Goal: Task Accomplishment & Management: Use online tool/utility

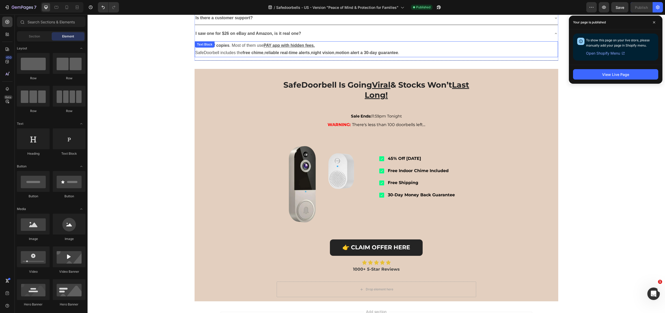
click at [228, 49] on p "Beware of copies . Most of them use PAY app with hidden fees." at bounding box center [376, 46] width 362 height 8
click at [228, 48] on icon at bounding box center [229, 47] width 3 height 4
click at [228, 57] on div "Beware of copies . Most of them use PAY app with hidden fees. SafeDoorbell incl…" at bounding box center [376, 49] width 363 height 16
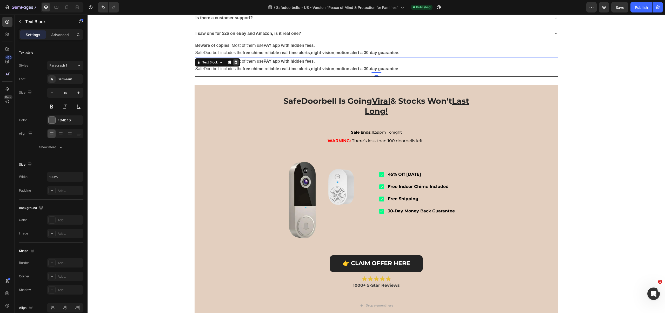
click at [234, 65] on div at bounding box center [236, 62] width 6 height 6
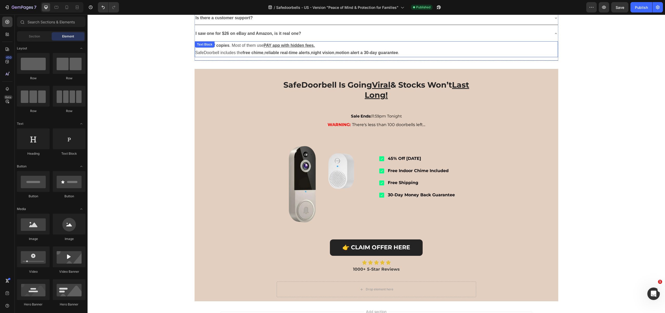
click at [260, 55] on strong "free chime" at bounding box center [253, 52] width 21 height 4
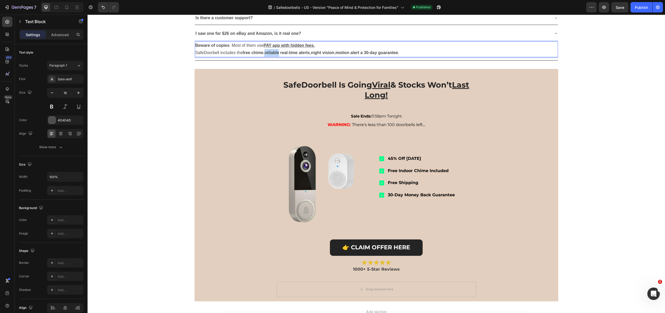
click at [266, 55] on strong "reliable real-time alerts" at bounding box center [286, 52] width 45 height 4
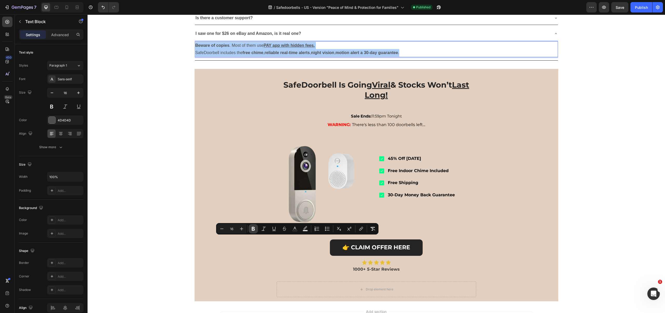
click at [251, 229] on icon "Editor contextual toolbar" at bounding box center [253, 228] width 5 height 5
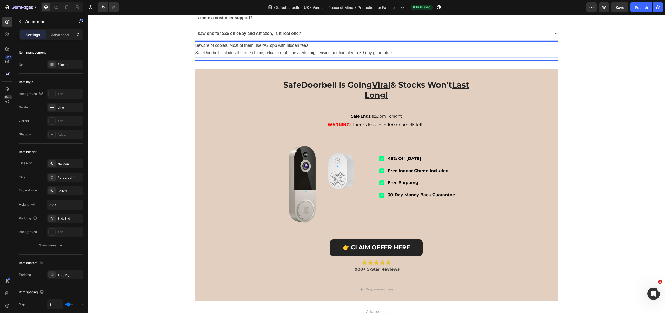
click at [267, 36] on strong "I saw one for $26 on eBay and Amazon, is it real one?" at bounding box center [249, 33] width 106 height 4
click at [259, 23] on div "Is there a customer support?" at bounding box center [372, 18] width 355 height 9
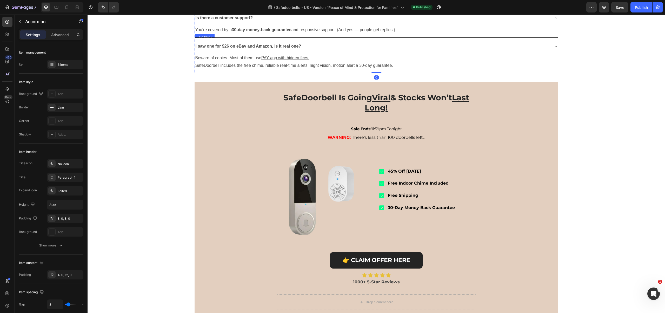
click at [254, 32] on strong "30-day money-back guarantee" at bounding box center [261, 30] width 59 height 4
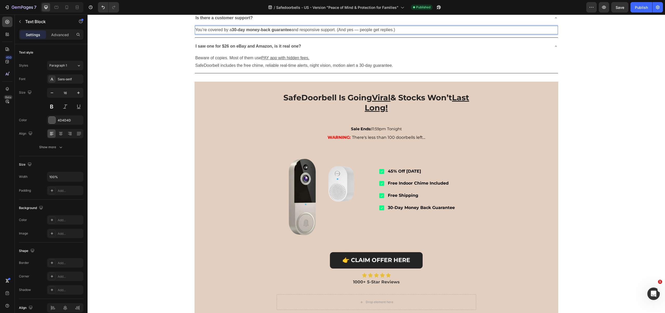
click at [254, 32] on strong "30-day money-back guarantee" at bounding box center [261, 30] width 59 height 4
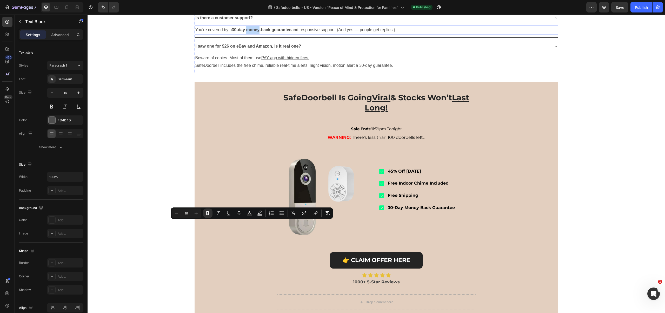
click at [298, 6] on div "To receive phone notifications and view the feed in the app, you connect it to …" at bounding box center [376, 1] width 363 height 9
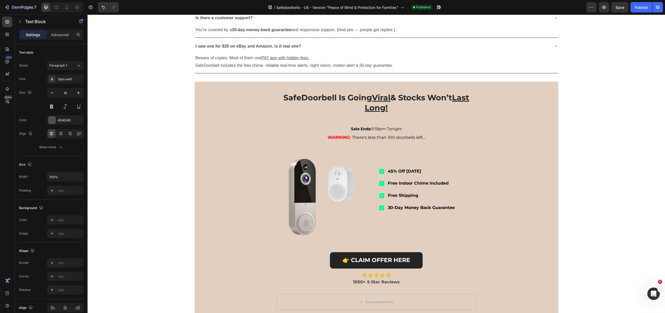
click at [295, 5] on p "To receive phone notifications and view the feed in the app, you connect it to …" at bounding box center [376, 2] width 362 height 8
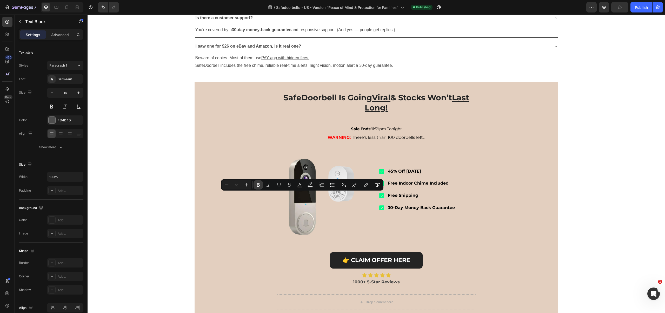
click at [258, 182] on icon "Editor contextual toolbar" at bounding box center [257, 184] width 5 height 5
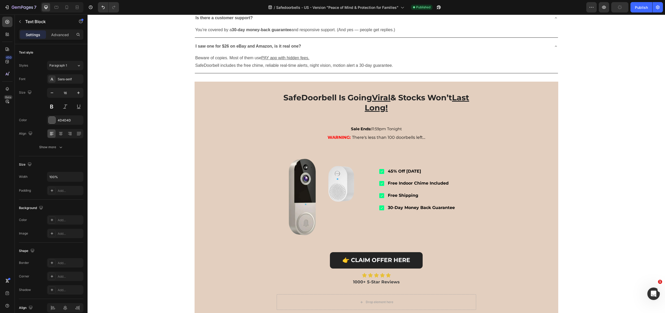
click at [259, 4] on strong "To receive phone notifications and view the feed in the app, you connect it to …" at bounding box center [308, 1] width 227 height 4
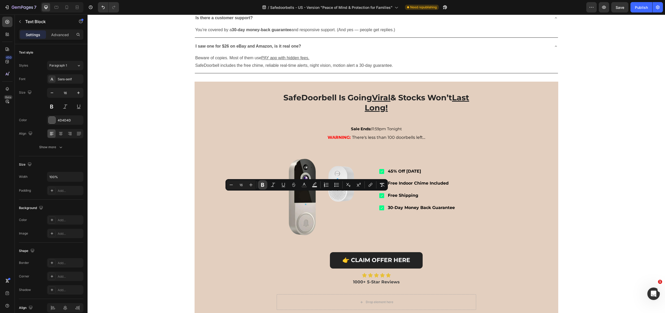
click at [259, 186] on button "Bold" at bounding box center [262, 184] width 9 height 9
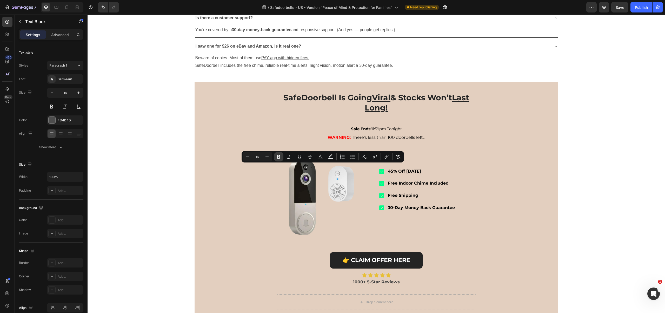
click at [276, 156] on button "Bold" at bounding box center [278, 156] width 9 height 9
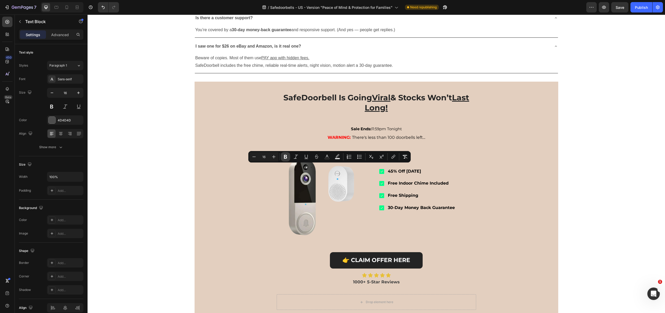
click at [281, 155] on button "Bold" at bounding box center [285, 156] width 9 height 9
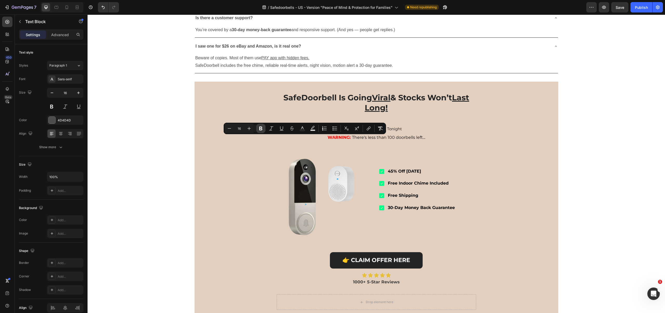
click at [264, 130] on button "Bold" at bounding box center [260, 128] width 9 height 9
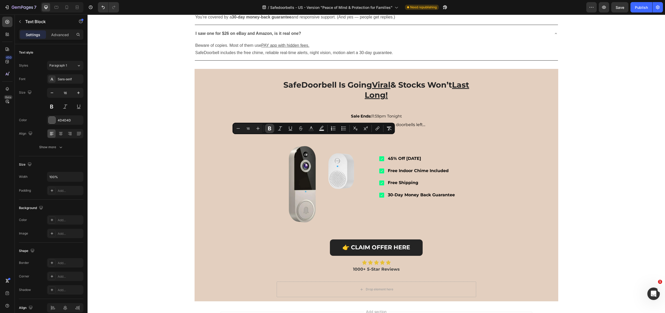
click at [270, 130] on icon "Editor contextual toolbar" at bounding box center [269, 128] width 3 height 4
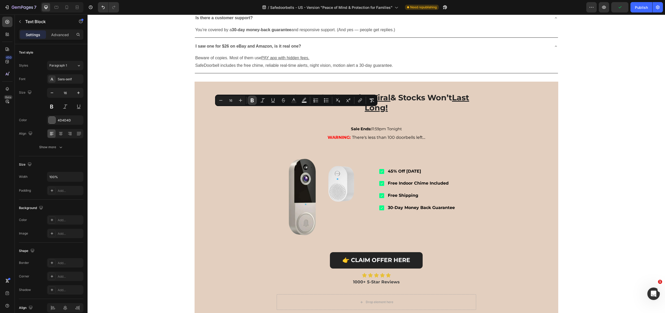
click at [250, 100] on icon "Editor contextual toolbar" at bounding box center [252, 100] width 5 height 5
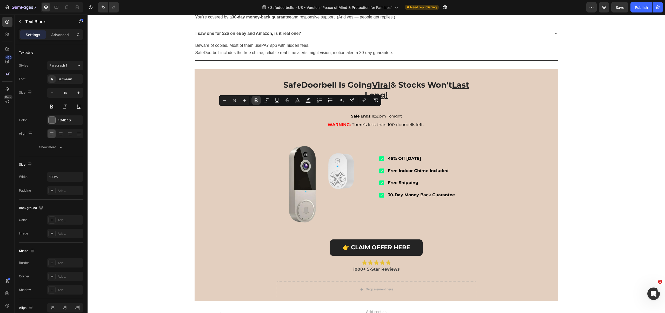
click at [253, 102] on icon "Editor contextual toolbar" at bounding box center [255, 100] width 5 height 5
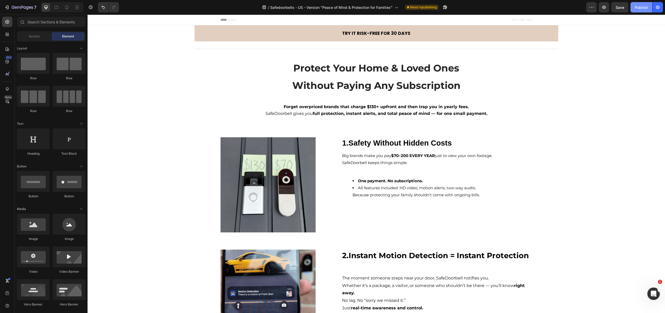
click at [640, 11] on button "Publish" at bounding box center [641, 7] width 22 height 10
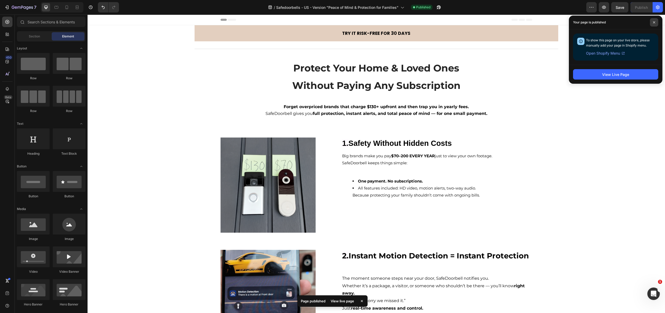
click at [652, 23] on span at bounding box center [654, 22] width 8 height 8
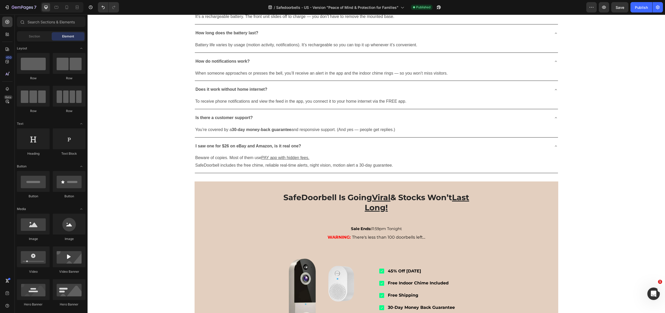
scroll to position [816, 0]
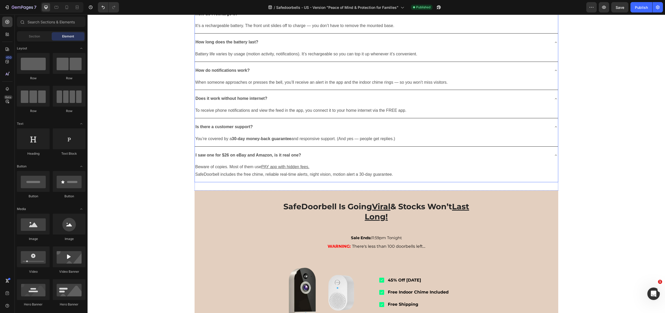
click at [535, 19] on div "How do I recharge it?" at bounding box center [372, 14] width 355 height 9
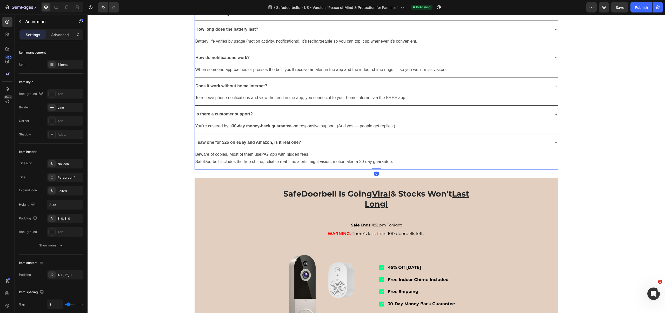
click at [528, 34] on div "How long does the battery last?" at bounding box center [372, 29] width 355 height 9
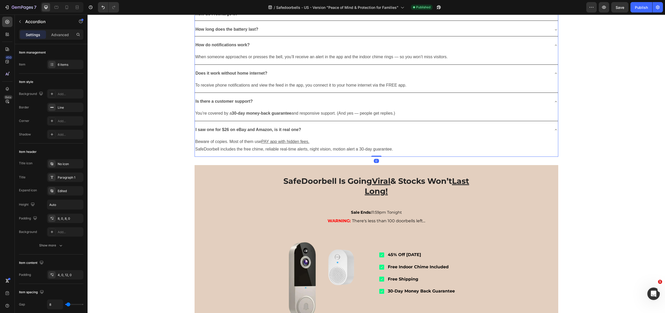
click at [525, 50] on div "How do notifications work?" at bounding box center [372, 45] width 355 height 9
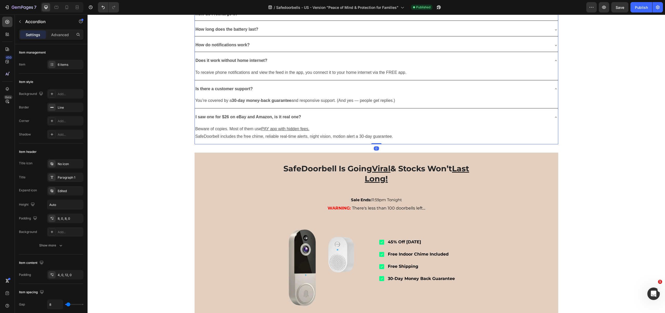
click at [523, 65] on div "Does it work without home internet?" at bounding box center [372, 60] width 355 height 9
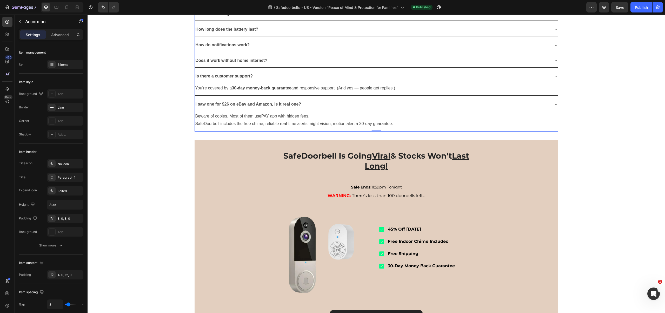
click at [516, 81] on div "Is there a customer support?" at bounding box center [372, 76] width 355 height 9
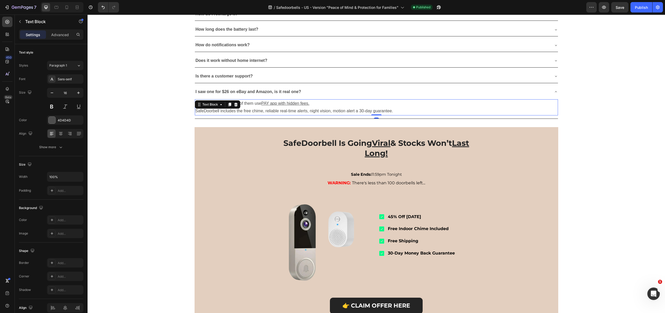
click at [512, 107] on p "Beware of copies. Most of them use PAY app with hidden fees." at bounding box center [376, 104] width 362 height 8
click at [506, 96] on div "I saw one for $26 on eBay and Amazon, is it real one?" at bounding box center [372, 91] width 355 height 9
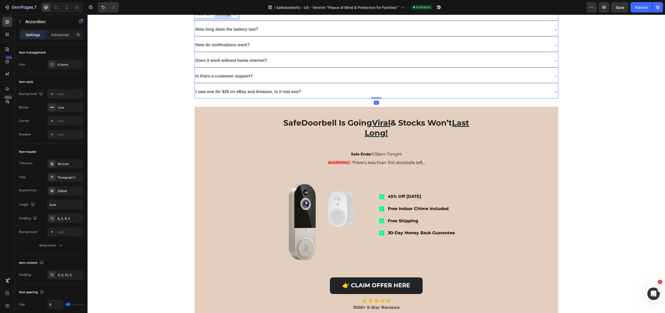
click at [220, 16] on strong "How do I recharge it?" at bounding box center [217, 14] width 42 height 4
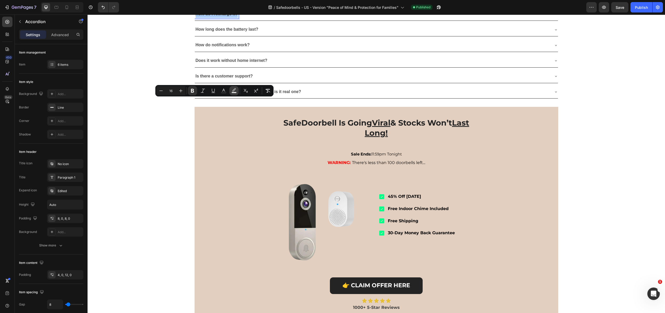
click at [235, 89] on icon "Editor contextual toolbar" at bounding box center [233, 90] width 5 height 5
type input "000000"
type input "77"
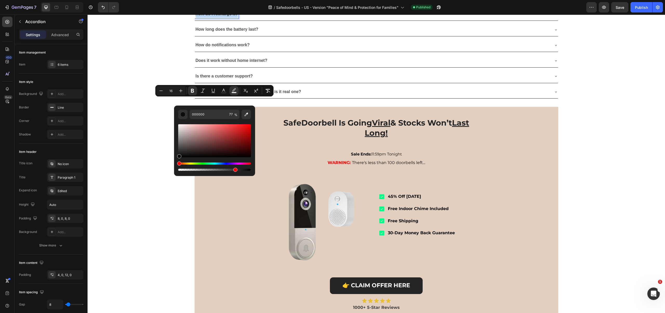
drag, startPoint x: 272, startPoint y: 166, endPoint x: 169, endPoint y: 167, distance: 102.8
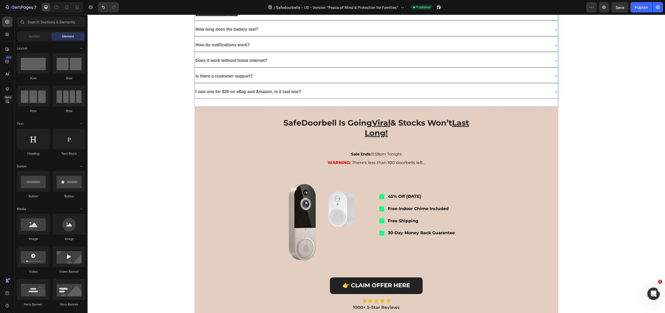
click at [227, 18] on p "How do I recharge it?" at bounding box center [217, 14] width 42 height 8
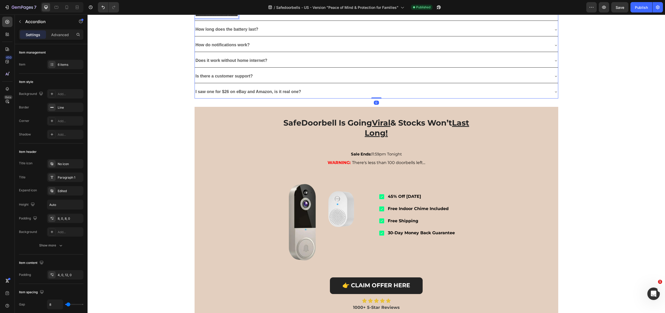
click at [228, 16] on strong "How do I recharge it?" at bounding box center [217, 14] width 42 height 4
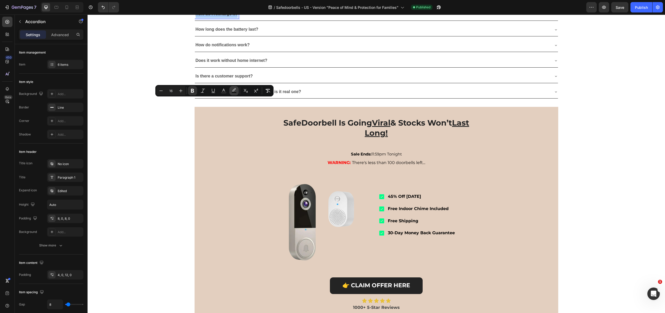
click at [234, 90] on icon "Editor contextual toolbar" at bounding box center [233, 90] width 5 height 5
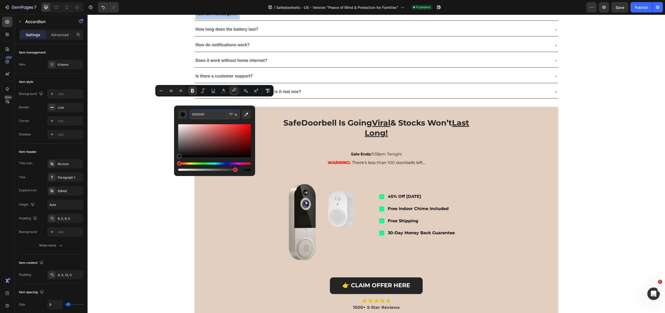
click at [230, 113] on input "77" at bounding box center [233, 114] width 12 height 9
click at [232, 114] on input "77" at bounding box center [233, 114] width 12 height 9
type input "0"
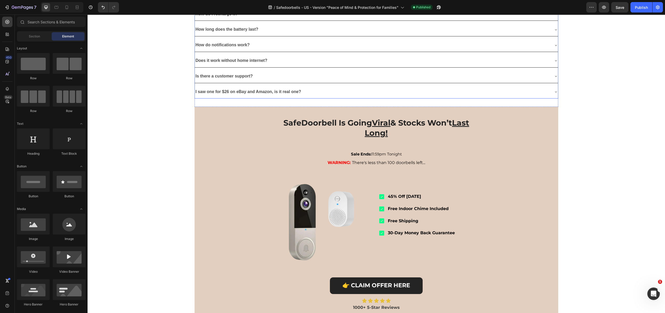
click at [231, 16] on strong "How do I recharge it?" at bounding box center [217, 14] width 42 height 4
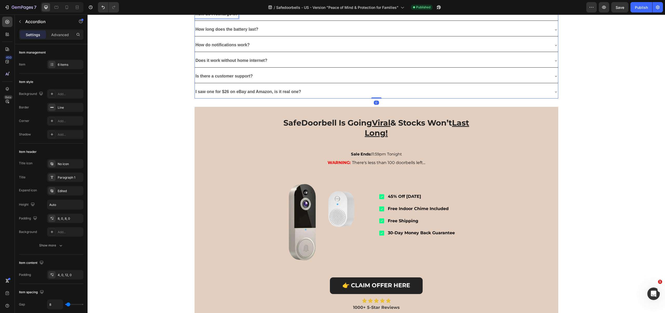
click at [231, 16] on strong "How do I recharge it?" at bounding box center [217, 14] width 42 height 4
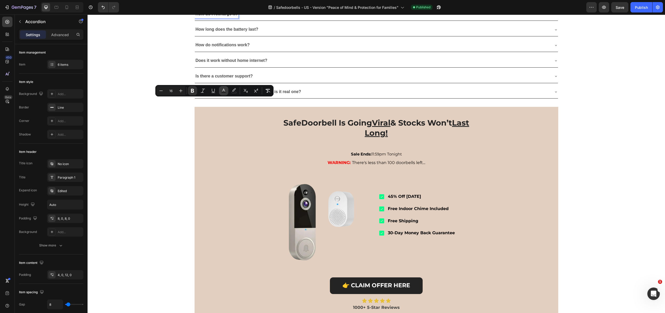
click at [222, 88] on icon "Editor contextual toolbar" at bounding box center [223, 90] width 5 height 5
type input "4D4D4D"
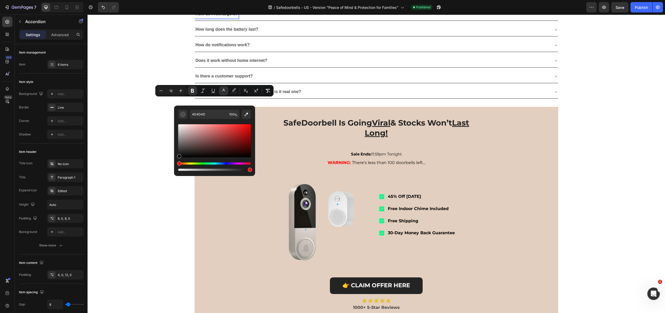
drag, startPoint x: 269, startPoint y: 166, endPoint x: 169, endPoint y: 164, distance: 100.0
type input "000000"
click at [326, 99] on div "How do I recharge it? How long does the battery last? How do notifications work…" at bounding box center [375, 53] width 363 height 91
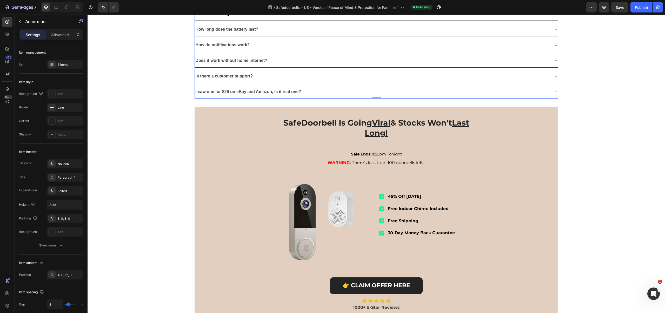
click at [245, 31] on strong "How long does the battery last?" at bounding box center [227, 29] width 63 height 4
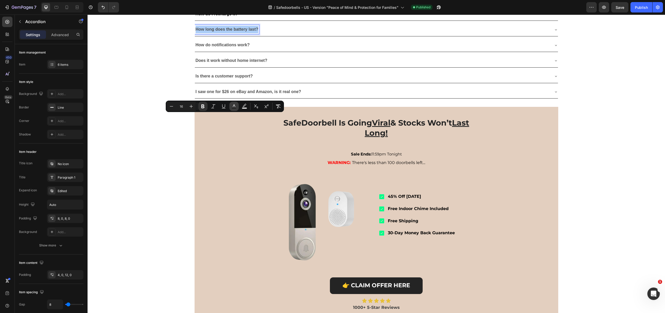
click at [234, 105] on icon "Editor contextual toolbar" at bounding box center [233, 106] width 5 height 5
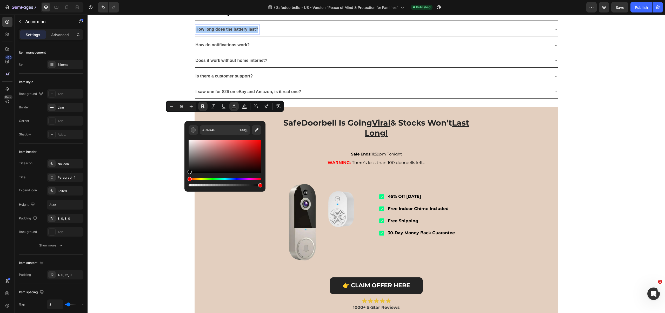
drag, startPoint x: 273, startPoint y: 192, endPoint x: 179, endPoint y: 185, distance: 94.3
type input "000000"
click at [292, 36] on div "How long does the battery last?" at bounding box center [376, 29] width 363 height 13
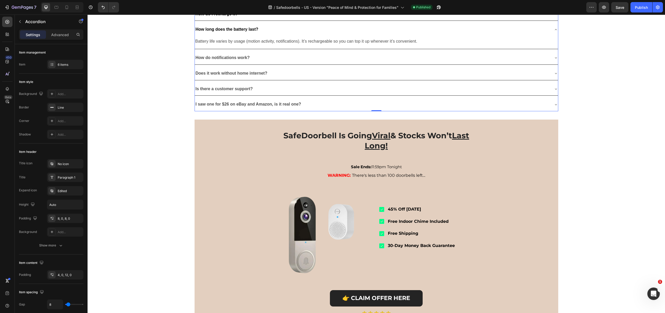
click at [233, 60] on strong "How do notifications work?" at bounding box center [223, 57] width 54 height 4
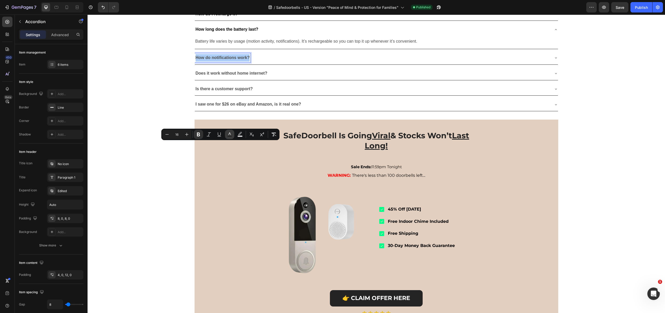
click at [231, 133] on icon "Editor contextual toolbar" at bounding box center [229, 134] width 5 height 5
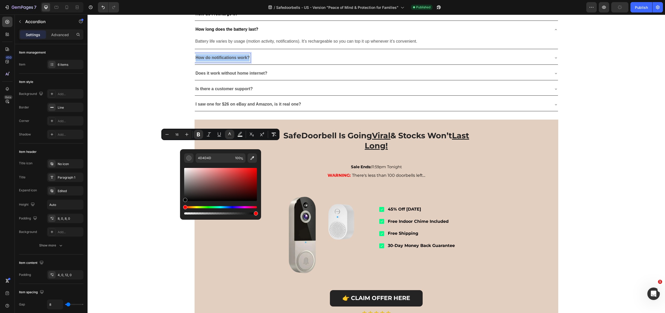
drag, startPoint x: 287, startPoint y: 199, endPoint x: 174, endPoint y: 214, distance: 113.9
type input "000000"
click at [263, 75] on strong "Does it work without home internet?" at bounding box center [232, 73] width 72 height 4
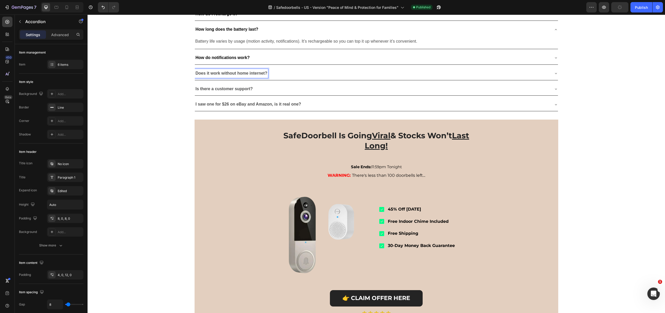
click at [262, 75] on strong "Does it work without home internet?" at bounding box center [232, 73] width 72 height 4
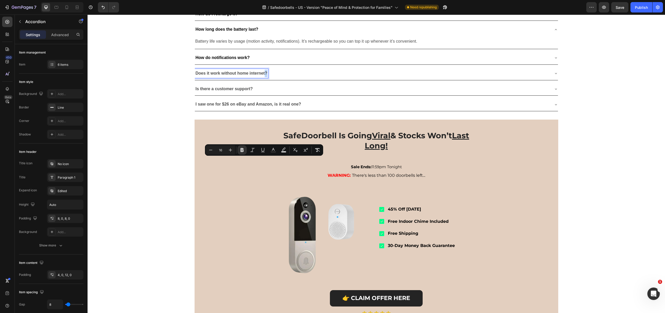
click at [262, 75] on strong "Does it work without home internet?" at bounding box center [232, 73] width 72 height 4
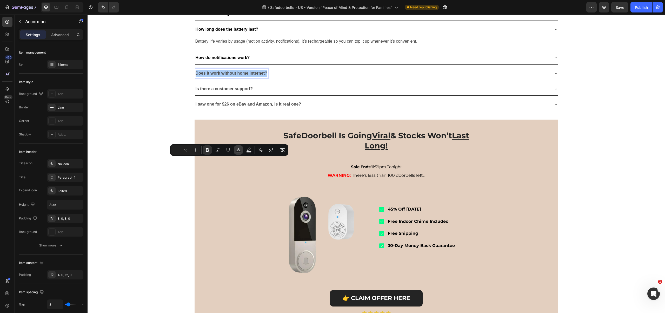
click at [237, 150] on icon "Editor contextual toolbar" at bounding box center [238, 149] width 5 height 5
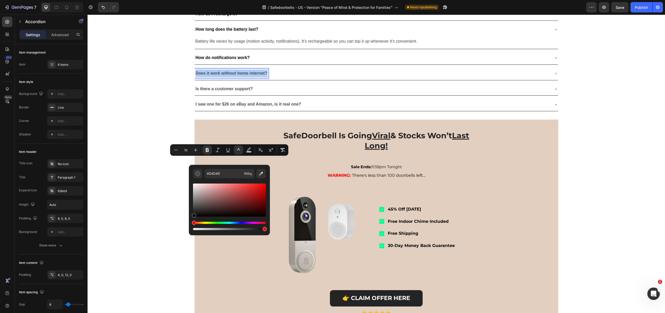
drag, startPoint x: 289, startPoint y: 219, endPoint x: 187, endPoint y: 220, distance: 102.0
type input "000000"
click at [297, 111] on div "How do I recharge it? How long does the battery last? Battery life varies by us…" at bounding box center [375, 60] width 363 height 104
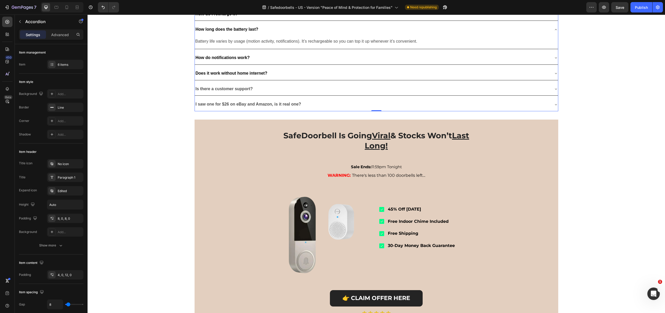
click at [241, 91] on strong "Is there a customer support?" at bounding box center [224, 88] width 57 height 4
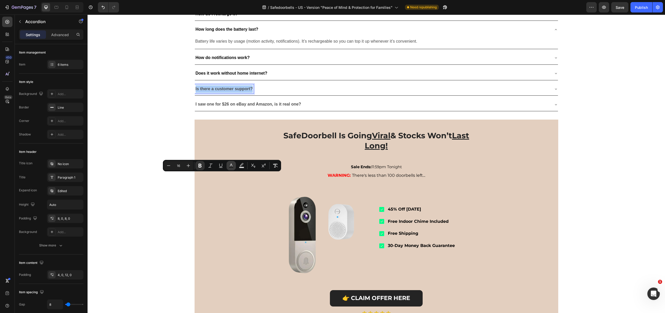
click at [232, 165] on icon "Editor contextual toolbar" at bounding box center [230, 165] width 5 height 5
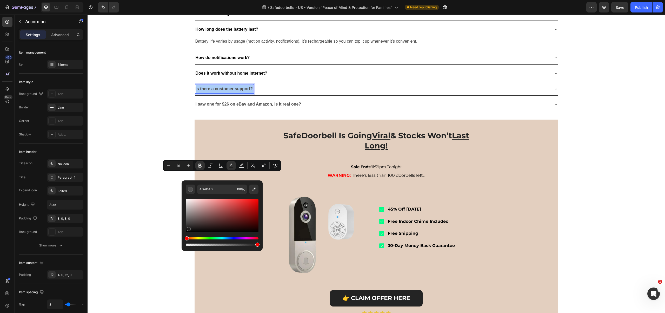
drag, startPoint x: 292, startPoint y: 230, endPoint x: 169, endPoint y: 243, distance: 123.5
type input "020202"
click at [322, 111] on div "How do I recharge it? How long does the battery last? Battery life varies by us…" at bounding box center [375, 60] width 363 height 104
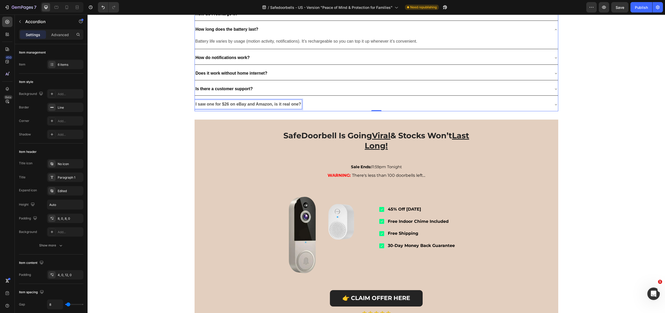
click at [274, 106] on strong "I saw one for $26 on eBay and Amazon, is it real one?" at bounding box center [249, 104] width 106 height 4
click at [255, 180] on icon "Editor contextual toolbar" at bounding box center [255, 180] width 5 height 5
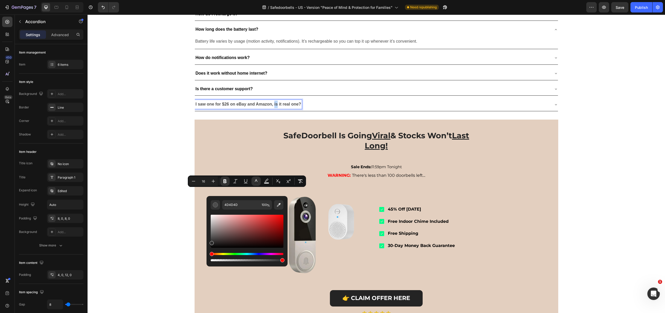
type input "2B2B2B"
drag, startPoint x: 309, startPoint y: 245, endPoint x: 192, endPoint y: 261, distance: 118.2
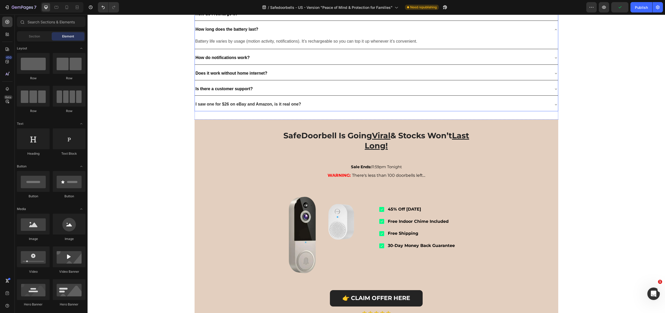
click at [353, 34] on div "How long does the battery last?" at bounding box center [372, 29] width 355 height 9
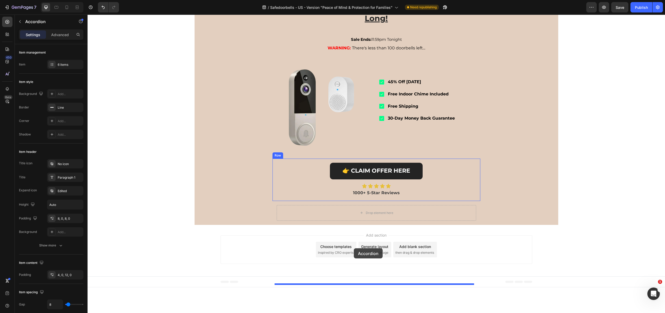
scroll to position [992, 0]
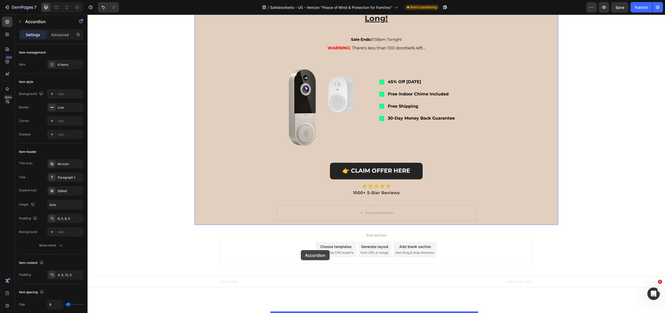
drag, startPoint x: 267, startPoint y: 101, endPoint x: 301, endPoint y: 250, distance: 152.8
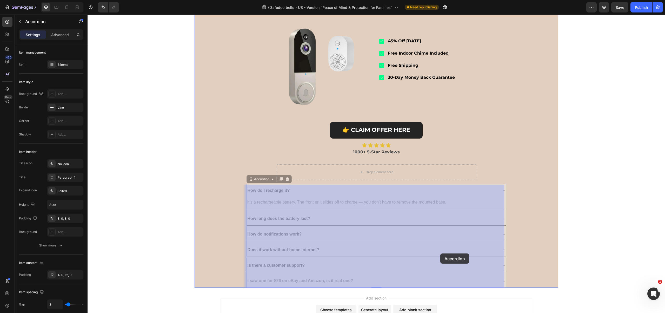
scroll to position [728, 0]
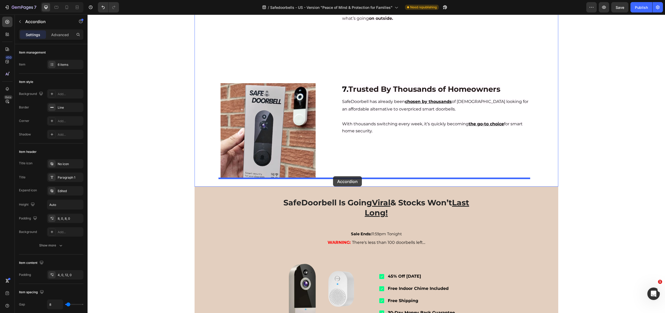
drag, startPoint x: 457, startPoint y: 172, endPoint x: 333, endPoint y: 176, distance: 124.2
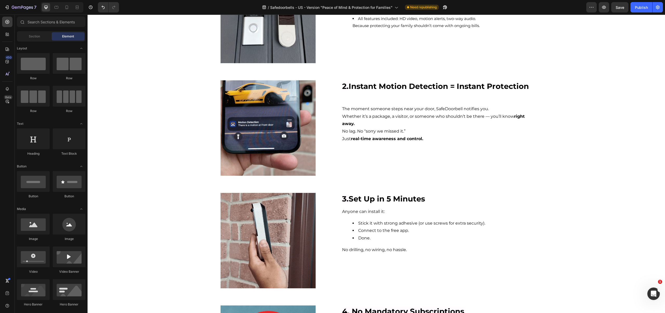
scroll to position [0, 0]
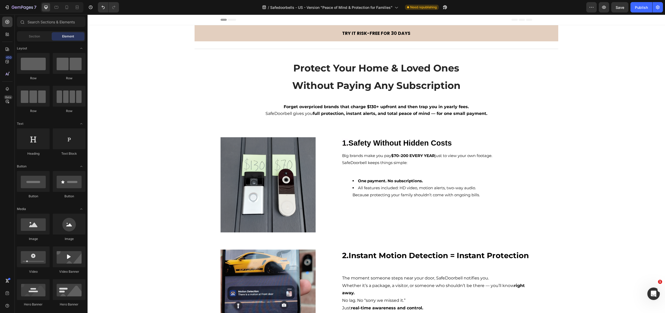
click at [644, 1] on div "7 Version history / Safedoorbells - US - Version "Peace of Mind & Protection fo…" at bounding box center [332, 7] width 665 height 15
click at [642, 5] on div "Publish" at bounding box center [641, 7] width 13 height 5
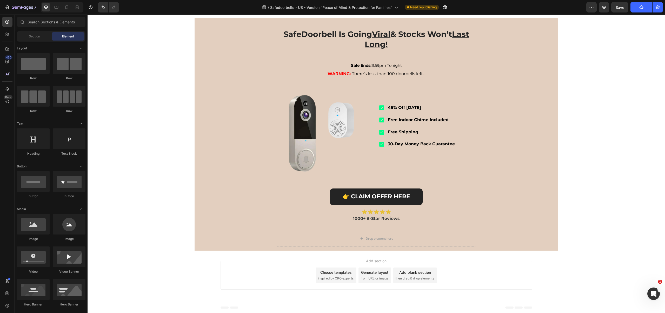
scroll to position [986, 0]
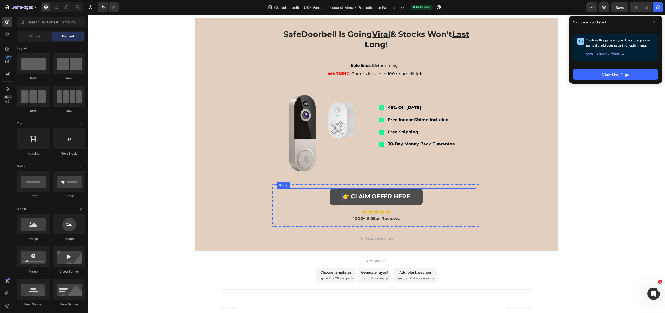
click at [372, 200] on strong "👉 CLAIM OFFER HERE" at bounding box center [376, 196] width 68 height 7
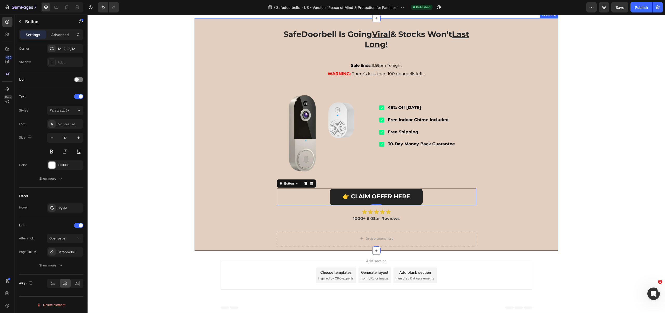
scroll to position [1001, 0]
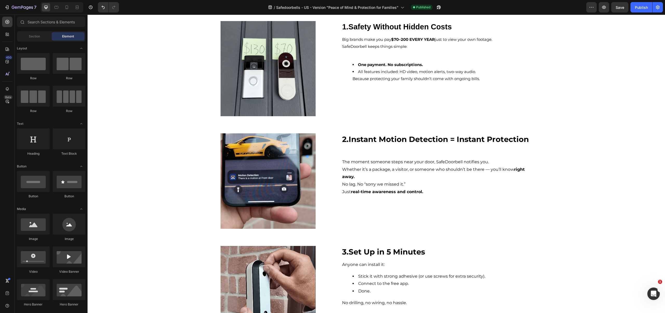
scroll to position [0, 0]
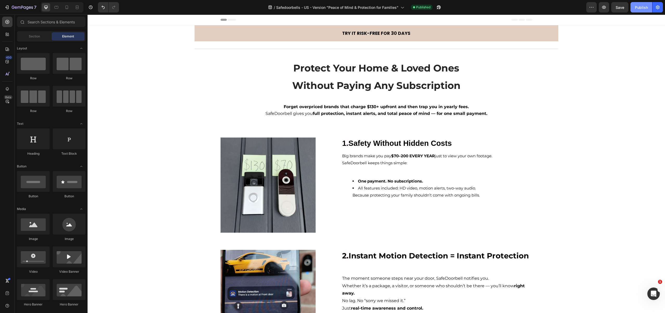
click at [638, 8] on div "Publish" at bounding box center [641, 7] width 13 height 5
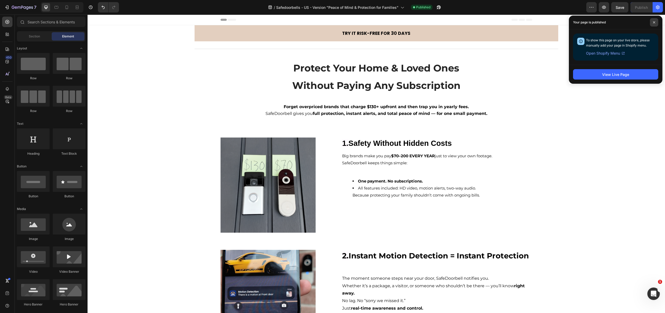
click at [654, 22] on icon at bounding box center [654, 22] width 2 height 2
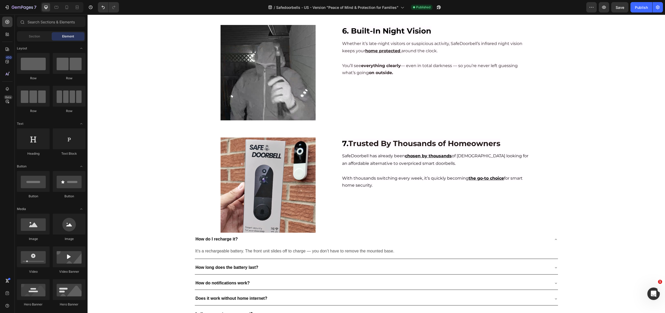
scroll to position [814, 0]
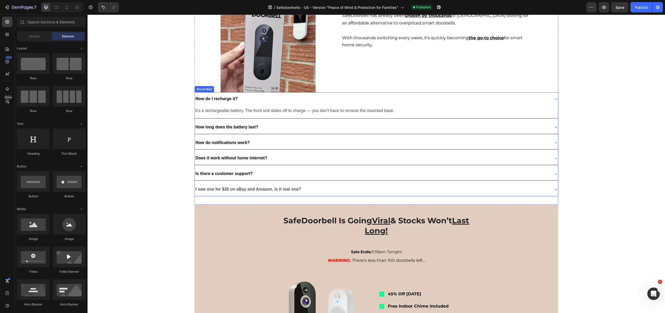
click at [277, 193] on div "I saw one for $26 on eBay and Amazon, is it real one?" at bounding box center [248, 189] width 107 height 9
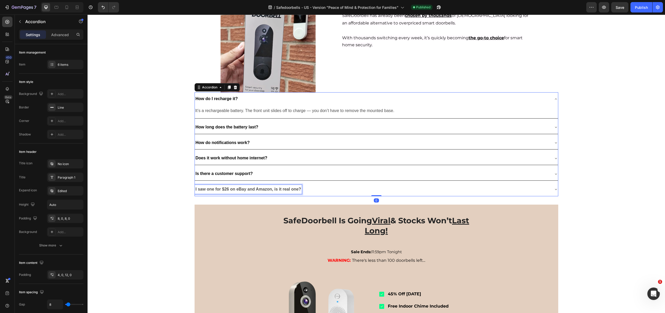
click at [274, 189] on strong "I saw one for $26 on eBay and Amazon, is it real one?" at bounding box center [249, 189] width 106 height 4
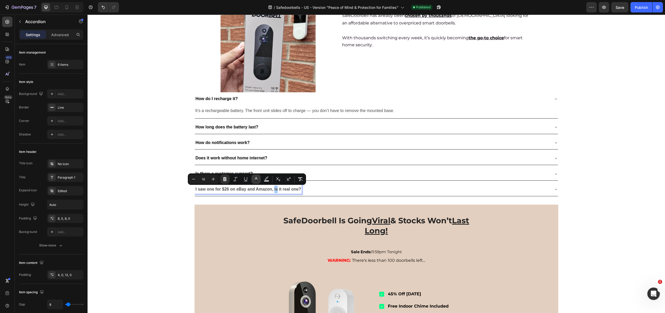
click at [252, 178] on button "Text Color" at bounding box center [255, 178] width 9 height 9
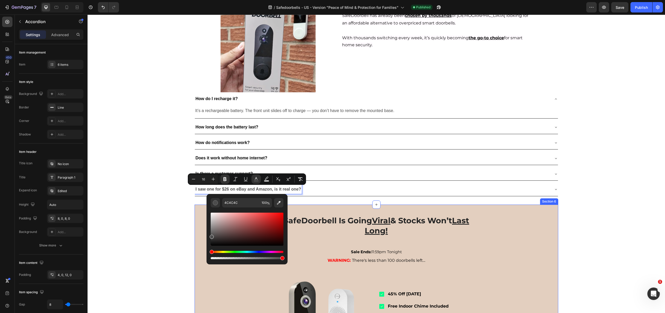
drag, startPoint x: 321, startPoint y: 239, endPoint x: 201, endPoint y: 250, distance: 120.2
drag, startPoint x: 301, startPoint y: 256, endPoint x: 205, endPoint y: 247, distance: 96.5
type input "000000"
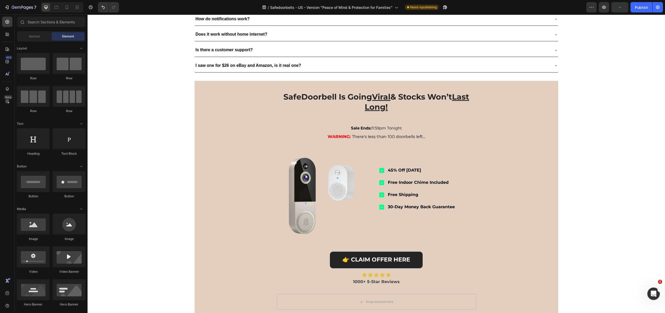
scroll to position [1001, 0]
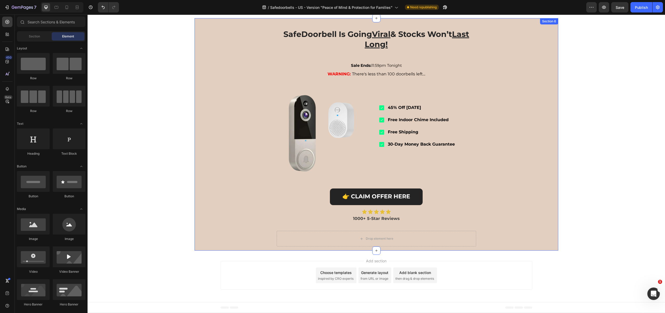
click at [223, 173] on div "SafeDoorbell Is Going Viral & Stocks Won’t Last Long! Heading Sale Ends: 11:59p…" at bounding box center [375, 134] width 363 height 232
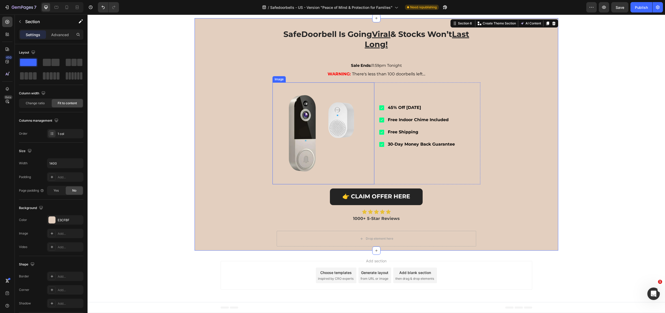
click at [328, 133] on img at bounding box center [323, 133] width 102 height 102
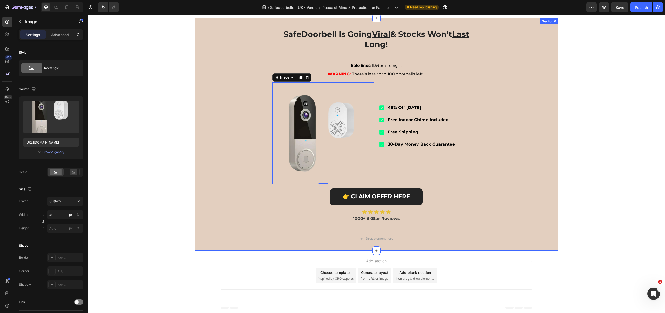
click at [272, 117] on img at bounding box center [323, 133] width 102 height 102
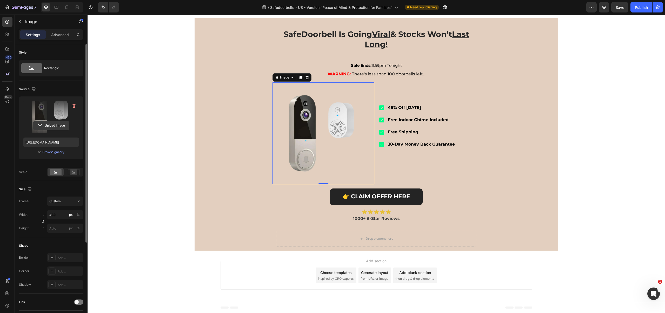
click at [55, 125] on input "file" at bounding box center [51, 125] width 36 height 9
type input "https://cdn.shopify.com/s/files/1/0928/5956/4332/files/gempages_570336046982628…"
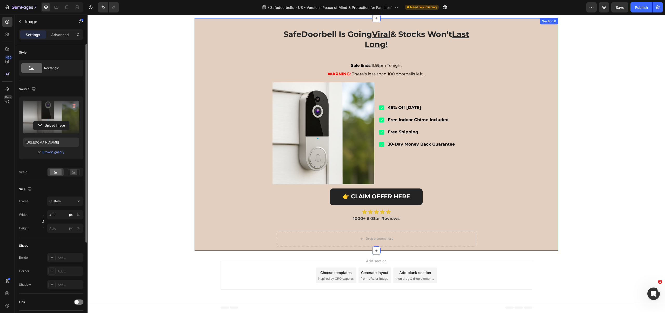
click at [234, 153] on div "SafeDoorbell Is Going Viral & Stocks Won’t Last Long! Heading Sale Ends: 11:59p…" at bounding box center [375, 134] width 363 height 232
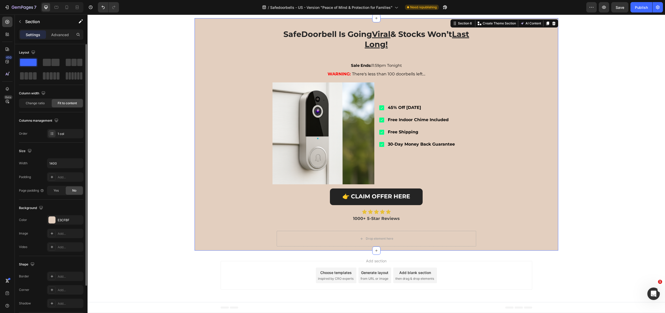
click at [228, 157] on div "SafeDoorbell Is Going Viral & Stocks Won’t Last Long! Heading Sale Ends: 11:59p…" at bounding box center [375, 134] width 363 height 232
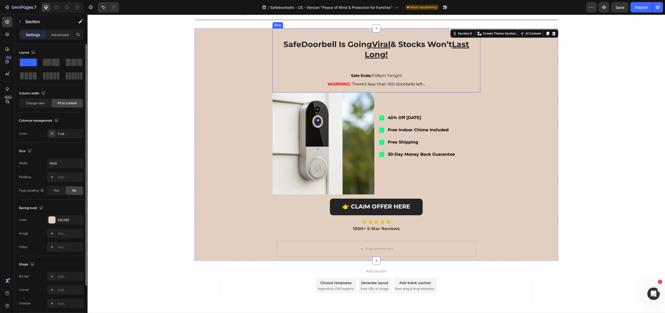
scroll to position [981, 0]
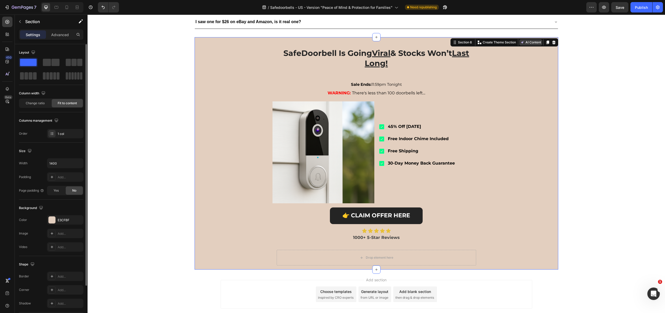
click at [528, 40] on button "AI Content" at bounding box center [530, 42] width 23 height 6
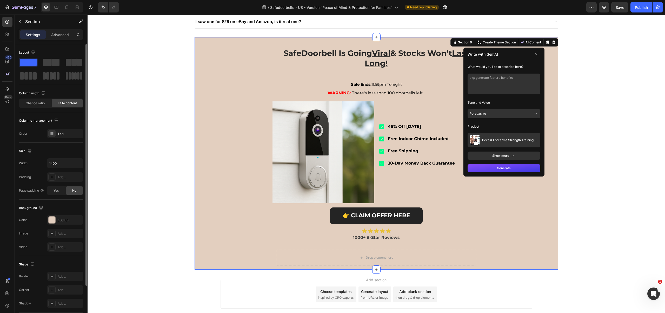
click at [548, 82] on div "SafeDoorbell Is Going Viral & Stocks Won’t Last Long! Heading Sale Ends: 11:59p…" at bounding box center [375, 153] width 363 height 232
click at [546, 77] on div "SafeDoorbell Is Going Viral & Stocks Won’t Last Long! Heading Sale Ends: 11:59p…" at bounding box center [375, 153] width 363 height 232
click at [534, 52] on icon at bounding box center [536, 54] width 4 height 4
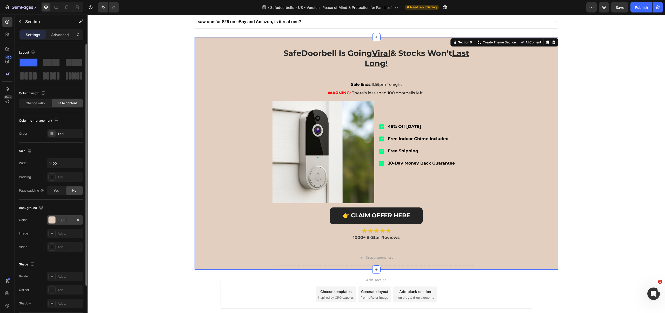
click at [52, 221] on div at bounding box center [52, 219] width 7 height 7
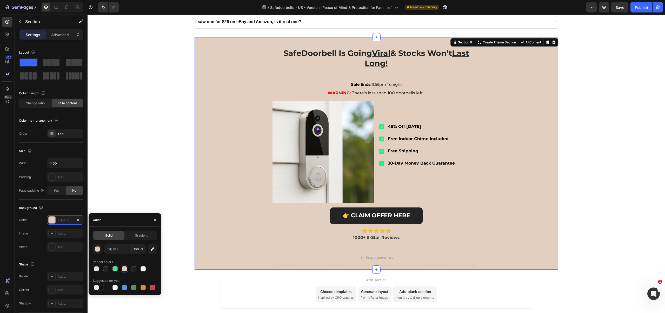
click at [96, 288] on div at bounding box center [96, 287] width 5 height 5
type input "000000"
type input "0"
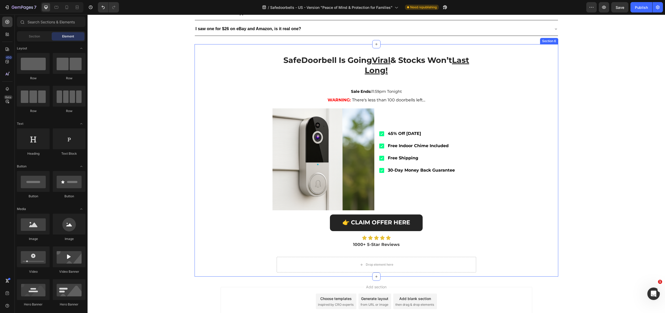
scroll to position [973, 0]
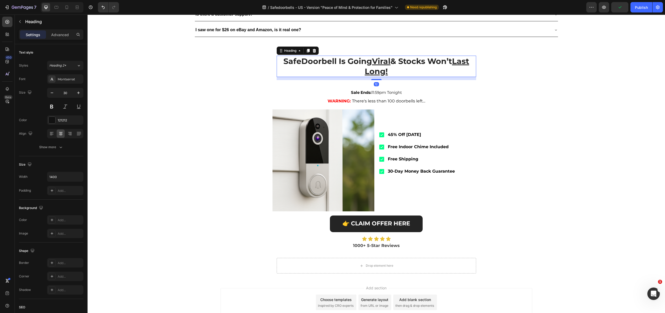
click at [373, 59] on u "Viral" at bounding box center [381, 61] width 18 height 10
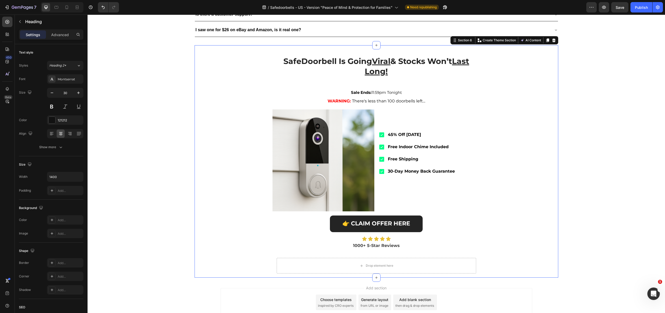
click at [214, 173] on div "SafeDoorbell Is Going Viral & Stocks Won’t Last Long! Heading Sale Ends: 11:59p…" at bounding box center [375, 161] width 363 height 232
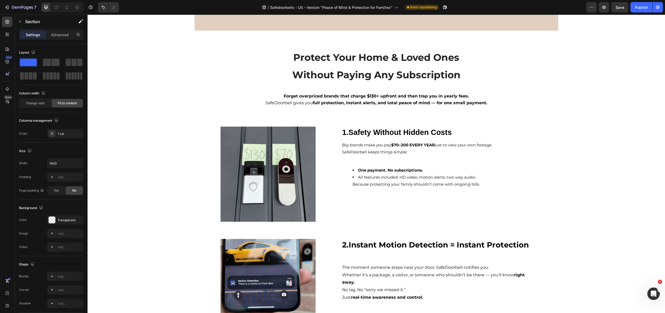
scroll to position [0, 0]
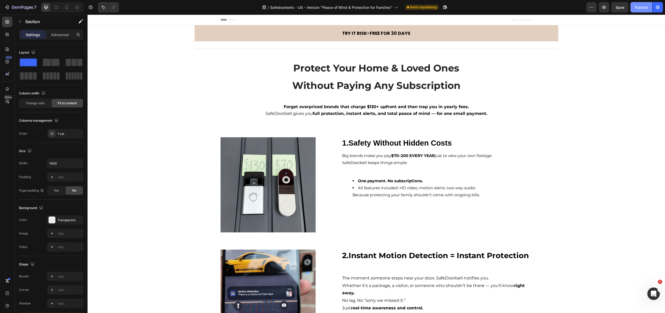
click at [643, 6] on div "Publish" at bounding box center [641, 7] width 13 height 5
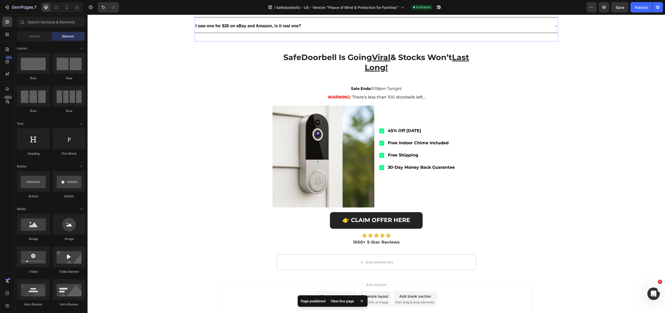
scroll to position [1001, 0]
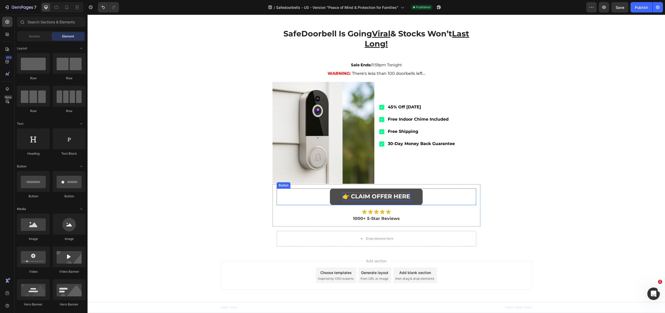
click at [343, 198] on strong "👉 CLAIM OFFER HERE" at bounding box center [376, 196] width 68 height 7
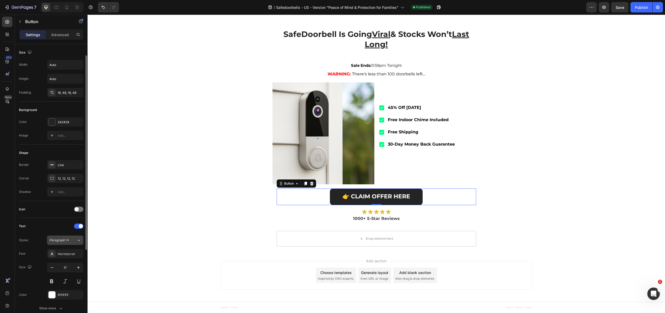
scroll to position [130, 0]
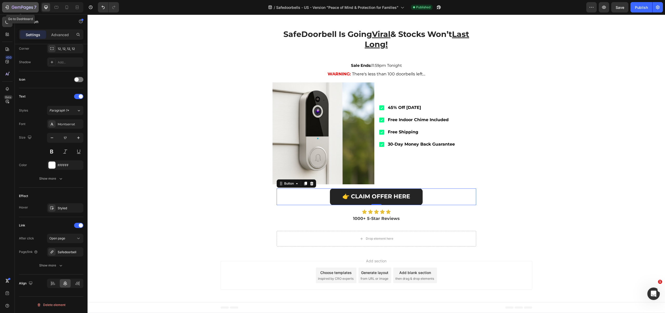
click at [9, 6] on icon "button" at bounding box center [6, 7] width 5 height 5
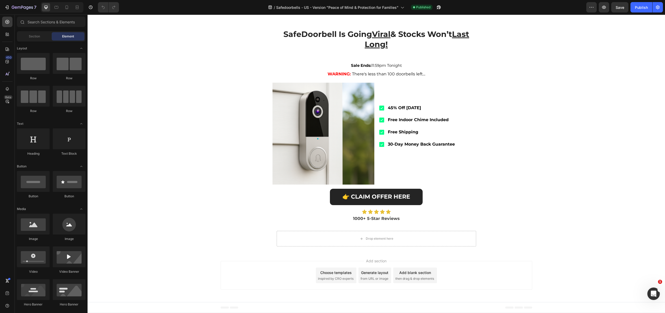
click at [62, 6] on div at bounding box center [62, 7] width 43 height 10
click at [63, 6] on div at bounding box center [67, 7] width 8 height 8
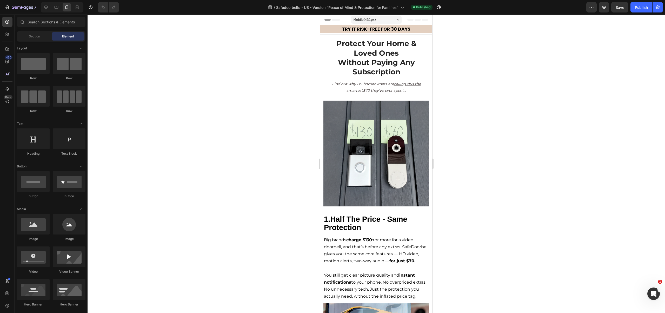
click at [380, 21] on div "Mobile ( 431 px)" at bounding box center [376, 20] width 50 height 8
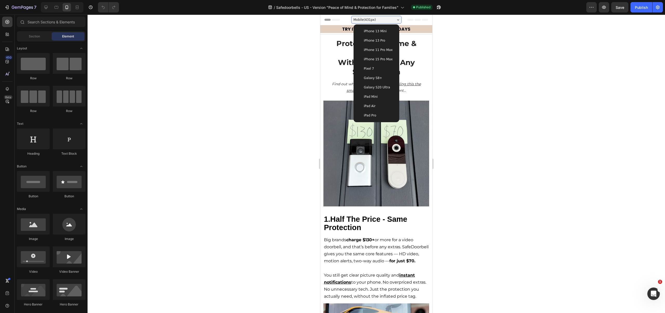
click at [378, 39] on span "iPhone 13 Pro" at bounding box center [374, 40] width 21 height 5
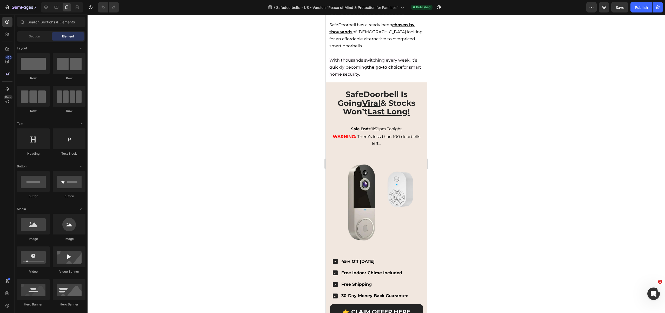
scroll to position [1358, 0]
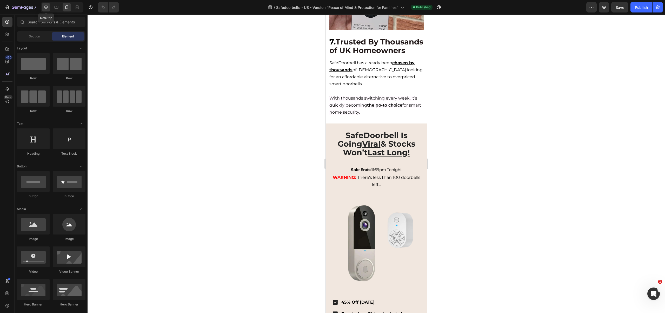
click at [44, 6] on icon at bounding box center [45, 7] width 5 height 5
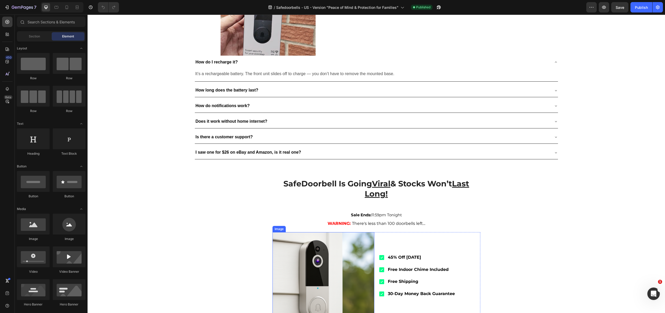
scroll to position [793, 0]
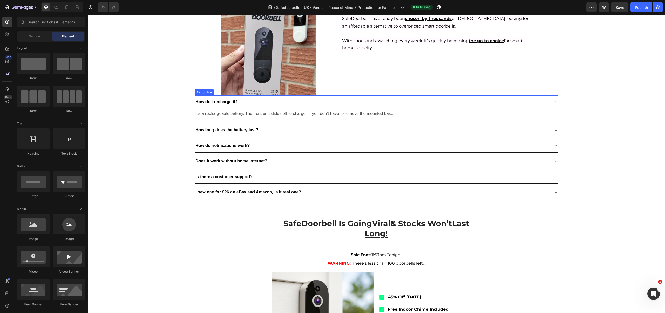
click at [323, 101] on div "How do I recharge it?" at bounding box center [372, 101] width 355 height 9
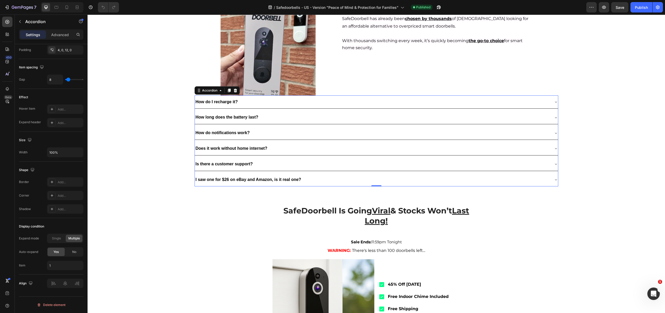
scroll to position [0, 0]
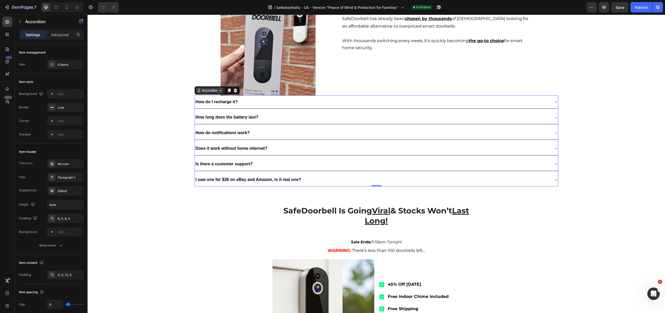
click at [214, 92] on div "Accordion" at bounding box center [209, 90] width 17 height 5
click at [216, 92] on div "Accordion" at bounding box center [209, 90] width 17 height 5
click at [56, 36] on p "Advanced" at bounding box center [60, 34] width 18 height 5
type input "100%"
type input "100"
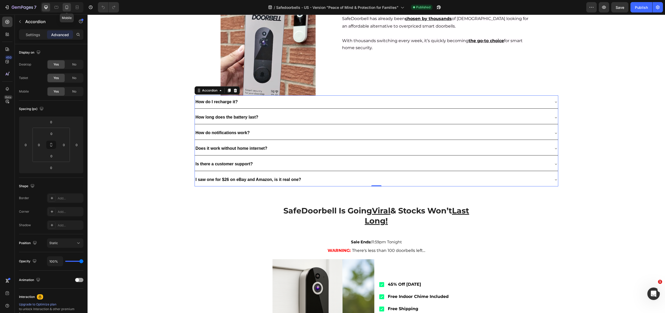
click at [66, 6] on icon at bounding box center [66, 7] width 5 height 5
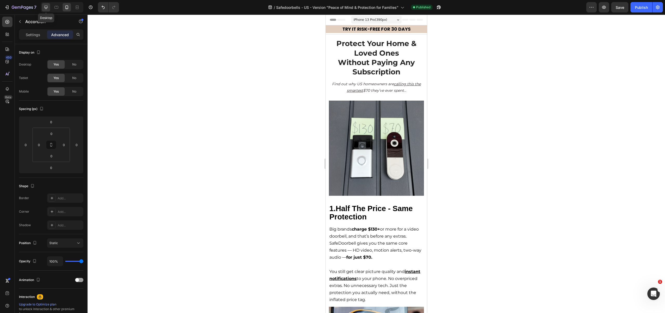
click at [47, 9] on icon at bounding box center [45, 7] width 5 height 5
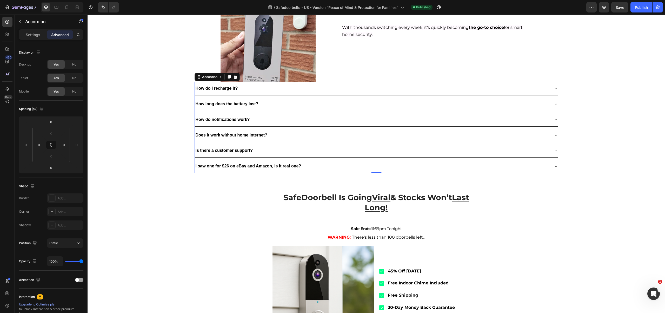
scroll to position [873, 0]
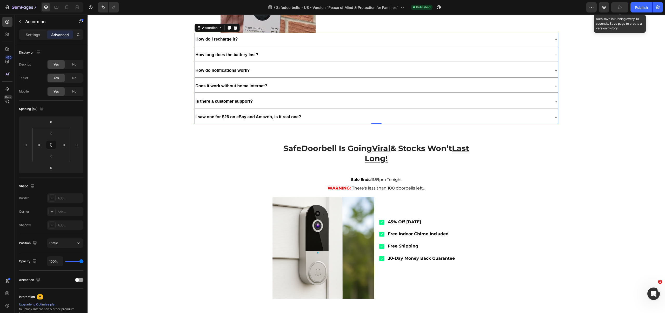
click at [623, 7] on button "button" at bounding box center [619, 7] width 17 height 10
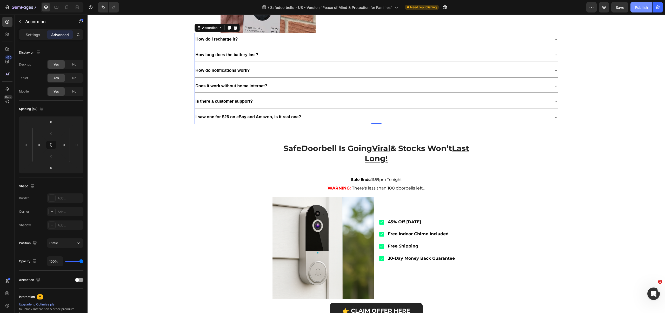
click at [637, 8] on div "Publish" at bounding box center [641, 7] width 13 height 5
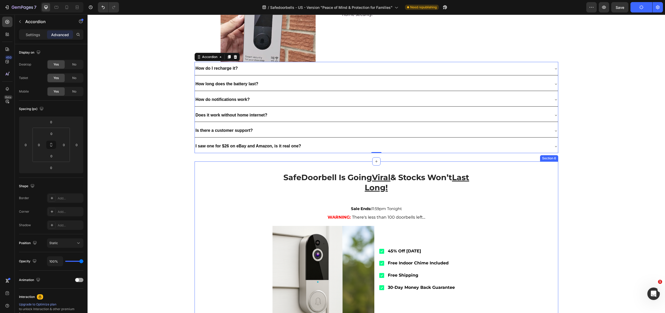
scroll to position [792, 0]
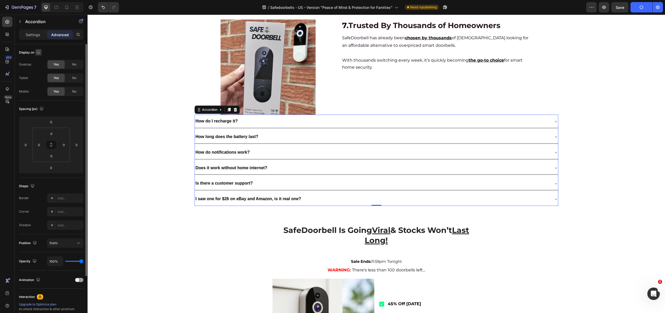
click at [38, 53] on icon "button" at bounding box center [38, 51] width 3 height 3
click at [39, 80] on icon "button" at bounding box center [39, 79] width 5 height 5
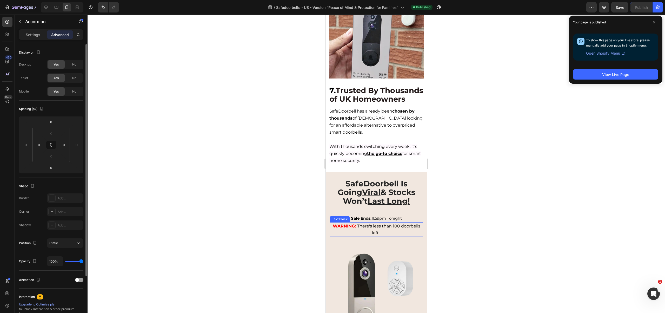
scroll to position [1310, 0]
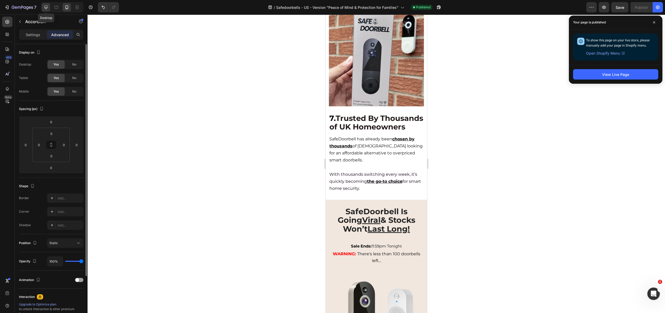
click at [42, 5] on div at bounding box center [46, 7] width 8 height 8
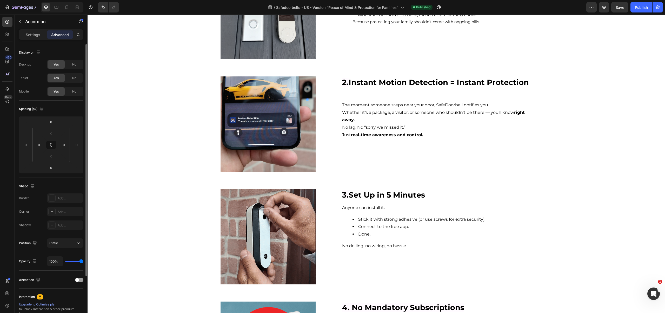
scroll to position [167, 0]
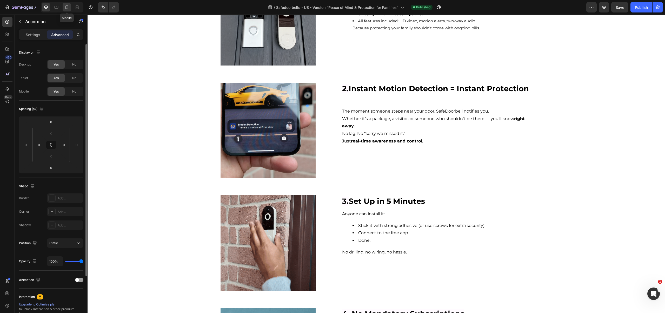
click at [64, 9] on icon at bounding box center [66, 7] width 5 height 5
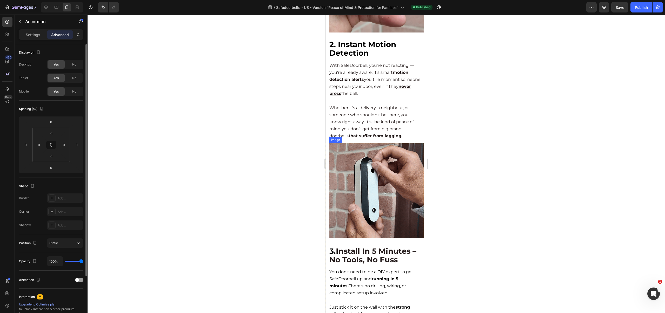
scroll to position [487, 0]
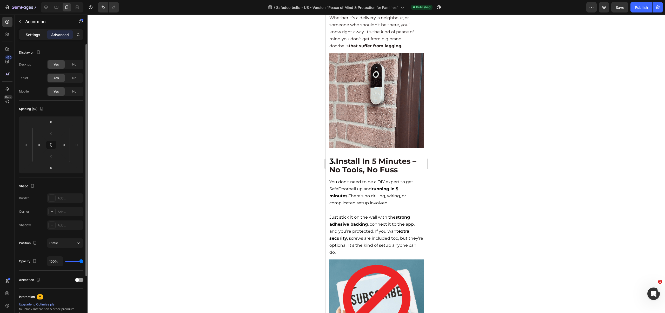
click at [36, 33] on p "Settings" at bounding box center [33, 34] width 15 height 5
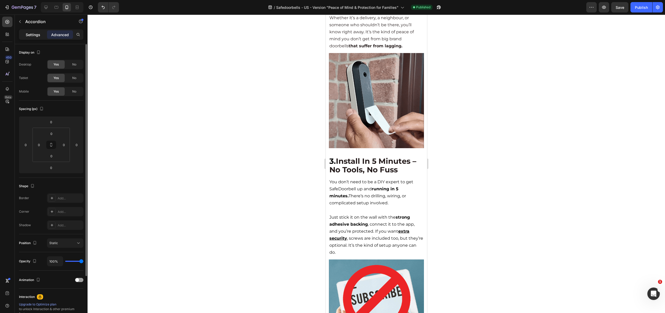
type input "8"
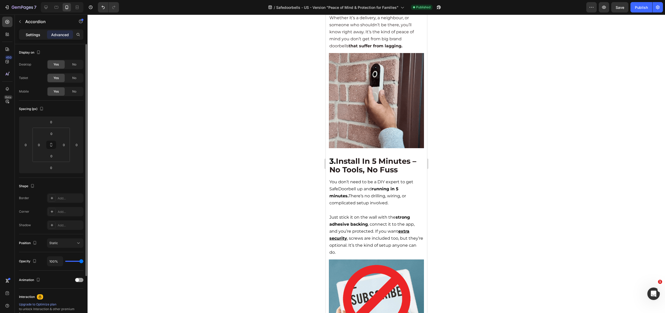
type input "8"
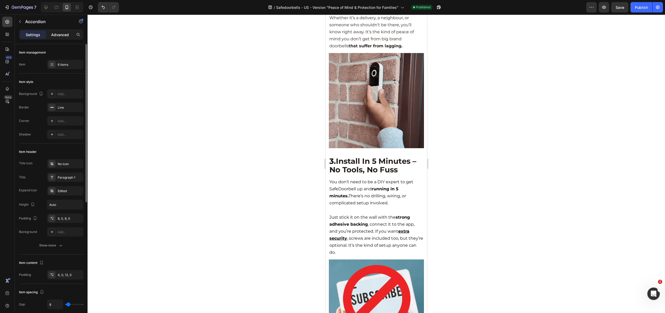
click at [59, 35] on p "Advanced" at bounding box center [60, 34] width 18 height 5
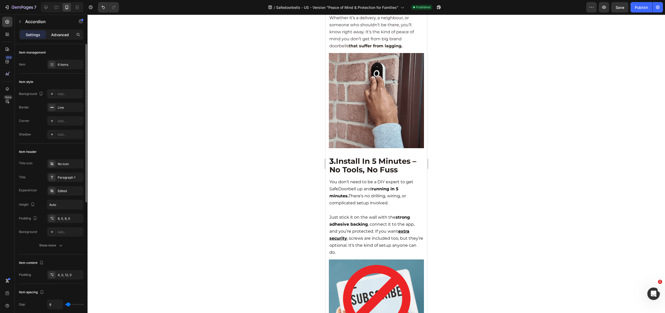
type input "100%"
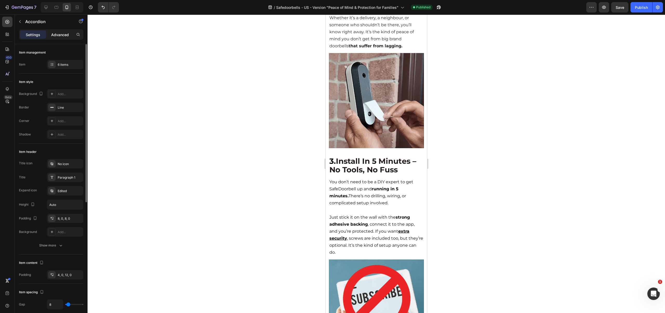
type input "100"
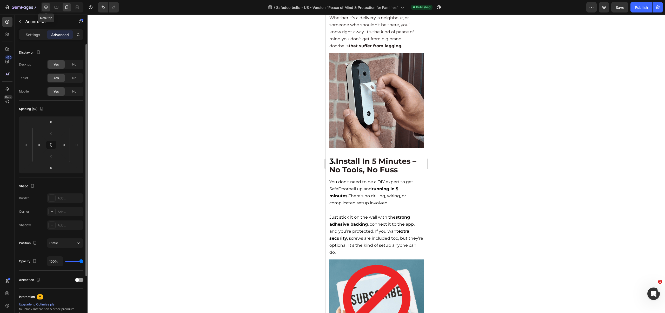
click at [47, 7] on icon at bounding box center [45, 7] width 3 height 3
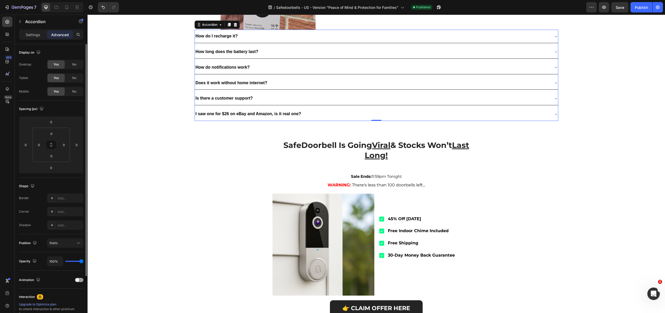
scroll to position [873, 0]
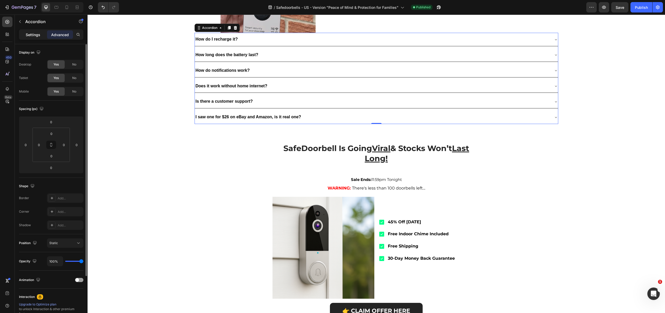
click at [29, 31] on div "Settings" at bounding box center [33, 34] width 26 height 8
type input "8"
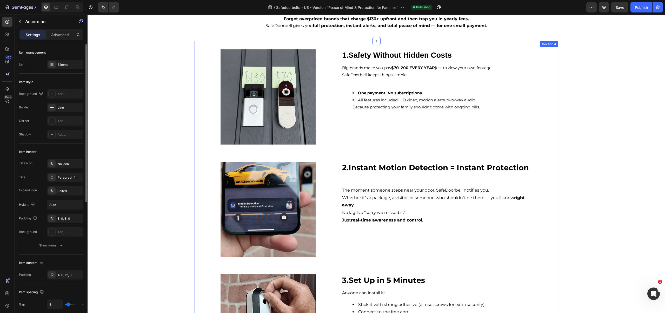
scroll to position [0, 0]
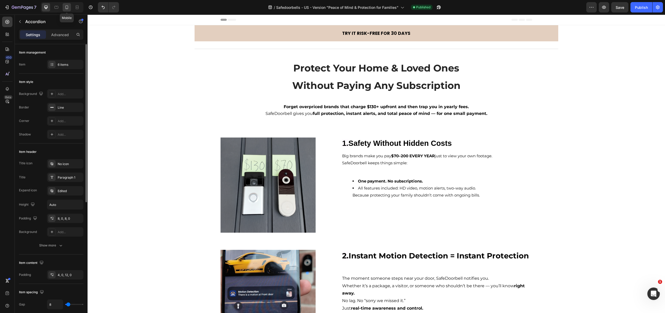
click at [68, 8] on icon at bounding box center [66, 7] width 5 height 5
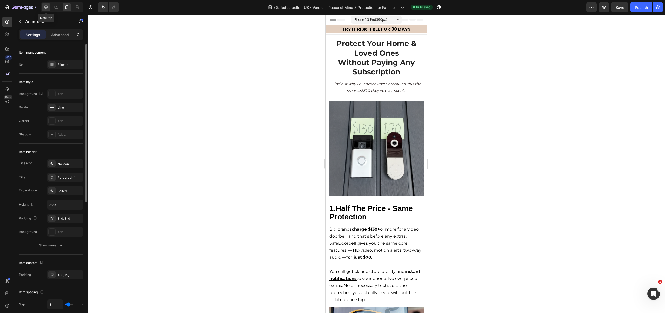
click at [45, 6] on icon at bounding box center [45, 7] width 3 height 3
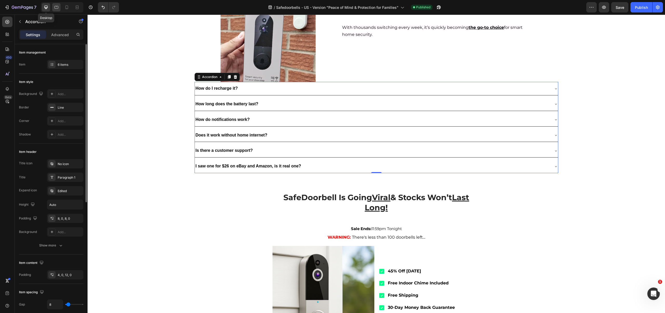
scroll to position [873, 0]
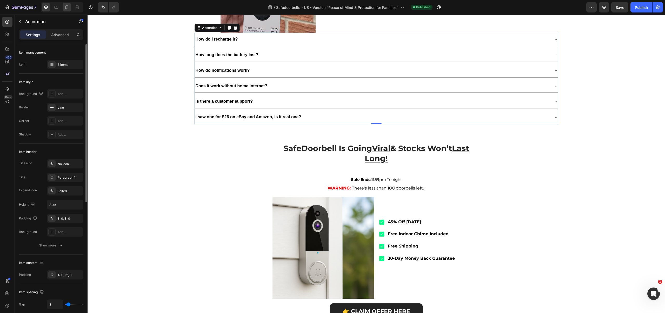
click at [65, 9] on icon at bounding box center [66, 7] width 5 height 5
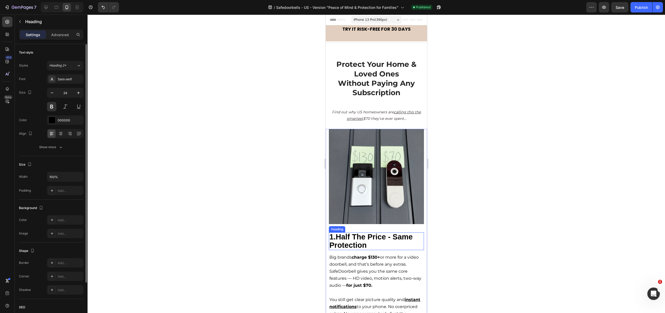
click at [368, 232] on strong "1.Half The Price - Same Protection" at bounding box center [370, 240] width 83 height 17
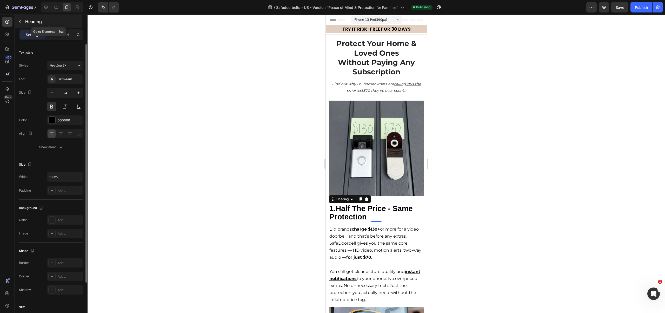
click at [25, 21] on p "Heading" at bounding box center [53, 21] width 56 height 6
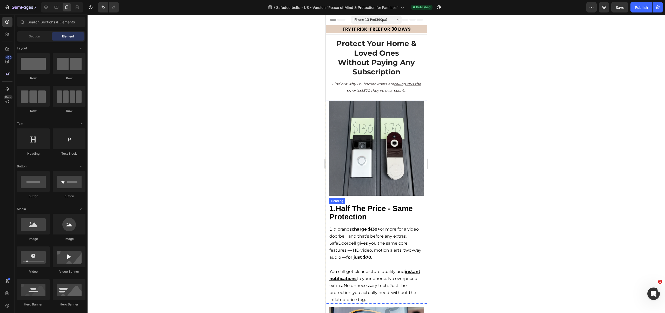
click at [347, 210] on strong "1.Half The Price - Same Protection" at bounding box center [370, 212] width 83 height 17
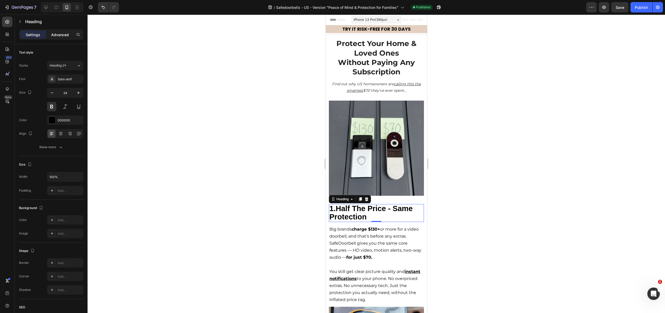
click at [65, 36] on p "Advanced" at bounding box center [60, 34] width 18 height 5
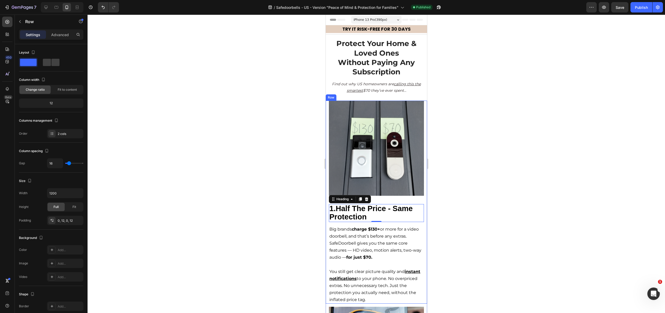
click at [327, 104] on div "Image 1.Half The Price - Same Protection Heading 0 Big brands charge $130+ or m…" at bounding box center [375, 201] width 101 height 203
click at [61, 36] on p "Advanced" at bounding box center [60, 34] width 18 height 5
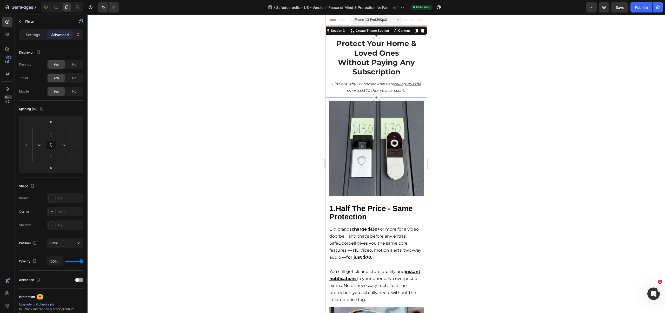
click at [327, 86] on div "Protect Your Home & Loved Ones Without Paying Any Subscription Heading Row Forg…" at bounding box center [375, 66] width 101 height 61
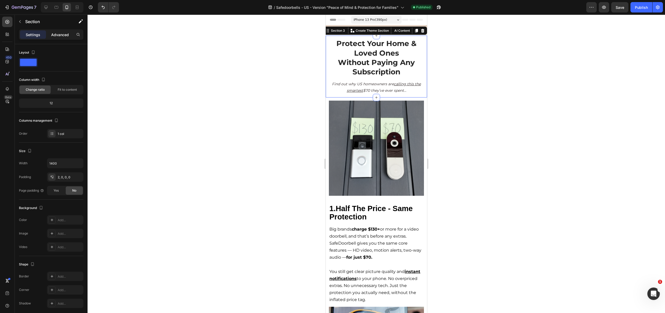
click at [57, 35] on p "Advanced" at bounding box center [60, 34] width 18 height 5
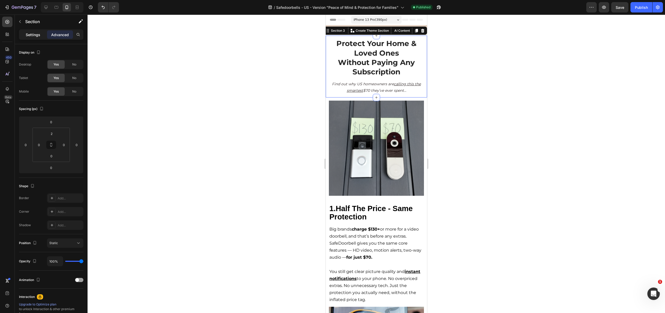
click at [30, 34] on p "Settings" at bounding box center [33, 34] width 15 height 5
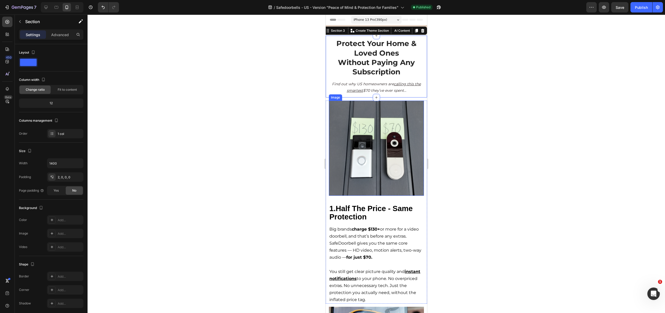
click at [352, 131] on img at bounding box center [375, 147] width 95 height 95
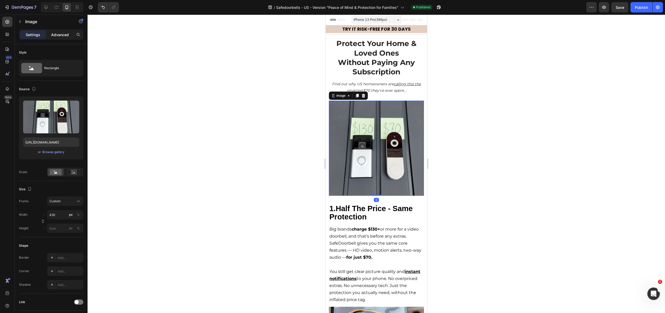
click at [63, 33] on p "Advanced" at bounding box center [60, 34] width 18 height 5
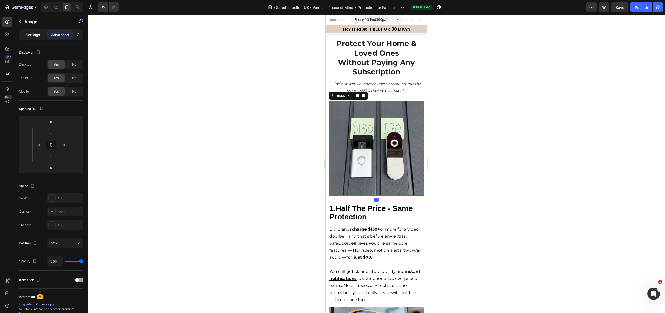
click at [32, 32] on p "Settings" at bounding box center [33, 34] width 15 height 5
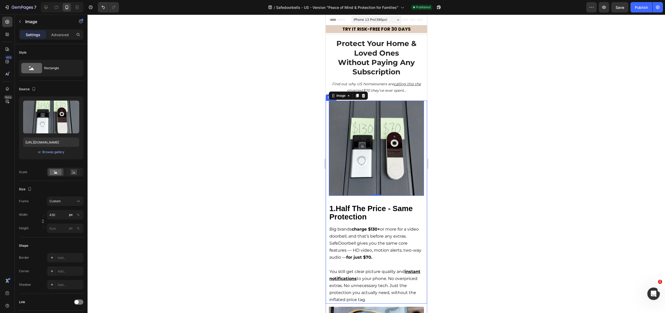
click at [326, 110] on div "Image 0 1.Half The Price - Same Protection Heading Big brands charge $130+ or m…" at bounding box center [375, 201] width 101 height 203
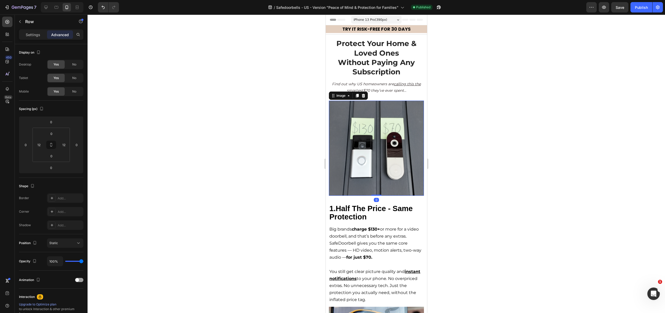
click at [366, 124] on img at bounding box center [375, 147] width 95 height 95
click at [356, 200] on div "1.Half The Price - Same Protection Heading Big brands charge $130+ or more for …" at bounding box center [375, 251] width 95 height 103
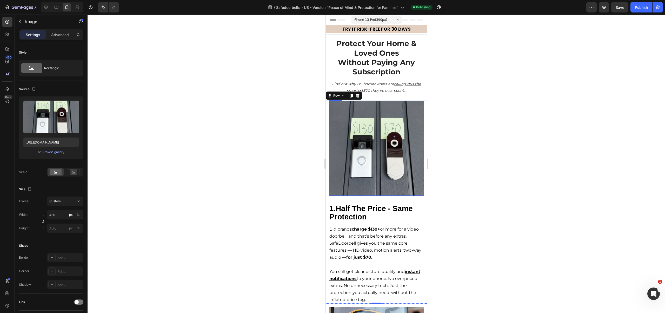
click at [374, 134] on img at bounding box center [375, 147] width 95 height 95
click at [366, 88] on icon "Find out why US homeowners are calling this the smartest $70 they’ve ever spent…" at bounding box center [376, 87] width 89 height 11
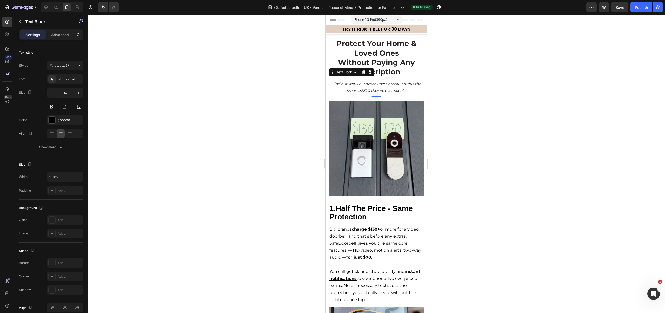
click at [57, 39] on div "Settings Advanced" at bounding box center [51, 34] width 64 height 10
click at [56, 35] on p "Advanced" at bounding box center [60, 34] width 18 height 5
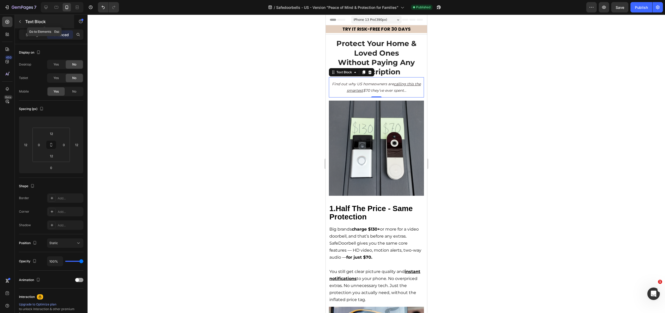
click at [20, 20] on icon "button" at bounding box center [20, 21] width 4 height 4
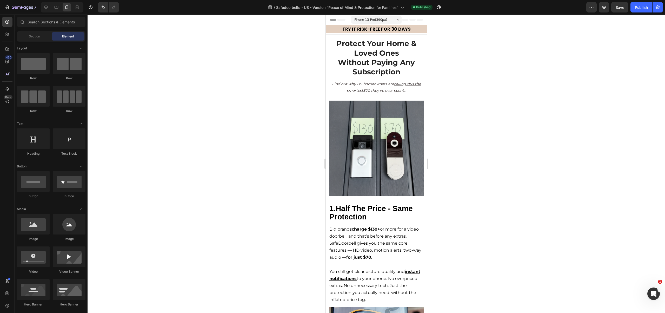
click at [368, 21] on span "iPhone 13 Pro ( 390 px)" at bounding box center [369, 19] width 33 height 5
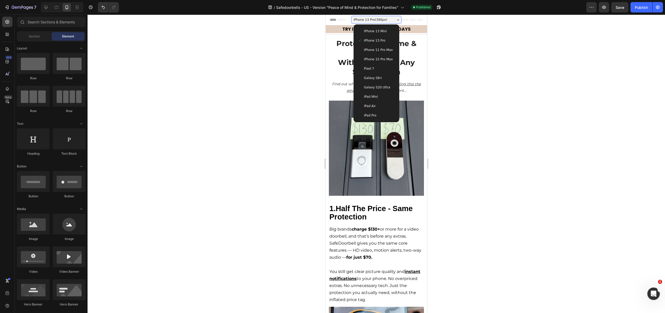
click at [367, 33] on span "iPhone 13 Mini" at bounding box center [374, 31] width 23 height 5
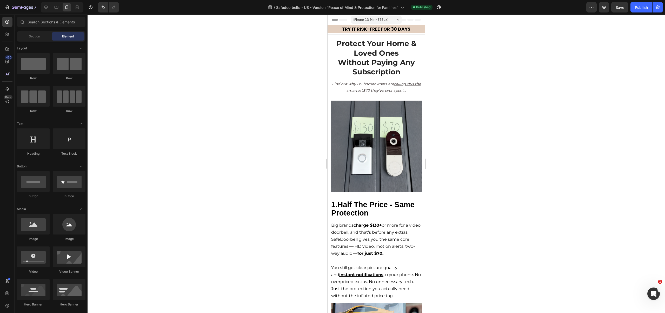
click at [368, 20] on span "iPhone 13 Mini ( 375 px)" at bounding box center [370, 19] width 35 height 5
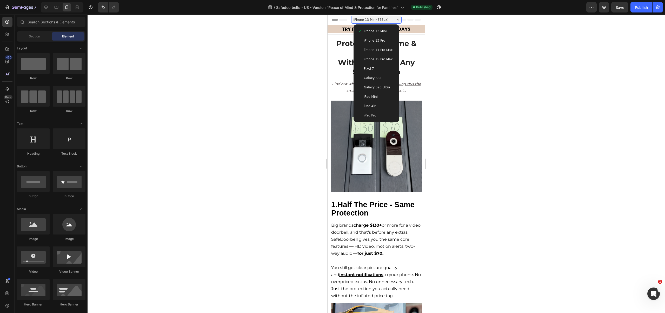
click at [367, 39] on span "iPhone 13 Pro" at bounding box center [374, 40] width 21 height 5
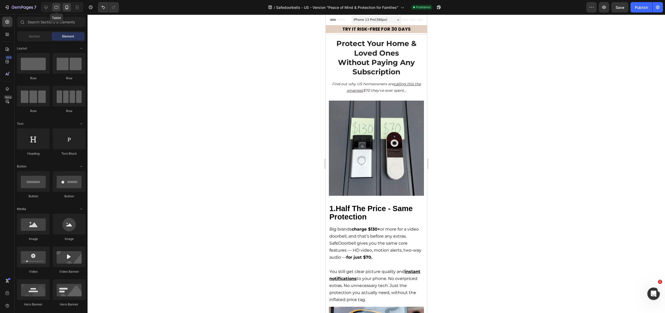
click at [59, 8] on div at bounding box center [56, 7] width 8 height 8
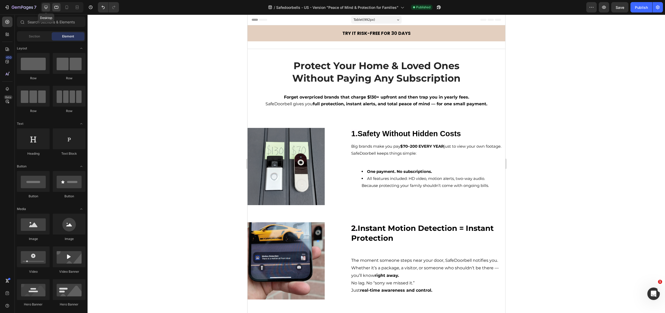
click at [44, 8] on icon at bounding box center [45, 7] width 5 height 5
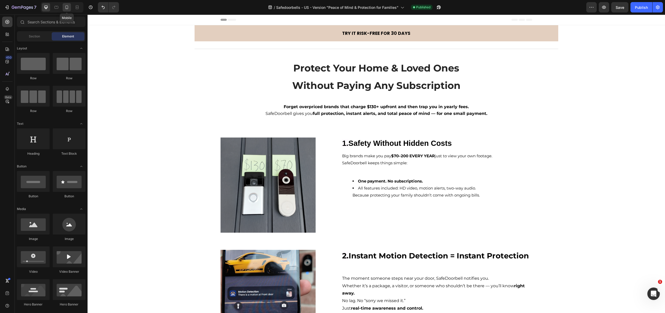
click at [65, 8] on icon at bounding box center [66, 7] width 5 height 5
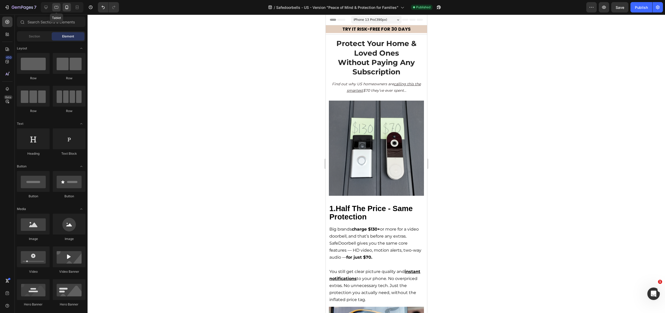
click at [58, 9] on icon at bounding box center [56, 7] width 5 height 5
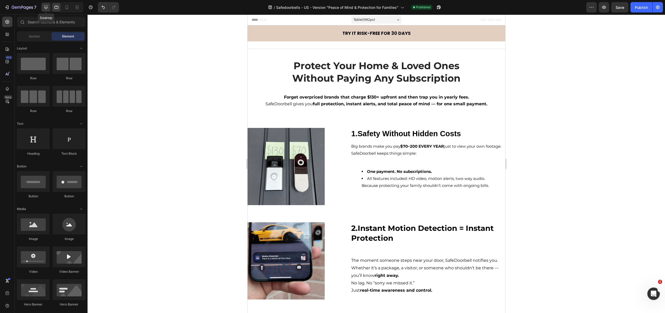
click at [49, 9] on div at bounding box center [46, 7] width 8 height 8
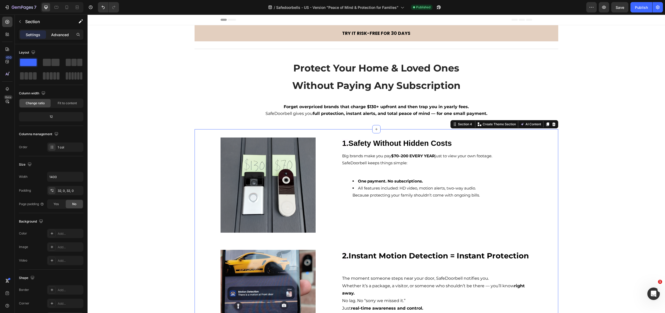
click at [55, 32] on p "Advanced" at bounding box center [60, 34] width 18 height 5
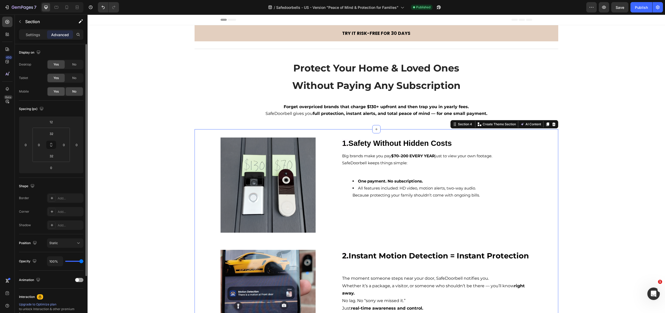
click at [57, 93] on span "Yes" at bounding box center [55, 91] width 5 height 5
click at [51, 20] on p "Section" at bounding box center [46, 21] width 43 height 6
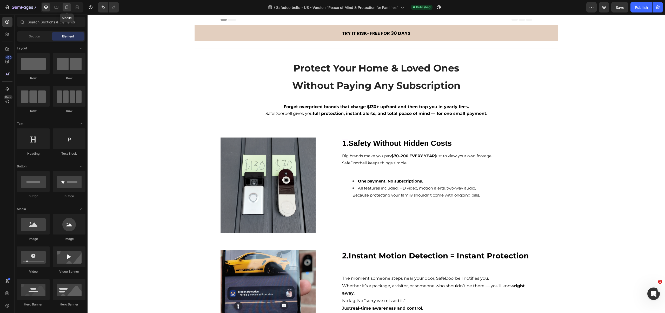
click at [68, 7] on icon at bounding box center [66, 7] width 3 height 4
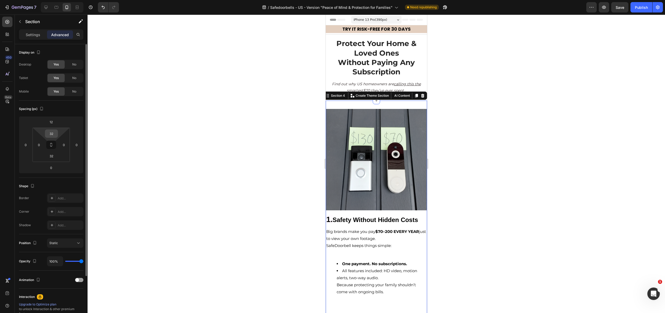
click at [50, 133] on input "32" at bounding box center [51, 134] width 10 height 8
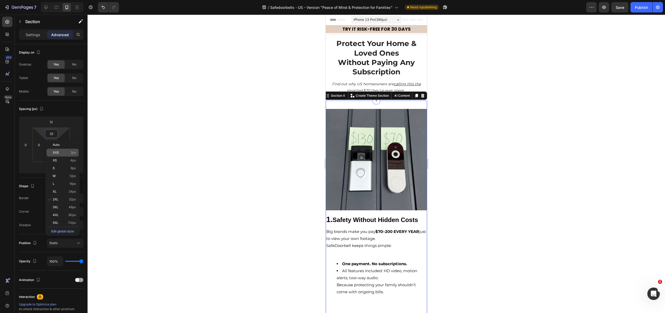
type input "2"
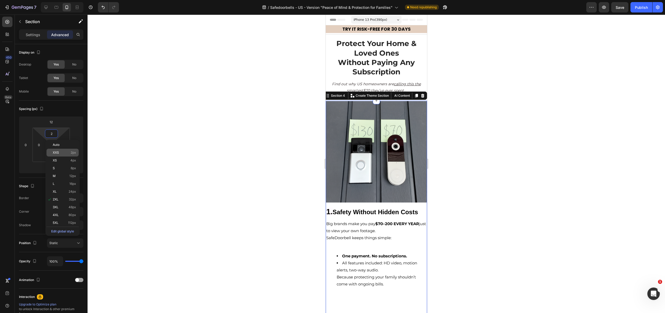
click at [63, 155] on div "XXS 2px" at bounding box center [62, 153] width 32 height 8
click at [366, 166] on img at bounding box center [375, 151] width 101 height 101
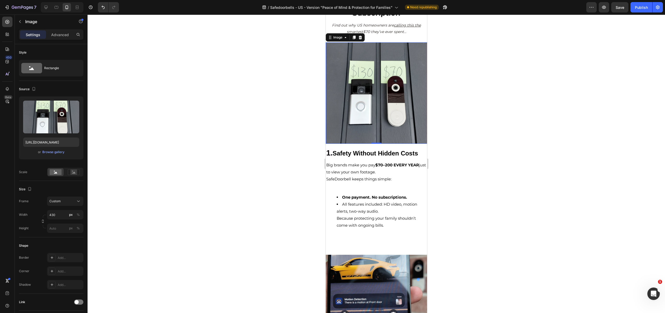
scroll to position [69, 0]
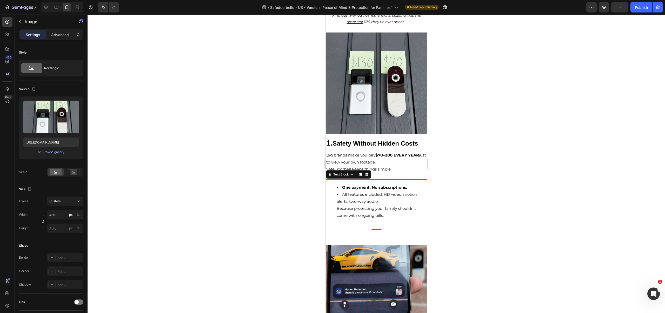
click at [362, 217] on div "One payment. No subscriptions. All features included: HD video, motion alerts, …" at bounding box center [375, 204] width 101 height 51
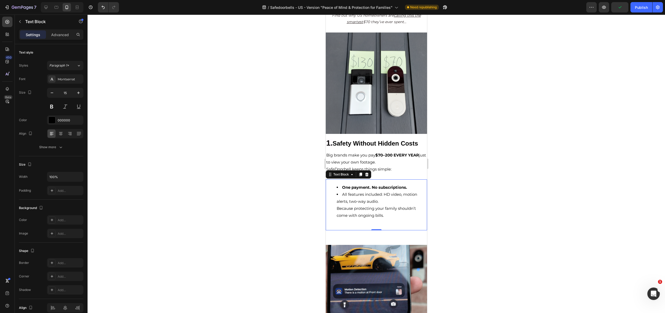
click at [362, 223] on p "Rich Text Editor. Editing area: main" at bounding box center [376, 226] width 100 height 7
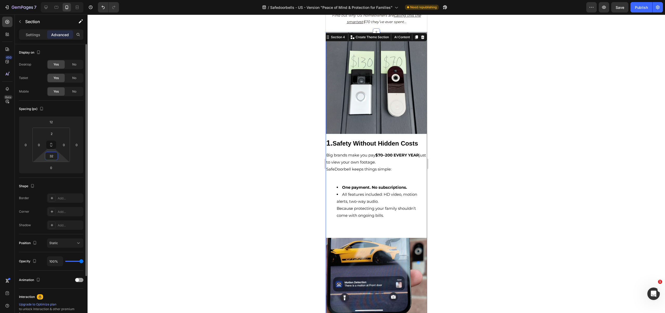
click at [50, 156] on input "32" at bounding box center [51, 156] width 10 height 8
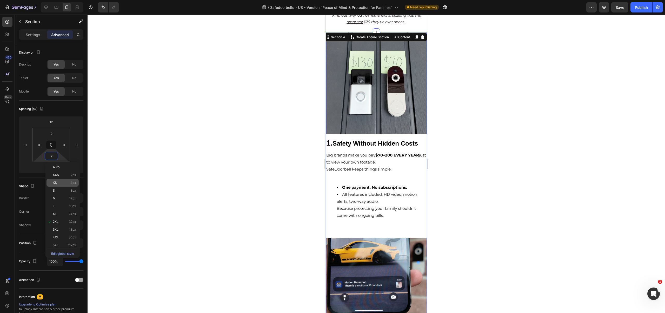
click at [53, 183] on span "XS" at bounding box center [55, 183] width 4 height 4
type input "4"
click at [377, 214] on li "All features included: HD video, motion alerts, two-way audio. Because protecti…" at bounding box center [381, 205] width 90 height 28
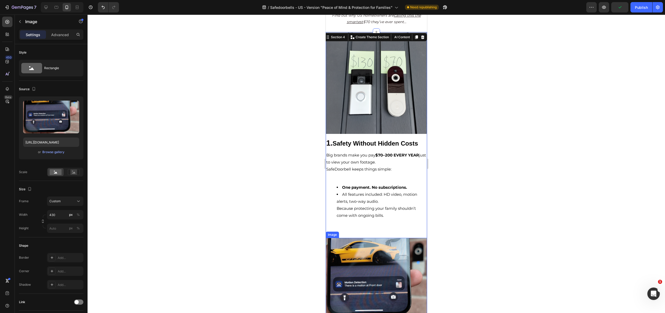
click at [356, 239] on img at bounding box center [375, 288] width 101 height 101
click at [55, 33] on p "Advanced" at bounding box center [60, 34] width 18 height 5
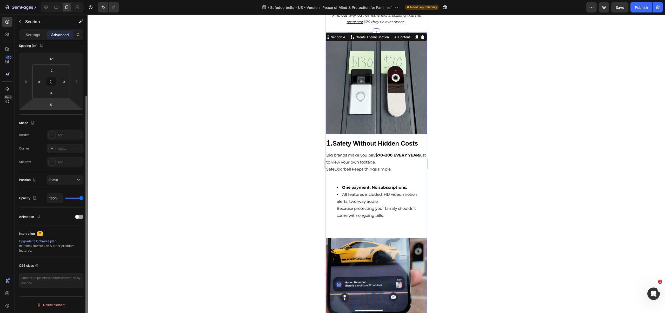
scroll to position [0, 0]
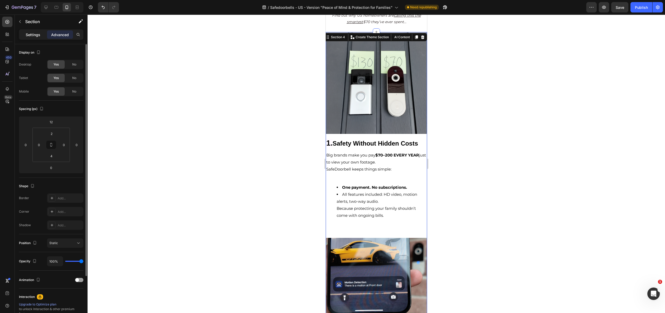
click at [34, 33] on p "Settings" at bounding box center [33, 34] width 15 height 5
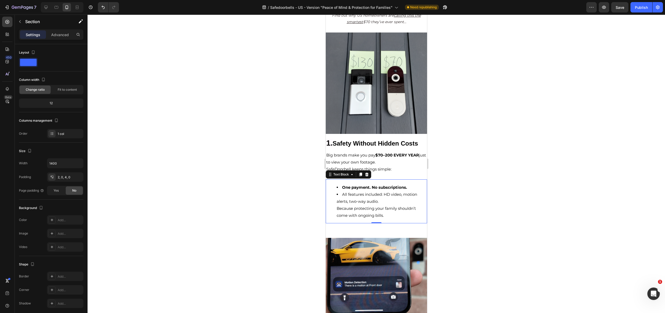
click at [363, 213] on li "All features included: HD video, motion alerts, two-way audio. Because protecti…" at bounding box center [381, 205] width 90 height 28
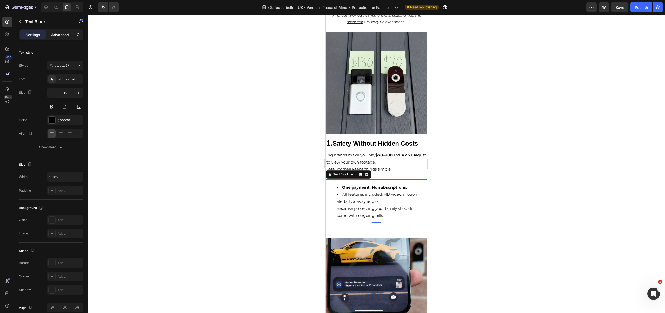
click at [59, 33] on p "Advanced" at bounding box center [60, 34] width 18 height 5
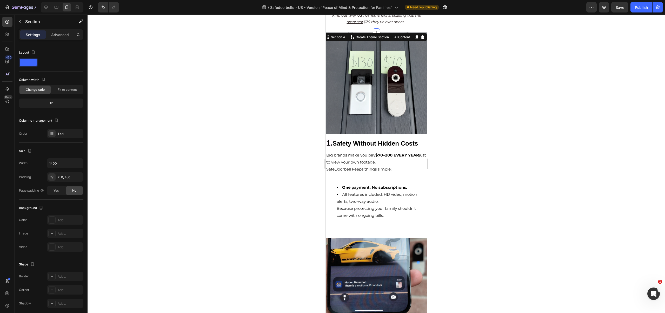
scroll to position [174, 0]
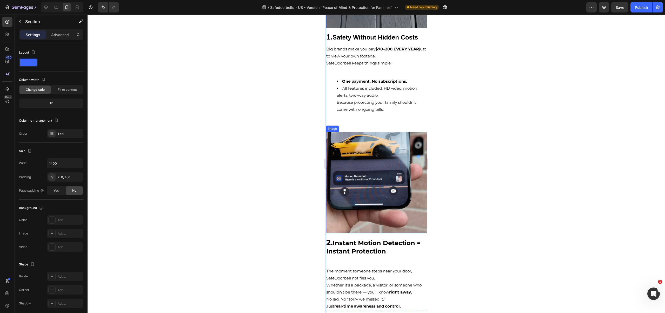
click at [353, 159] on img at bounding box center [375, 182] width 101 height 101
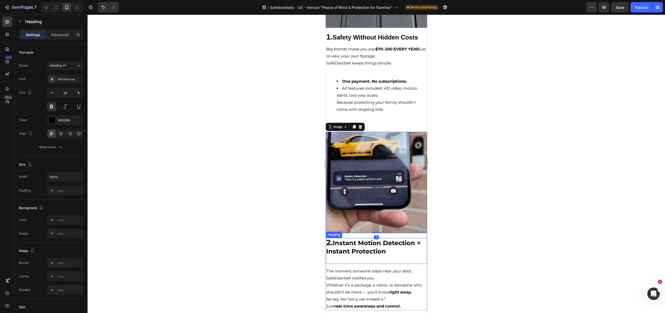
click at [358, 239] on strong "Instant Motion Detection = Instant Protection" at bounding box center [373, 247] width 94 height 16
drag, startPoint x: 55, startPoint y: 27, endPoint x: 59, endPoint y: 34, distance: 7.9
click at [56, 29] on div "Heading" at bounding box center [49, 22] width 68 height 15
click at [59, 34] on p "Advanced" at bounding box center [60, 34] width 18 height 5
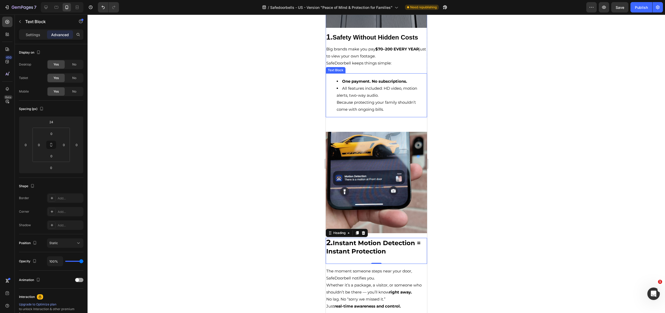
click at [364, 109] on li "All features included: HD video, motion alerts, two-way audio. Because protecti…" at bounding box center [381, 99] width 90 height 28
click at [362, 111] on div "One payment. No subscriptions. All features included: HD video, motion alerts, …" at bounding box center [375, 95] width 101 height 44
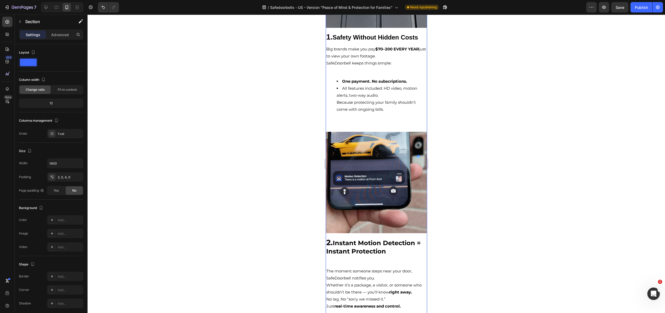
click at [351, 137] on img at bounding box center [375, 182] width 101 height 101
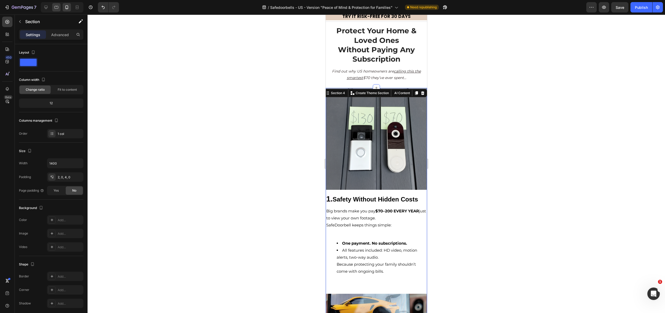
scroll to position [0, 0]
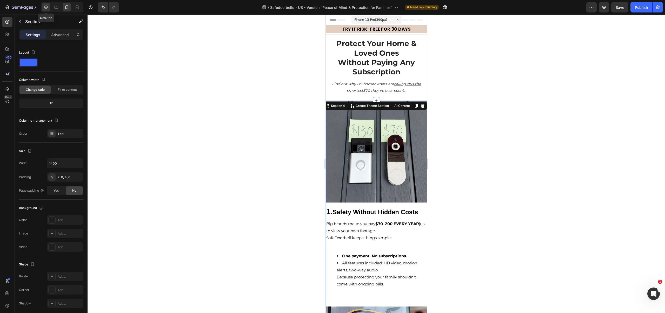
click at [49, 9] on div at bounding box center [46, 7] width 8 height 8
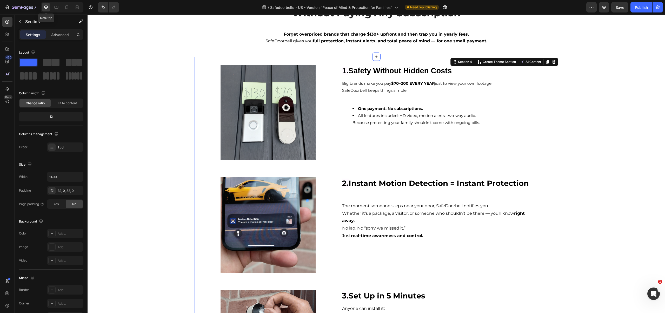
scroll to position [78, 0]
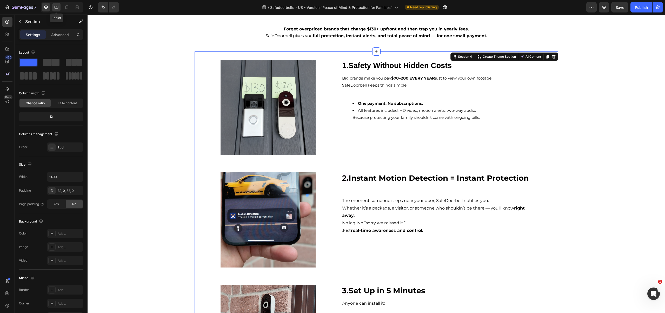
click at [55, 9] on icon at bounding box center [56, 7] width 5 height 5
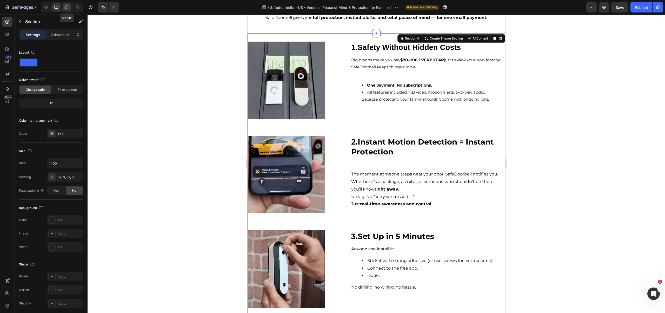
click at [67, 10] on icon at bounding box center [66, 7] width 5 height 5
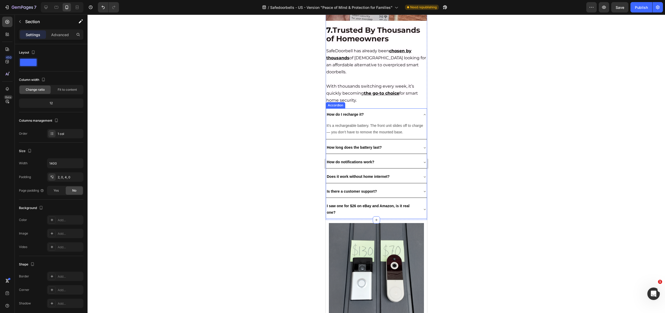
scroll to position [1416, 0]
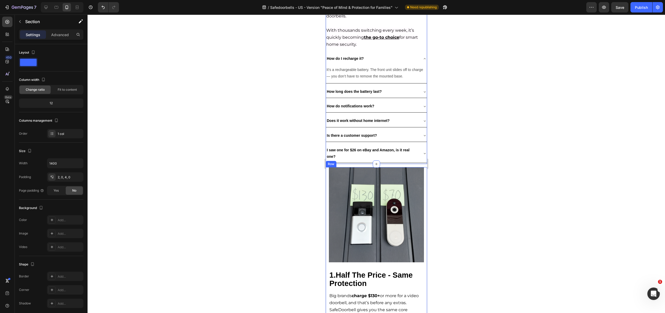
click at [327, 167] on div "Image 1.Half The Price - Same Protection Heading Big brands charge $130+ or mor…" at bounding box center [375, 268] width 101 height 203
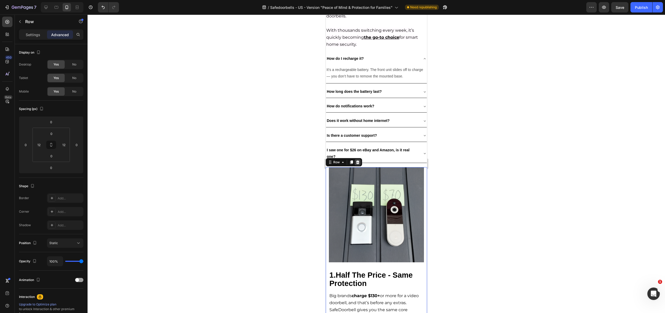
click at [358, 160] on icon at bounding box center [357, 162] width 4 height 4
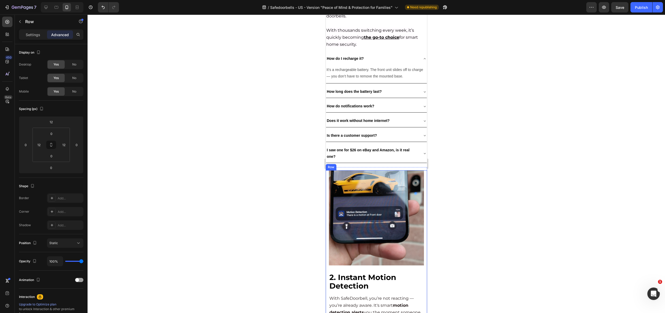
click at [326, 170] on div "Image 2. Instant Motion Detection Heading With SafeDoorbell, you’re not reactin…" at bounding box center [375, 271] width 101 height 202
click at [325, 170] on div "Image 2. Instant Motion Detection Heading With SafeDoorbell, you’re not reactin…" at bounding box center [375, 271] width 101 height 202
click at [356, 163] on icon at bounding box center [357, 165] width 3 height 4
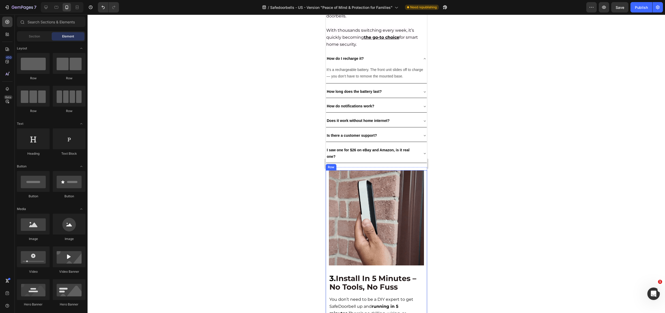
click at [326, 170] on div "Image 3. Install In 5 Minutes – No Tools, No Fuss Heading You don’t need to be …" at bounding box center [375, 271] width 101 height 203
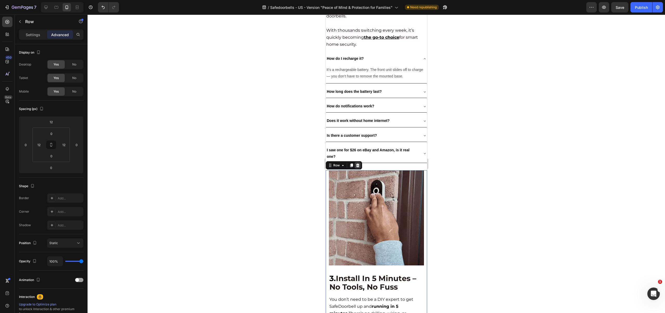
click at [358, 163] on icon at bounding box center [357, 165] width 3 height 4
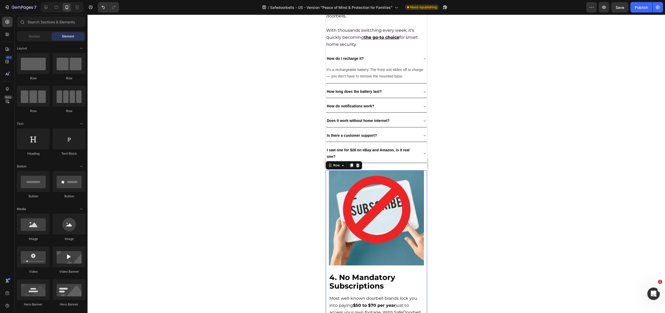
click at [327, 170] on div "Image 4. No Mandatory Subscriptions Heading Most well-known doorbell brands loc…" at bounding box center [375, 274] width 101 height 209
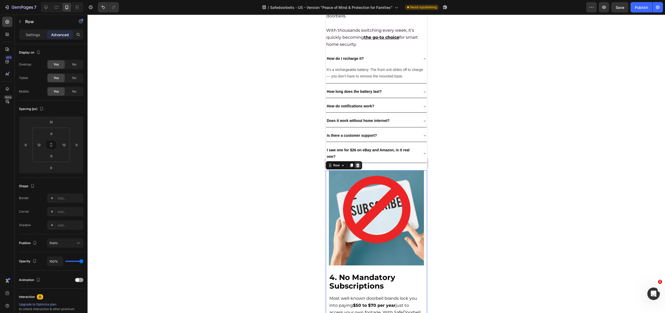
click at [357, 163] on icon at bounding box center [357, 165] width 3 height 4
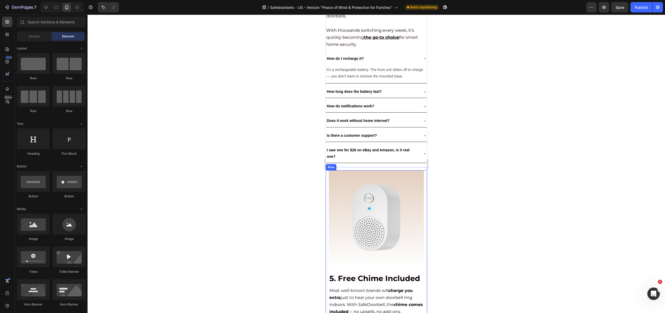
click at [327, 170] on div "Image 5. Free Chime Included Heading Most well-known brands will charge you ext…" at bounding box center [375, 260] width 101 height 180
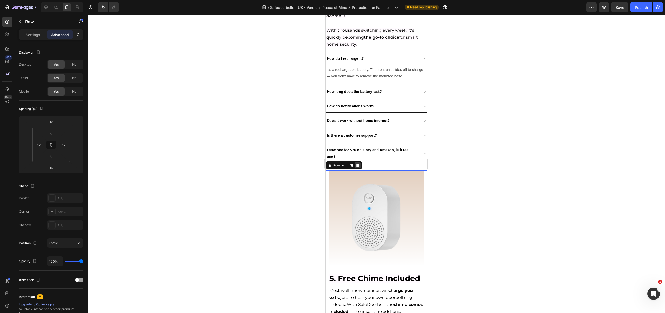
click at [357, 163] on icon at bounding box center [357, 165] width 4 height 4
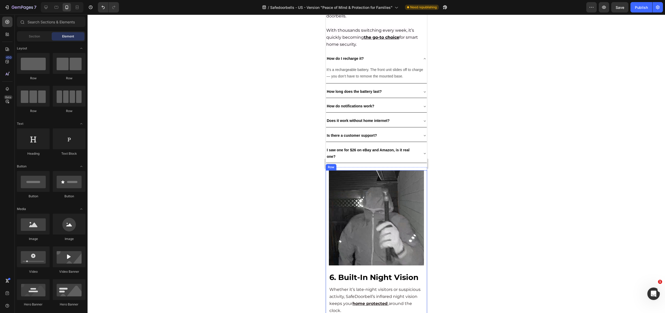
click at [326, 170] on div "Image 6. Built-In Night Vision Heading Whether it’s late-night visitors or susp…" at bounding box center [375, 256] width 101 height 172
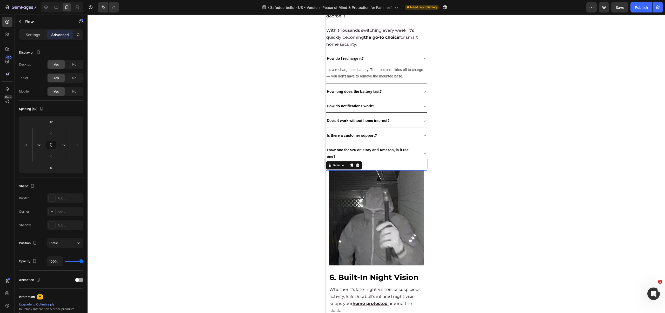
drag, startPoint x: 357, startPoint y: 155, endPoint x: 345, endPoint y: 159, distance: 13.1
click at [357, 163] on icon at bounding box center [357, 165] width 3 height 4
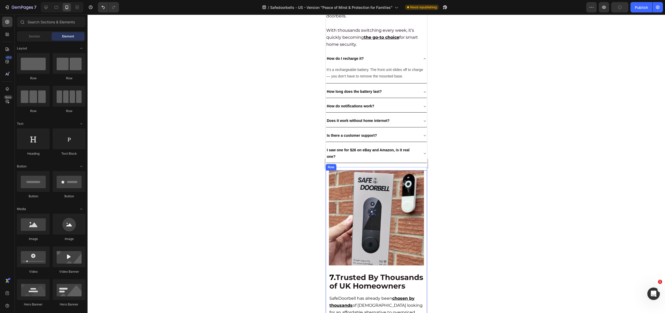
click at [327, 170] on div "Image 7. Trusted By Thousands of UK Homeowners Heading SafeDoorbell has already…" at bounding box center [375, 260] width 101 height 181
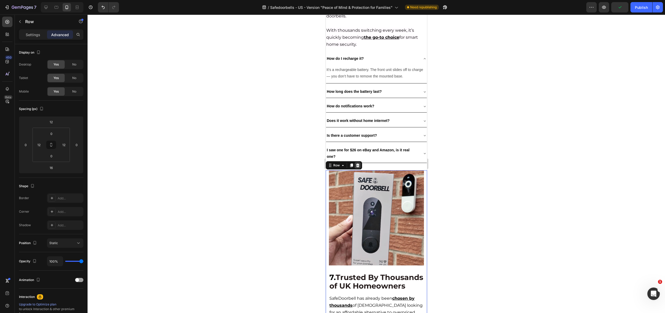
click at [358, 162] on div at bounding box center [357, 165] width 6 height 6
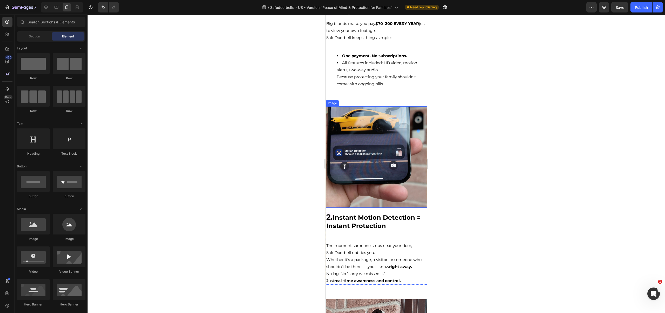
scroll to position [0, 0]
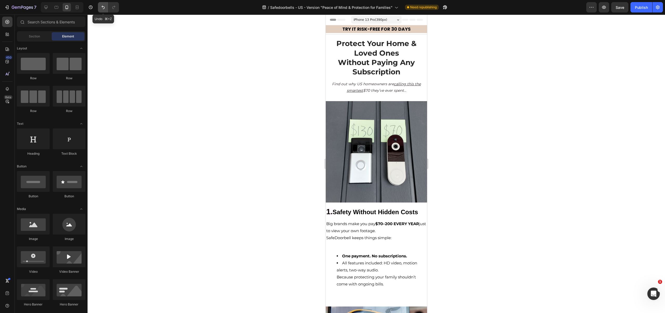
click at [103, 6] on icon "Undo/Redo" at bounding box center [103, 7] width 3 height 3
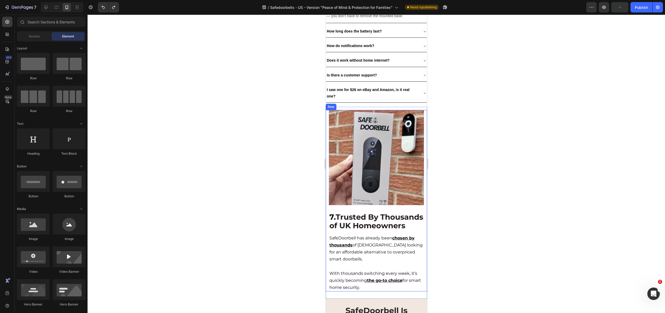
scroll to position [1558, 0]
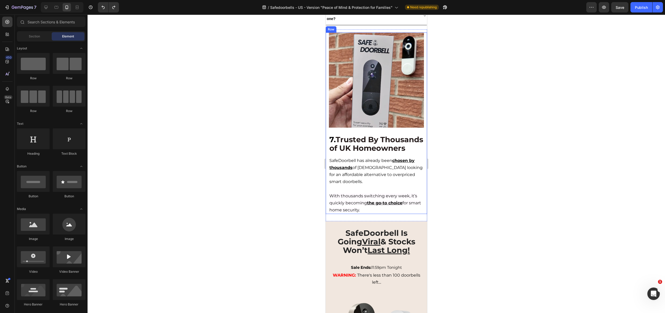
click at [326, 129] on div "Image 7. Trusted By Thousands of UK Homeowners Heading SafeDoorbell has already…" at bounding box center [375, 122] width 101 height 181
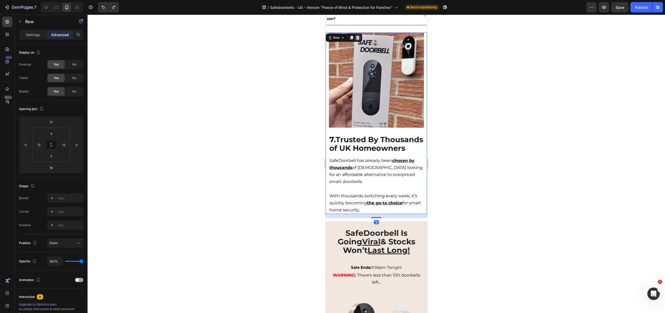
click at [354, 35] on div at bounding box center [357, 38] width 6 height 6
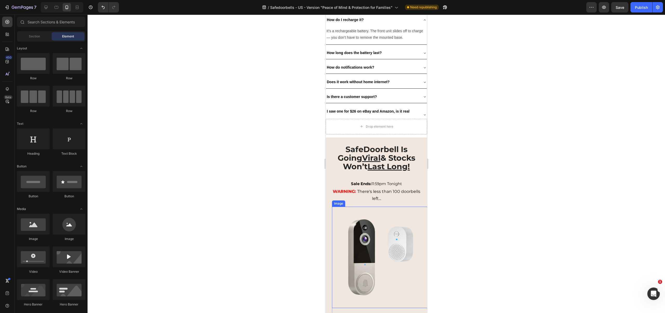
scroll to position [1358, 0]
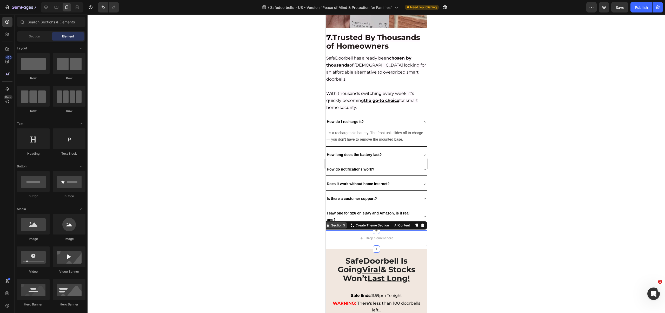
click at [416, 221] on div "Section 5 Create Theme Section AI Content Write with GemAI What would you like …" at bounding box center [374, 225] width 103 height 8
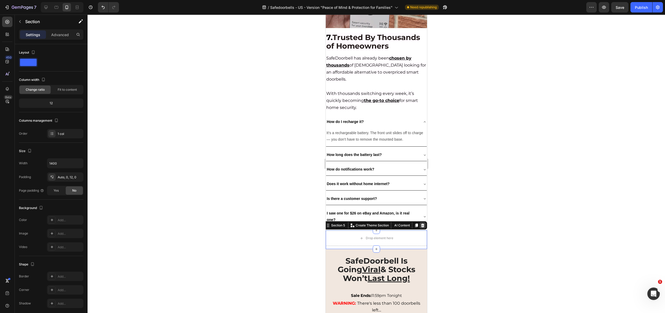
click at [421, 222] on div at bounding box center [422, 225] width 6 height 6
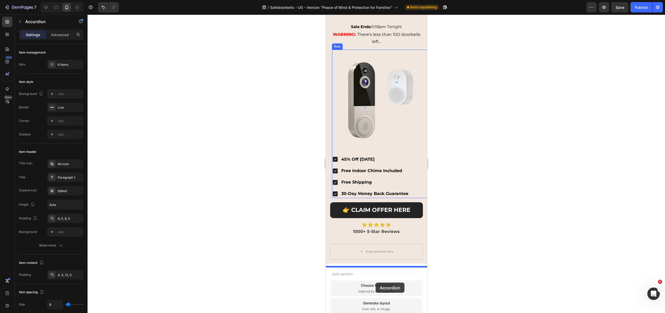
scroll to position [1646, 0]
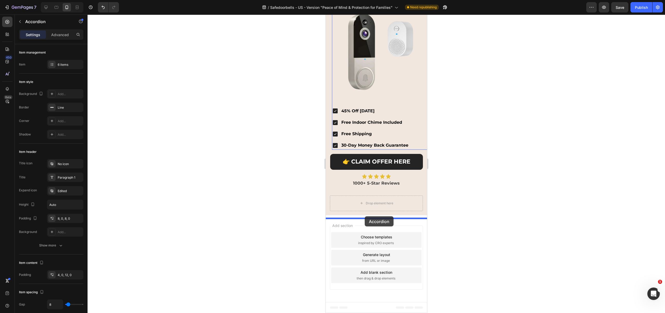
drag, startPoint x: 380, startPoint y: 160, endPoint x: 364, endPoint y: 216, distance: 58.5
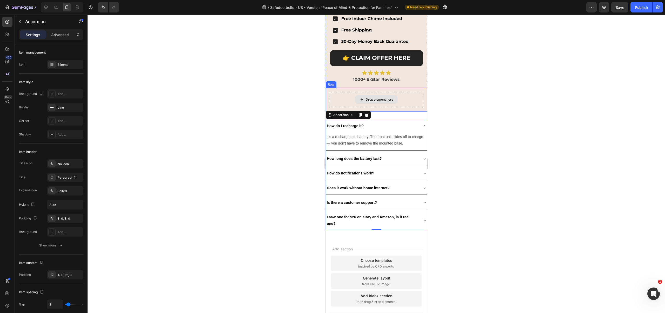
scroll to position [1773, 0]
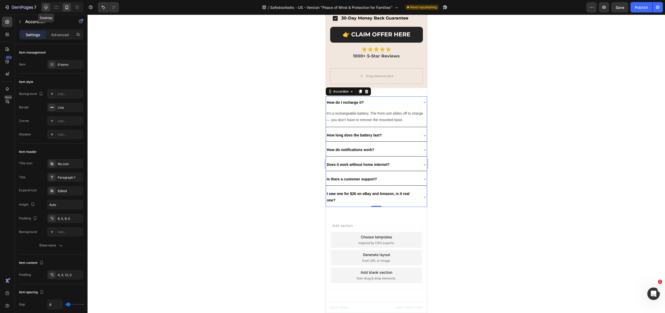
click at [47, 9] on icon at bounding box center [45, 7] width 3 height 3
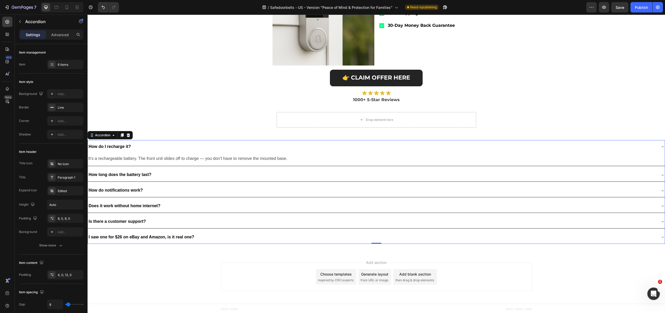
scroll to position [1687, 0]
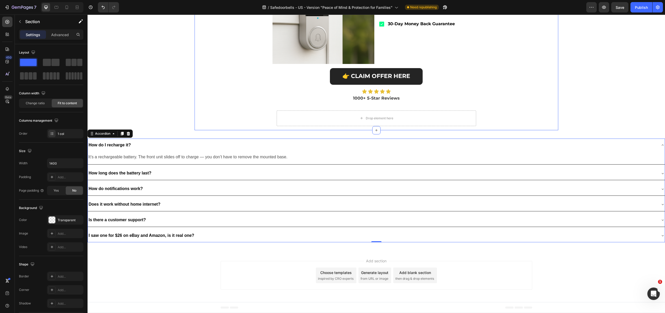
click at [206, 98] on div "SafeDoorbell Is Going Viral & Stocks Won’t Last Long! Heading Sale Ends: 11:59p…" at bounding box center [375, 14] width 363 height 232
click at [182, 142] on div "How do I recharge it?" at bounding box center [372, 144] width 568 height 9
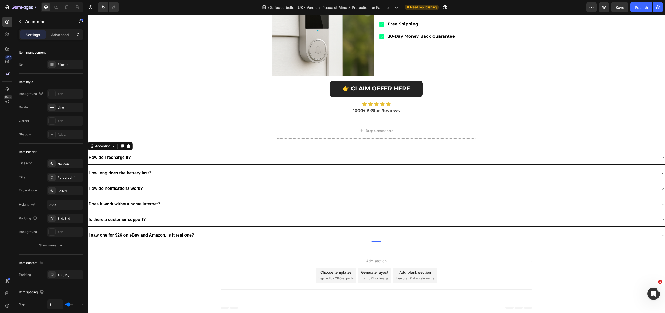
scroll to position [1675, 0]
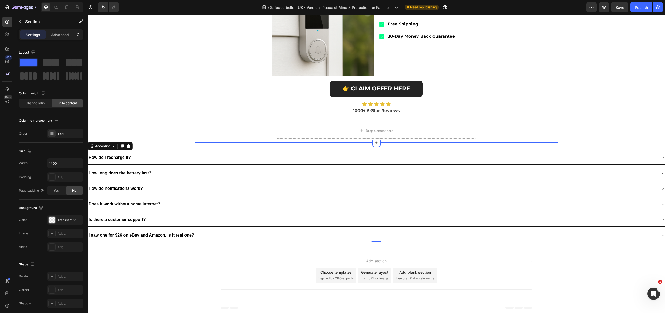
click at [236, 121] on div "SafeDoorbell Is Going Viral & Stocks Won’t Last Long! Heading Sale Ends: 11:59p…" at bounding box center [375, 26] width 363 height 232
click at [150, 158] on div "How do I recharge it?" at bounding box center [372, 157] width 568 height 9
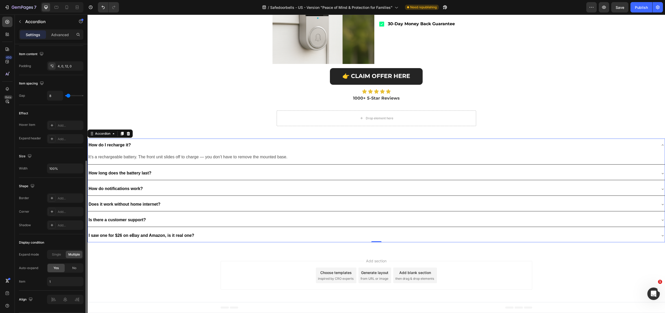
scroll to position [225, 0]
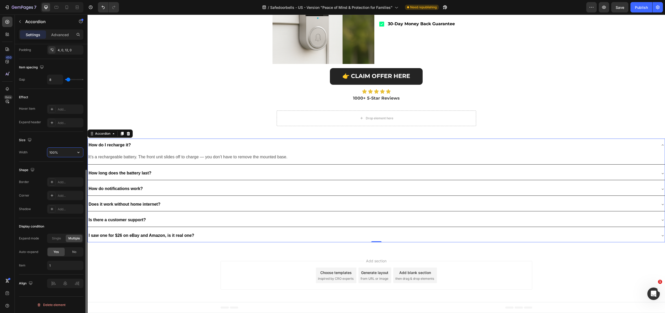
drag, startPoint x: 63, startPoint y: 154, endPoint x: 35, endPoint y: 153, distance: 28.3
click at [35, 153] on div "Width 100%" at bounding box center [51, 152] width 64 height 10
click at [73, 145] on div "Size Width 100%" at bounding box center [51, 147] width 64 height 30
click at [65, 149] on input "100%" at bounding box center [65, 151] width 36 height 9
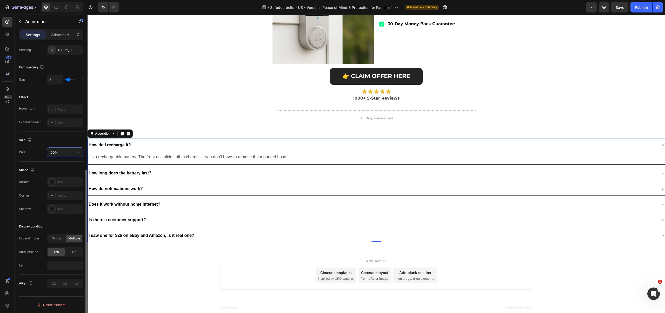
click at [65, 149] on input "100%" at bounding box center [65, 151] width 36 height 9
type input "1400"
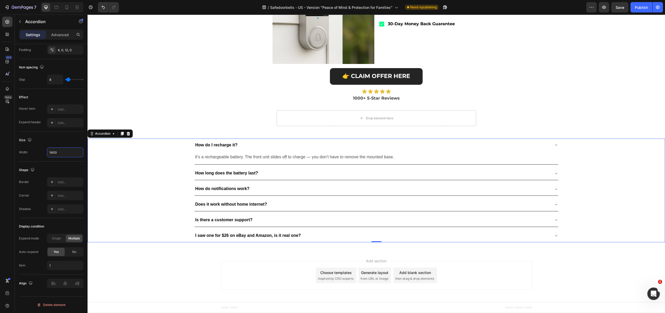
click at [196, 112] on div "SafeDoorbell Is Going Viral & Stocks Won’t Last Long! Heading Sale Ends: 11:59p…" at bounding box center [375, 14] width 363 height 232
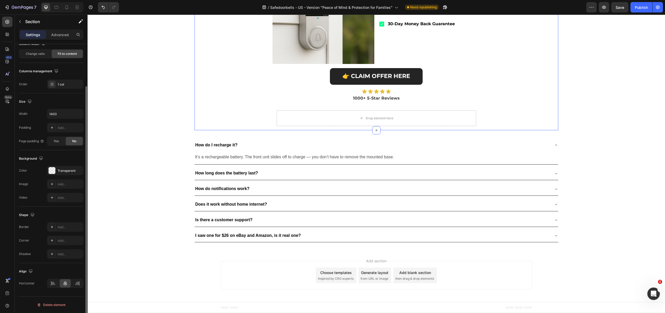
scroll to position [0, 0]
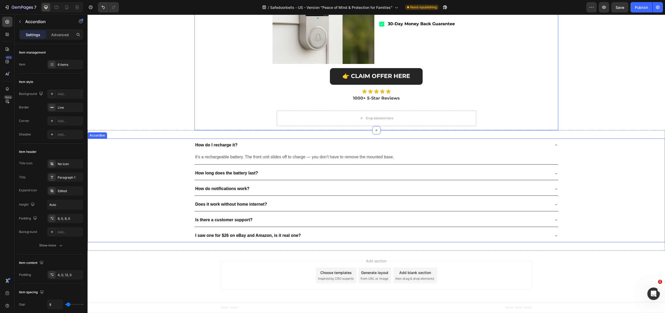
click at [272, 150] on div "How do I recharge it?" at bounding box center [375, 144] width 363 height 13
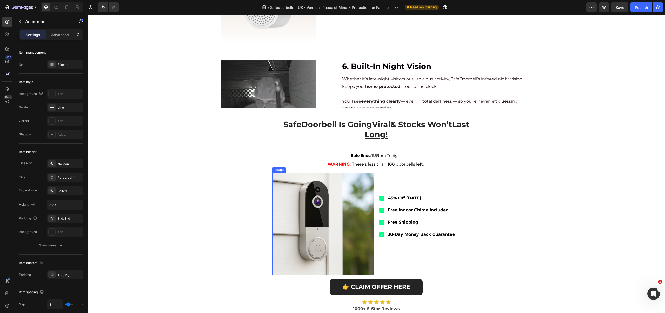
scroll to position [620, 0]
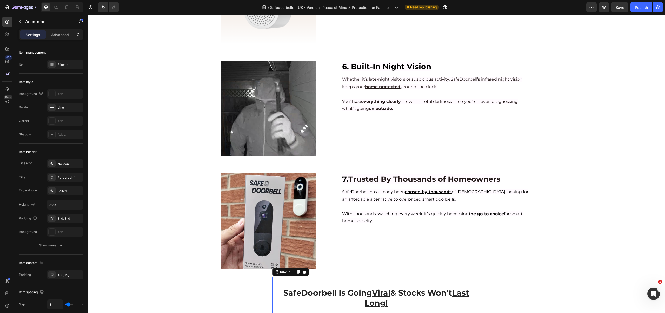
click at [344, 281] on div "SafeDoorbell Is Going Viral & Stocks Won’t Last Long! Heading Sale Ends: 11:59p…" at bounding box center [376, 309] width 199 height 56
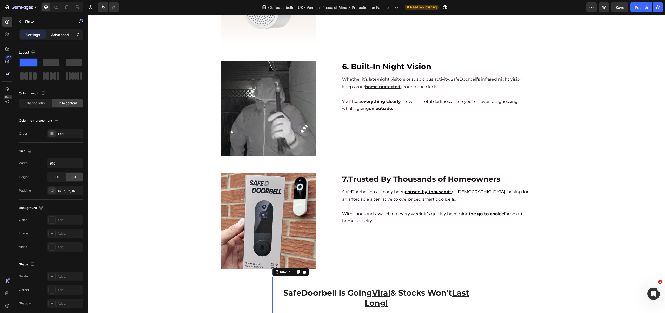
click at [61, 32] on p "Advanced" at bounding box center [60, 34] width 18 height 5
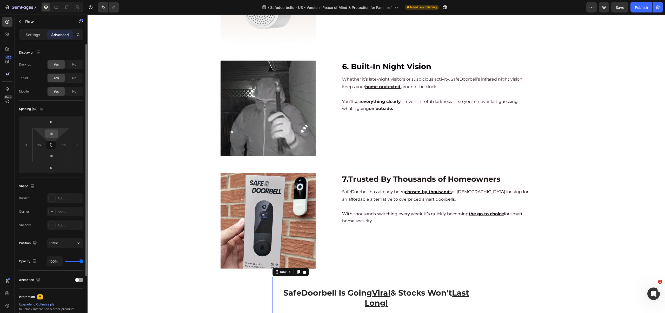
click at [49, 134] on input "16" at bounding box center [51, 134] width 10 height 8
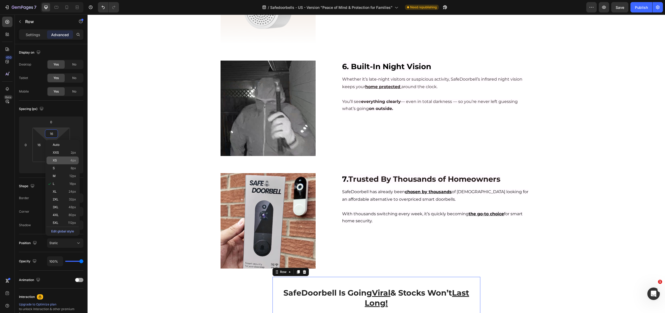
click at [57, 157] on div "XS 4px" at bounding box center [62, 160] width 32 height 8
type input "4"
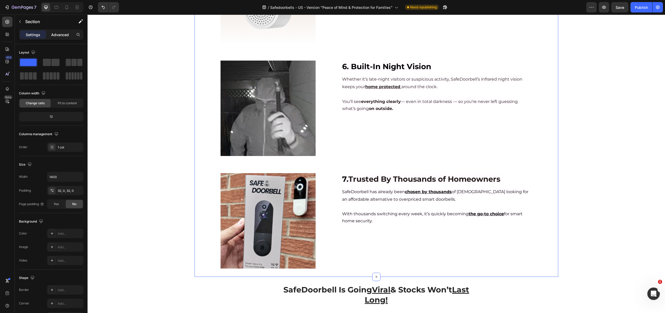
click at [57, 33] on p "Advanced" at bounding box center [60, 34] width 18 height 5
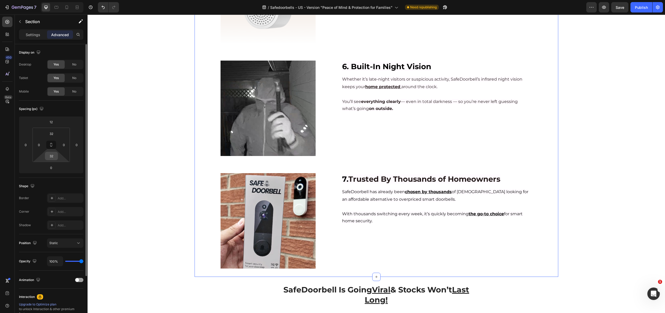
click at [50, 156] on input "32" at bounding box center [51, 156] width 10 height 8
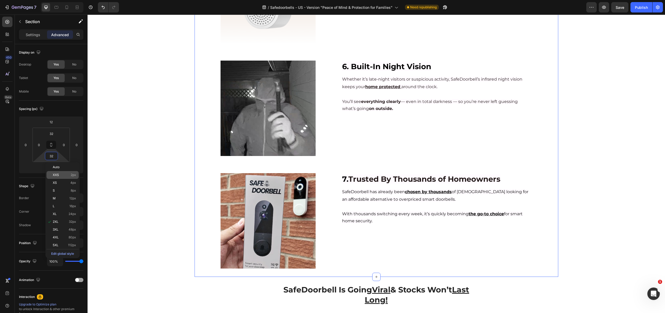
type input "2"
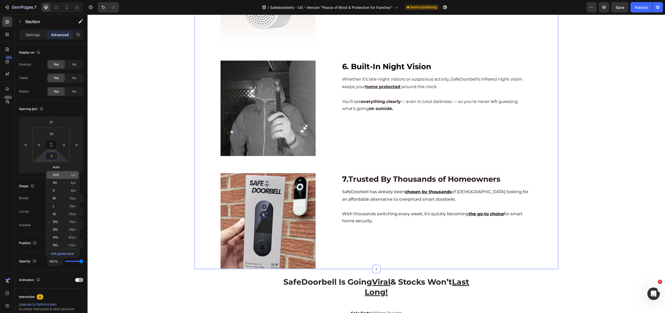
click at [56, 175] on span "XXS" at bounding box center [56, 175] width 6 height 4
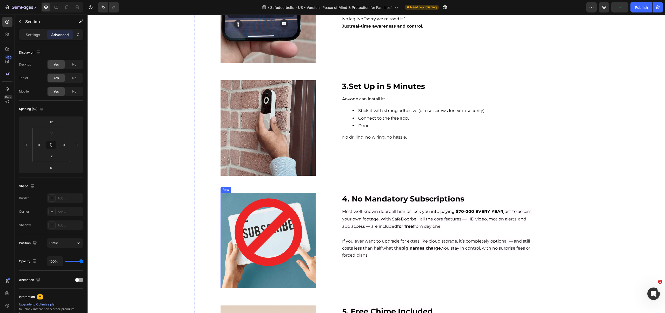
scroll to position [194, 0]
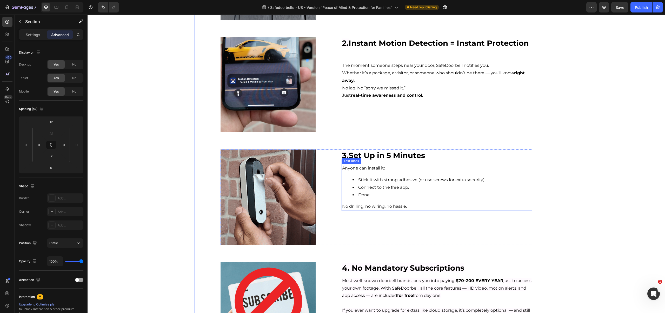
click at [363, 168] on p "Anyone can install it:" at bounding box center [436, 168] width 189 height 8
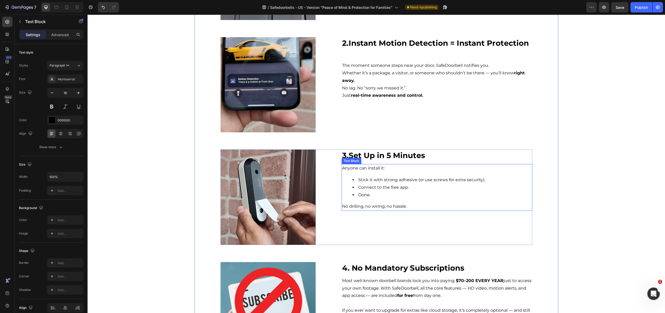
click at [363, 168] on p "Anyone can install it:" at bounding box center [436, 168] width 189 height 8
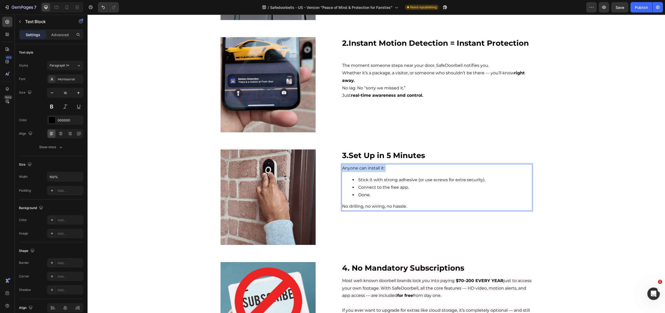
click at [363, 168] on p "Anyone can install it:" at bounding box center [436, 168] width 189 height 8
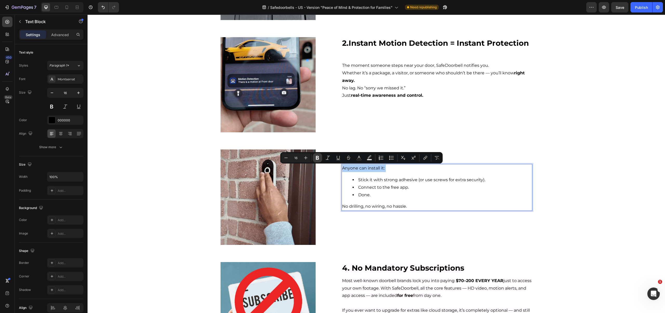
click at [315, 156] on icon "Editor contextual toolbar" at bounding box center [317, 157] width 5 height 5
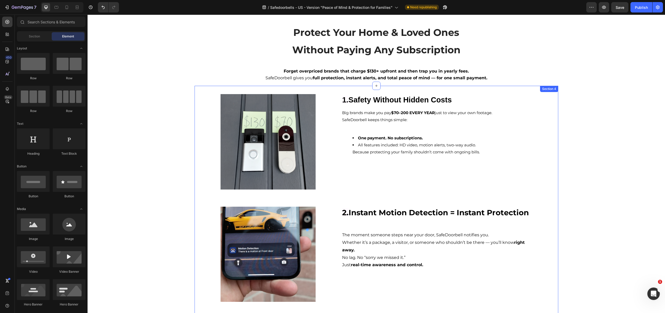
scroll to position [0, 0]
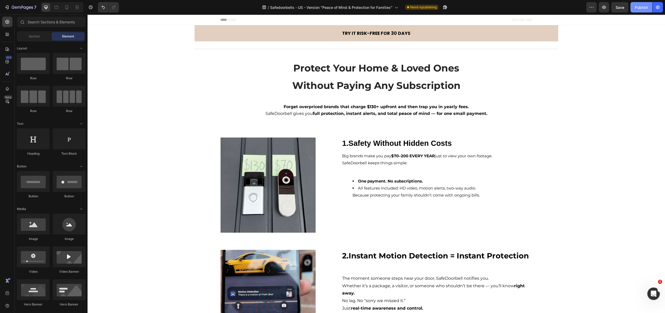
click at [636, 8] on div "Publish" at bounding box center [641, 7] width 13 height 5
click at [66, 5] on icon at bounding box center [66, 7] width 5 height 5
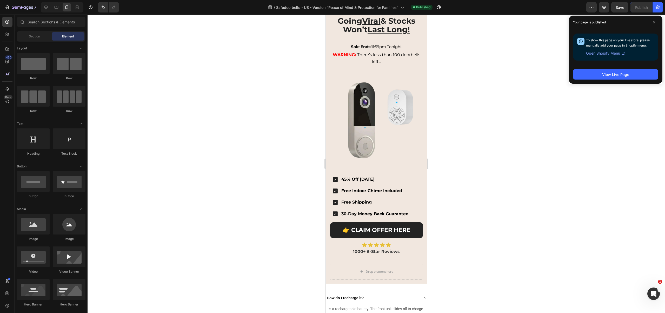
scroll to position [1386, 0]
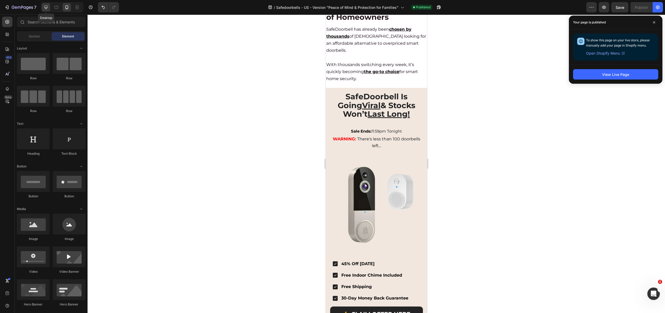
click at [47, 6] on icon at bounding box center [45, 7] width 3 height 3
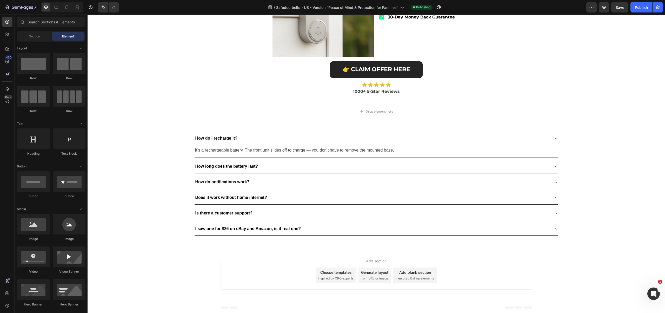
scroll to position [945, 0]
click at [66, 7] on icon at bounding box center [66, 7] width 5 height 5
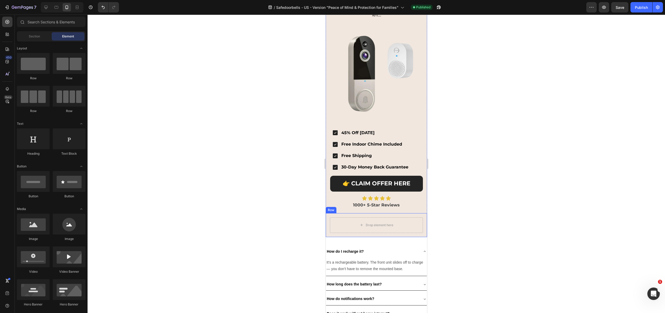
scroll to position [742, 0]
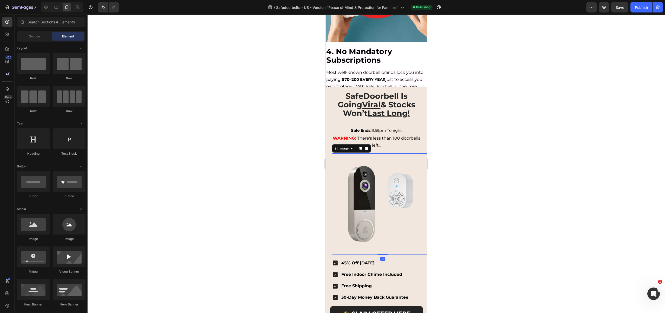
click at [382, 192] on img at bounding box center [382, 203] width 101 height 101
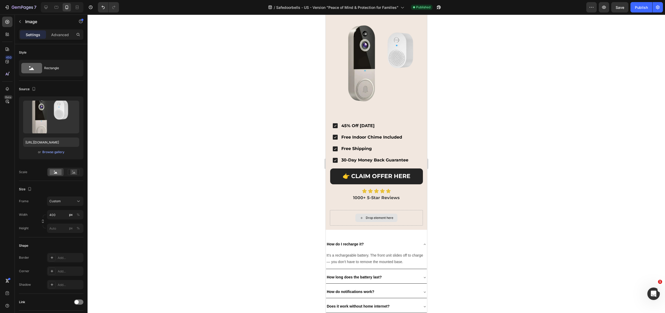
scroll to position [1407, 0]
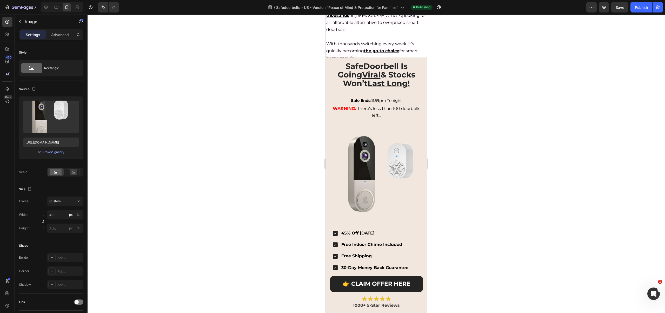
click at [360, 161] on img at bounding box center [382, 173] width 101 height 101
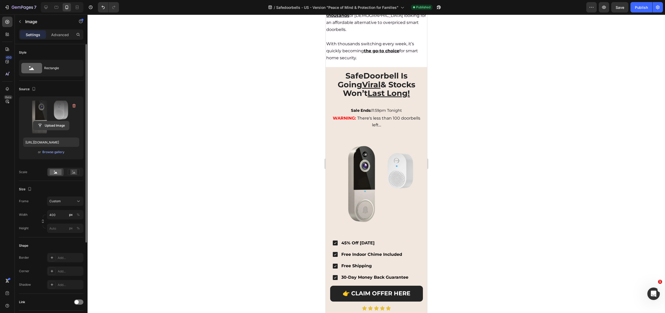
click at [52, 124] on input "file" at bounding box center [51, 125] width 36 height 9
type input "https://cdn.shopify.com/s/files/1/0928/5956/4332/files/gempages_570336046982628…"
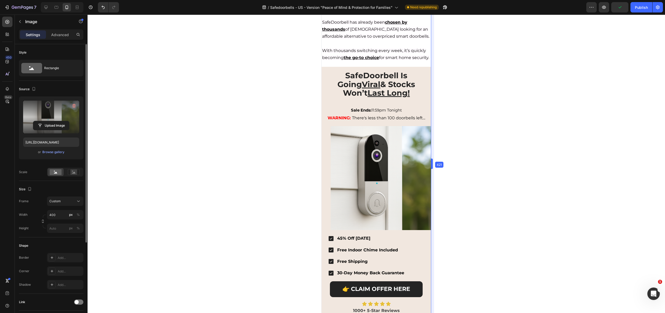
scroll to position [1449, 0]
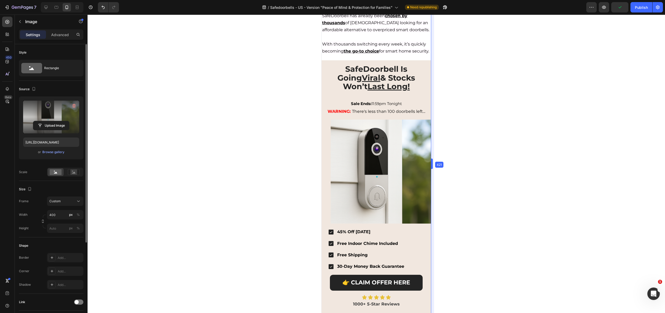
drag, startPoint x: 428, startPoint y: 160, endPoint x: 436, endPoint y: 163, distance: 8.5
click at [387, 157] on img at bounding box center [383, 171] width 104 height 104
click at [340, 132] on img at bounding box center [383, 171] width 104 height 104
click at [56, 214] on input "400" at bounding box center [65, 214] width 36 height 9
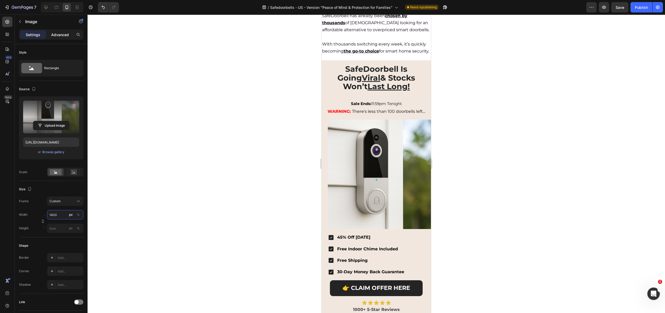
type input "1400"
click at [62, 36] on p "Advanced" at bounding box center [60, 34] width 18 height 5
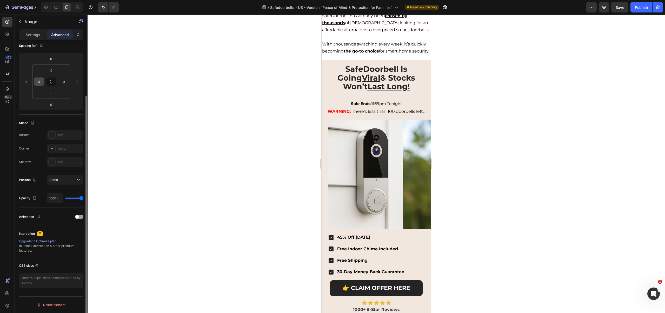
scroll to position [0, 0]
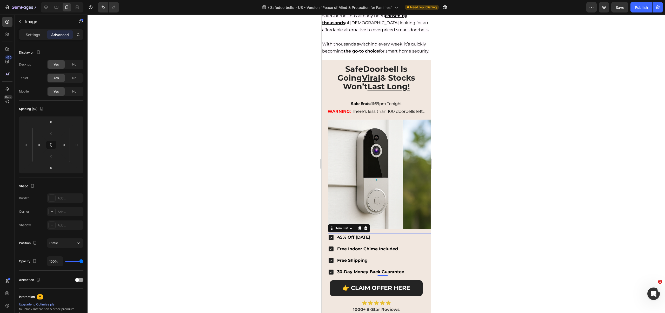
click at [328, 234] on icon at bounding box center [331, 237] width 6 height 6
click at [328, 215] on img at bounding box center [382, 173] width 109 height 109
click at [33, 35] on p "Settings" at bounding box center [33, 34] width 15 height 5
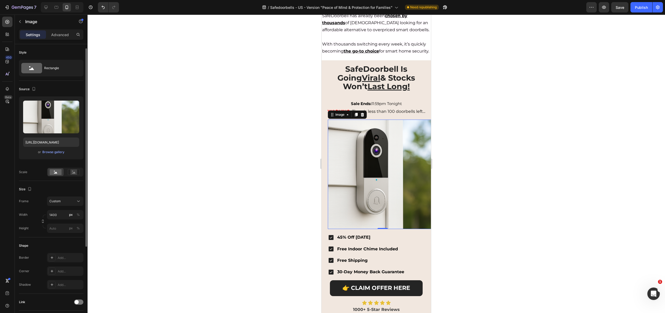
scroll to position [47, 0]
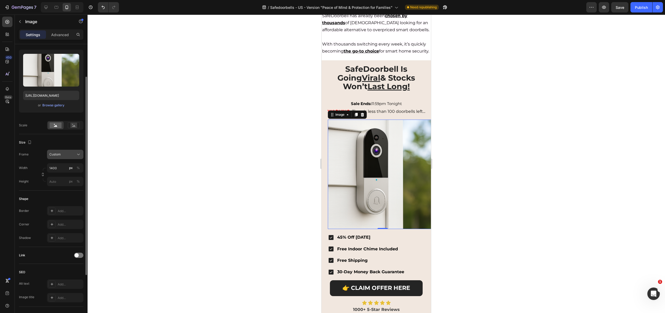
click at [59, 156] on span "Custom" at bounding box center [54, 154] width 11 height 5
click at [59, 167] on span "Square" at bounding box center [54, 166] width 11 height 5
click at [58, 156] on span "Square" at bounding box center [54, 154] width 11 height 5
click at [55, 205] on span "Custom" at bounding box center [54, 205] width 11 height 5
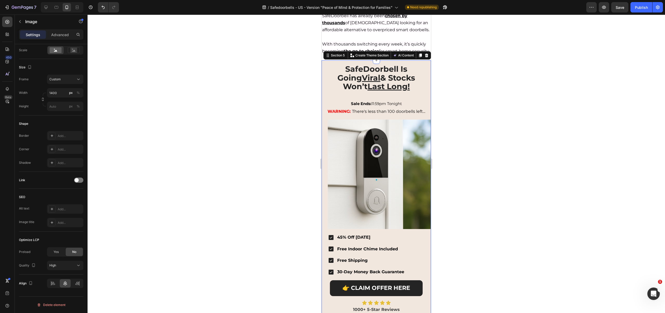
scroll to position [36, 0]
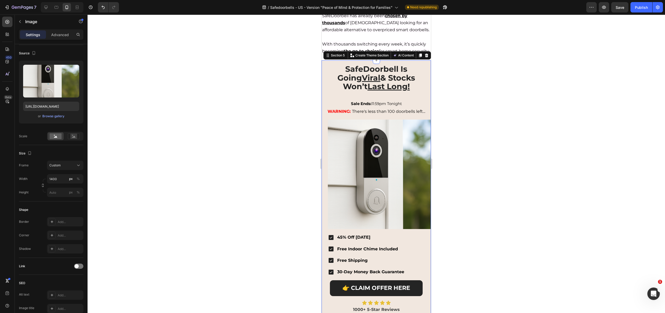
click at [324, 159] on div "SafeDoorbell Is Going Viral & Stocks Won’t Last Long! Heading Sale Ends: 11:59p…" at bounding box center [375, 200] width 109 height 281
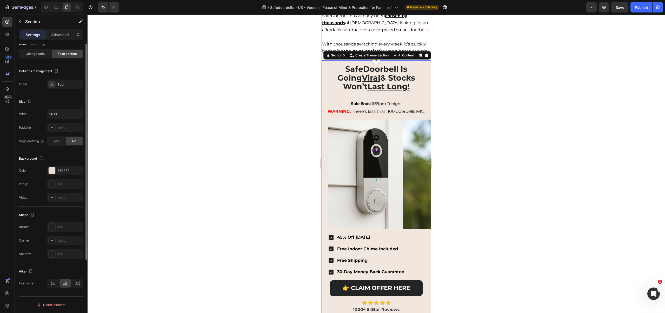
scroll to position [0, 0]
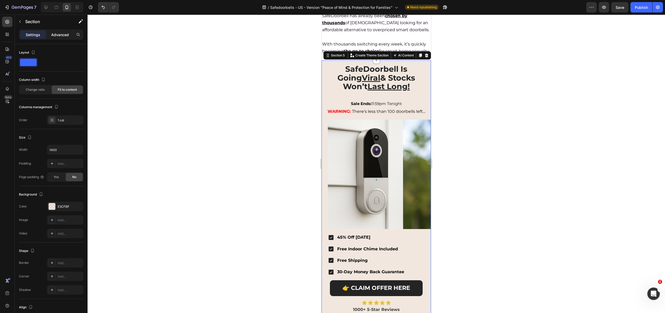
click at [64, 37] on p "Advanced" at bounding box center [60, 34] width 18 height 5
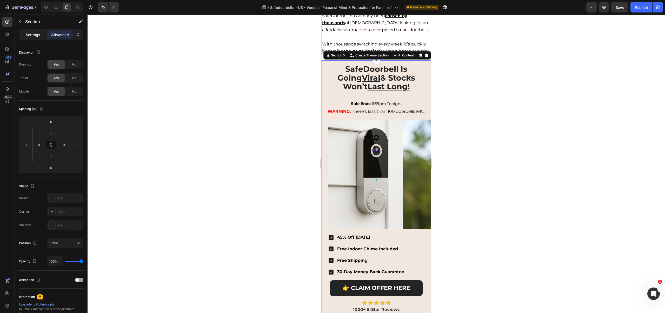
click at [34, 31] on div "Settings" at bounding box center [33, 34] width 26 height 8
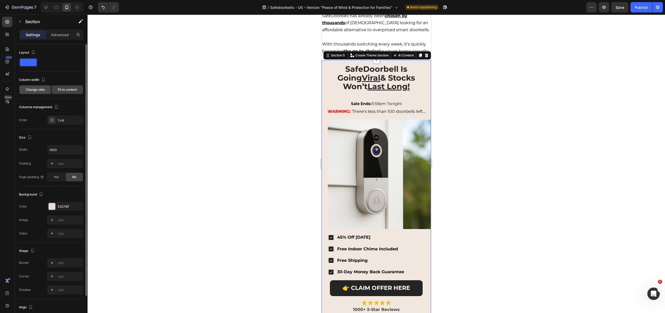
click at [37, 87] on span "Change ratio" at bounding box center [35, 89] width 19 height 5
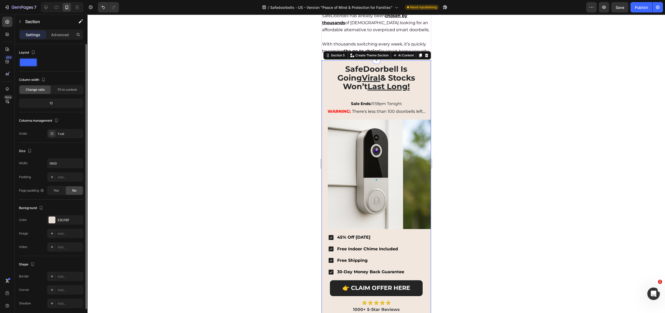
click at [58, 103] on div "12" at bounding box center [51, 102] width 62 height 7
click at [49, 103] on div "12" at bounding box center [51, 102] width 62 height 7
click at [66, 87] on div "Fit to content" at bounding box center [67, 89] width 31 height 8
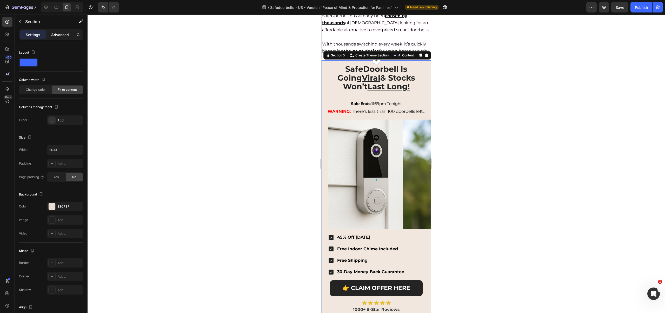
click at [57, 35] on p "Advanced" at bounding box center [60, 34] width 18 height 5
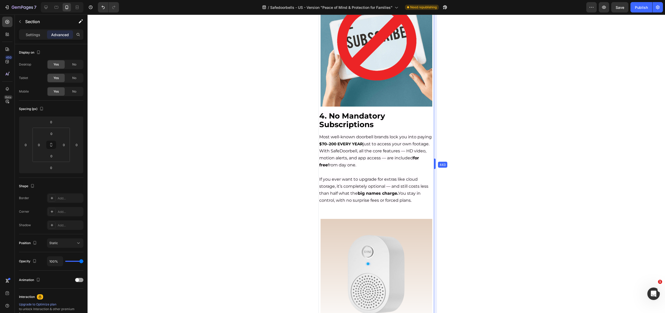
scroll to position [727, 0]
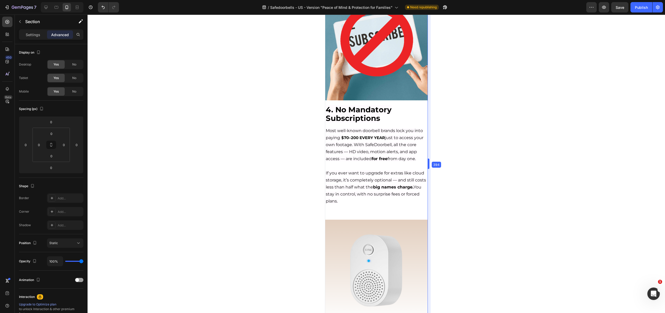
drag, startPoint x: 432, startPoint y: 165, endPoint x: 425, endPoint y: 205, distance: 40.9
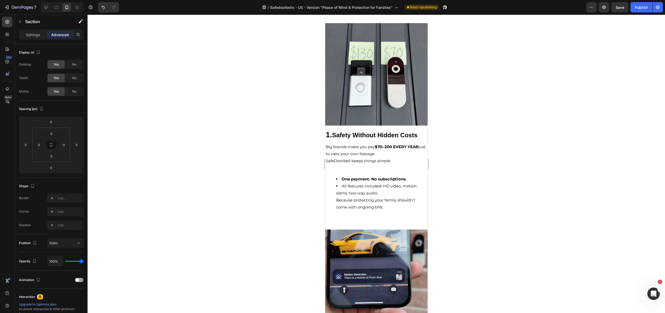
scroll to position [0, 0]
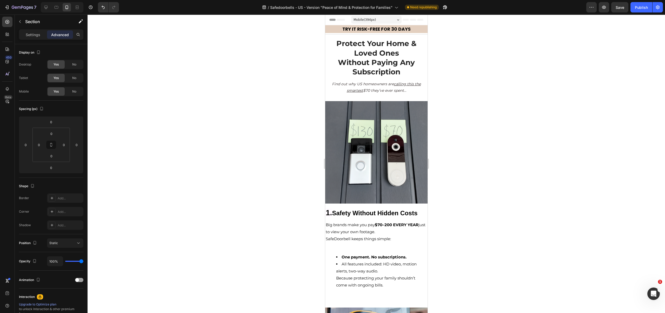
click at [373, 17] on div "Mobile ( 394 px)" at bounding box center [376, 20] width 50 height 8
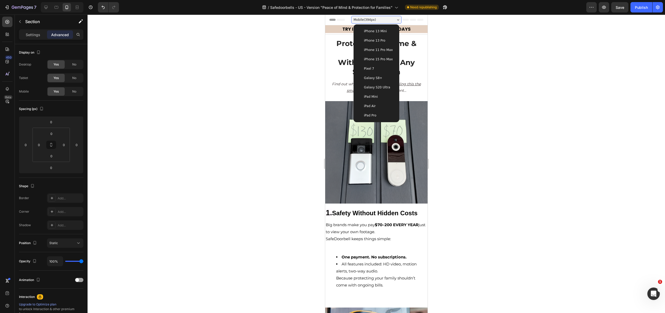
click at [371, 40] on span "iPhone 13 Pro" at bounding box center [373, 40] width 21 height 5
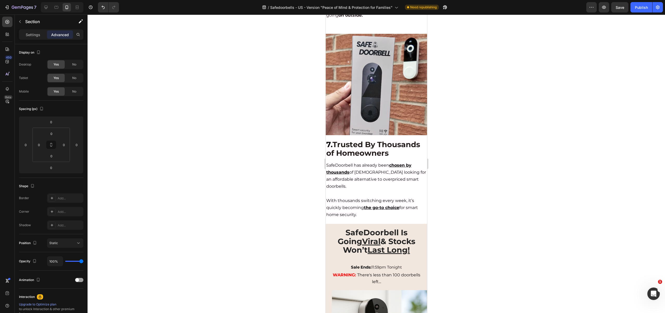
scroll to position [1197, 0]
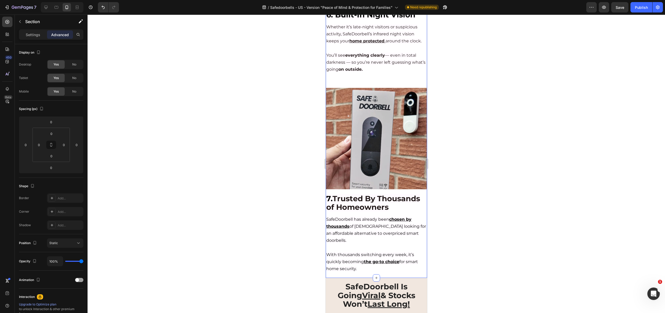
click at [349, 99] on img at bounding box center [375, 138] width 101 height 101
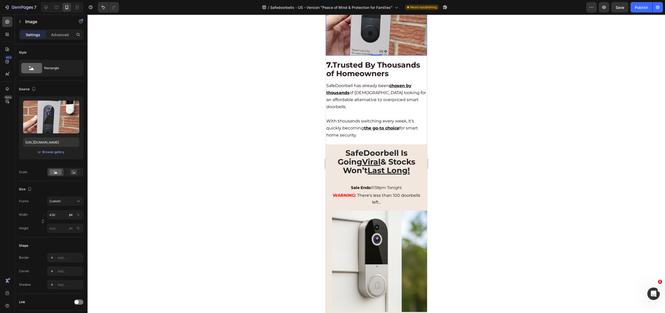
scroll to position [1334, 0]
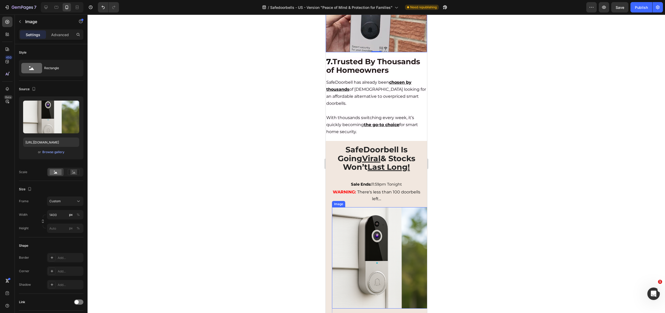
click at [365, 240] on img at bounding box center [382, 257] width 101 height 101
click at [58, 213] on input "1400" at bounding box center [65, 214] width 36 height 9
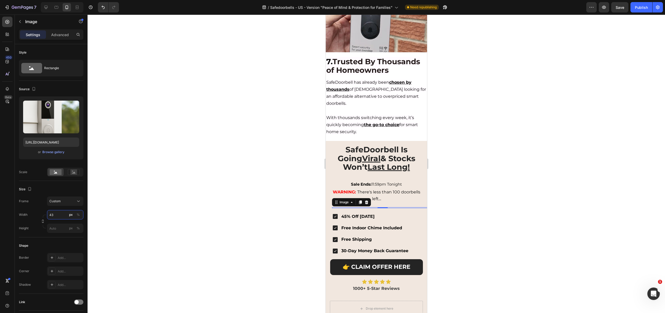
type input "430"
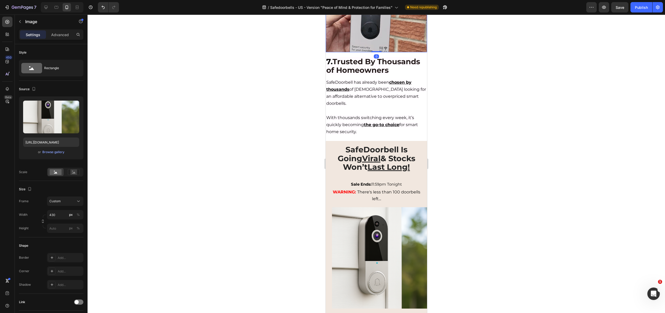
click at [382, 32] on img at bounding box center [375, 1] width 101 height 101
click at [380, 209] on img at bounding box center [382, 257] width 101 height 101
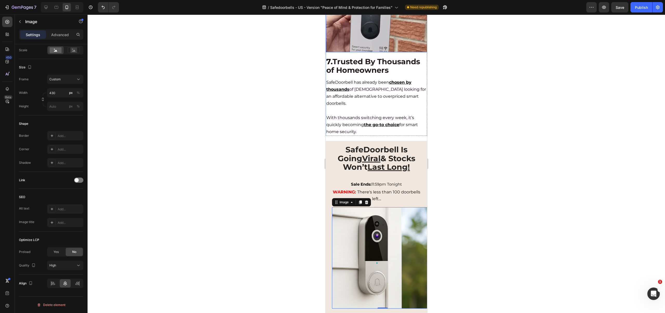
click at [397, 27] on img at bounding box center [375, 1] width 101 height 101
click at [372, 221] on img at bounding box center [382, 257] width 101 height 101
click at [56, 34] on p "Advanced" at bounding box center [60, 34] width 18 height 5
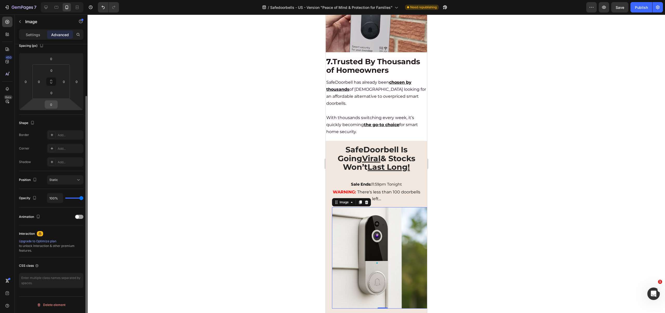
scroll to position [0, 0]
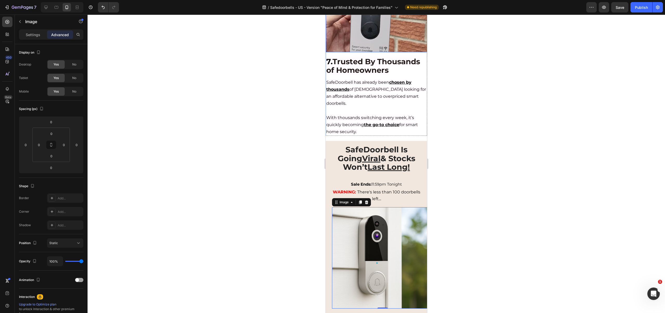
click at [375, 32] on img at bounding box center [375, 1] width 101 height 101
click at [372, 235] on img at bounding box center [382, 257] width 101 height 101
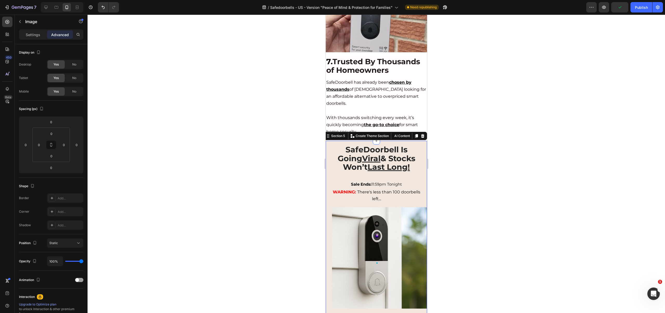
click at [328, 201] on div "SafeDoorbell Is Going Viral & Stocks Won’t Last Long! Heading Sale Ends: 11:59p…" at bounding box center [375, 281] width 101 height 280
click at [35, 33] on p "Settings" at bounding box center [33, 34] width 15 height 5
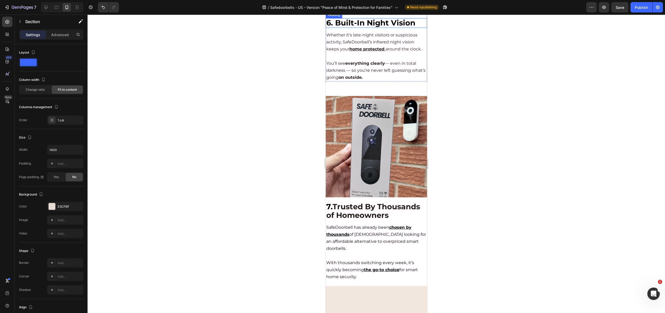
scroll to position [1143, 0]
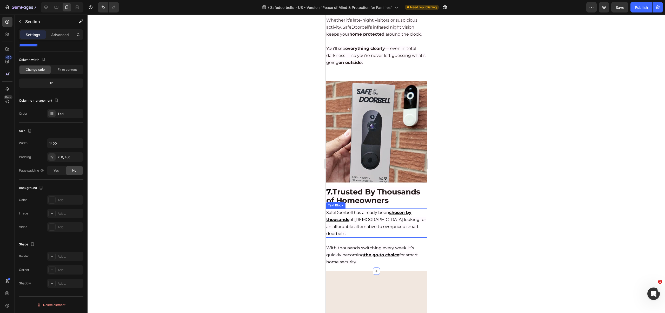
scroll to position [1314, 0]
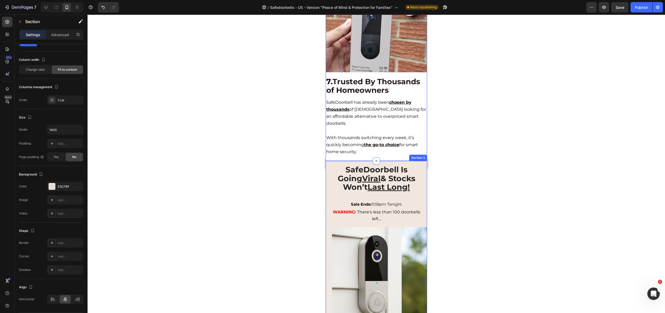
click at [327, 217] on div "SafeDoorbell Is Going Viral & Stocks Won’t Last Long! Heading Sale Ends: 11:59p…" at bounding box center [375, 301] width 101 height 280
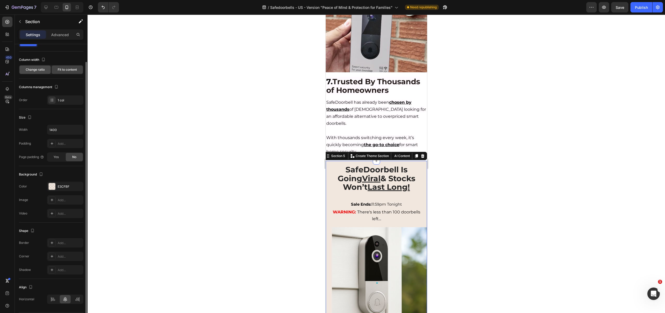
click at [42, 69] on span "Change ratio" at bounding box center [35, 69] width 19 height 5
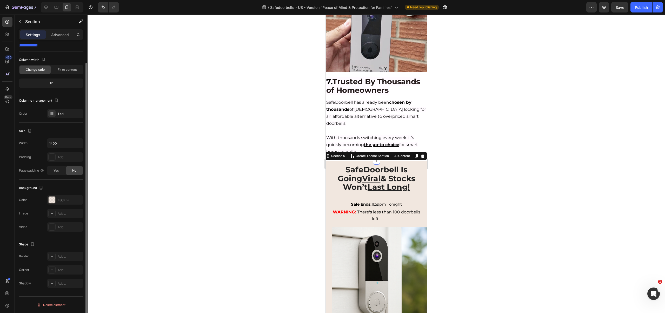
scroll to position [0, 0]
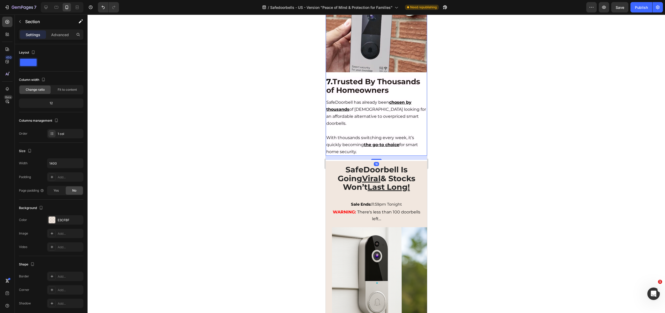
click at [346, 64] on div "Image 7. Trusted By Thousands of Homeowners Heading SafeDoorbell has already be…" at bounding box center [375, 63] width 101 height 185
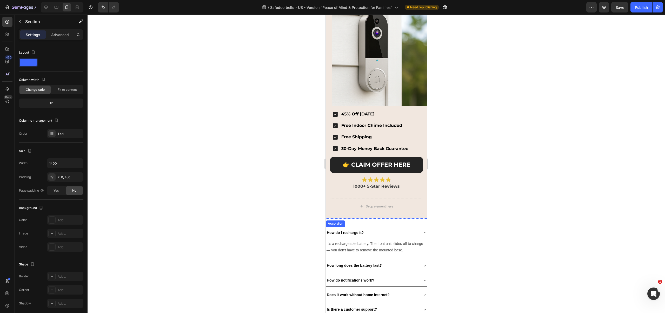
scroll to position [1515, 0]
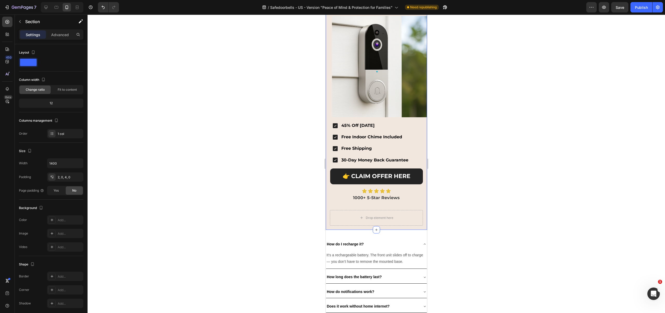
click at [327, 93] on div "SafeDoorbell Is Going Viral & Stocks Won’t Last Long! Heading Sale Ends: 11:59p…" at bounding box center [375, 90] width 101 height 280
click at [64, 176] on div "Add..." at bounding box center [70, 177] width 24 height 5
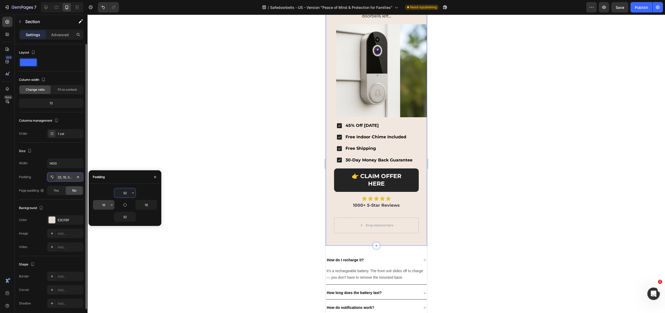
click at [102, 202] on input "16" at bounding box center [103, 204] width 21 height 9
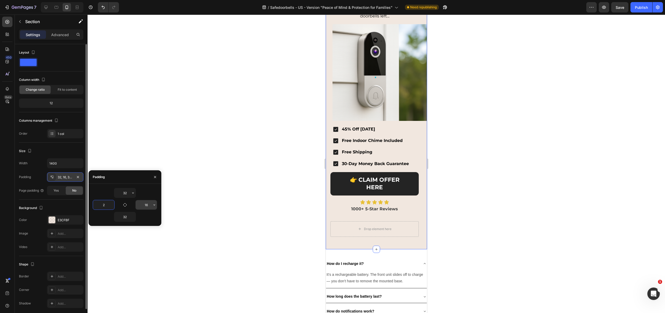
type input "2"
click at [145, 203] on input "16" at bounding box center [146, 204] width 21 height 9
click at [146, 204] on input "16" at bounding box center [146, 204] width 21 height 9
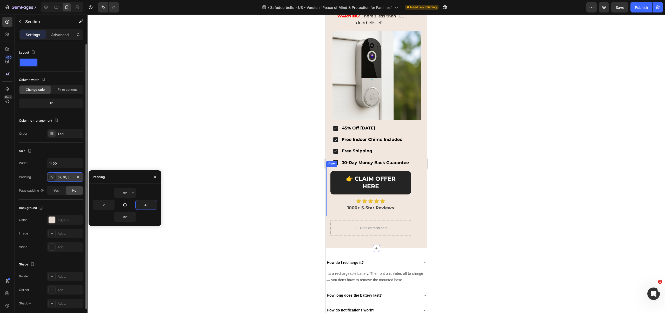
scroll to position [1437, 0]
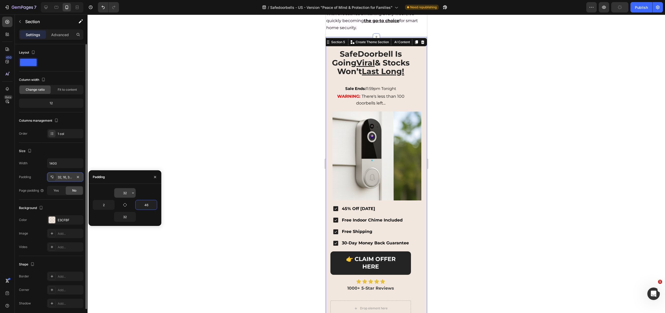
type input "4"
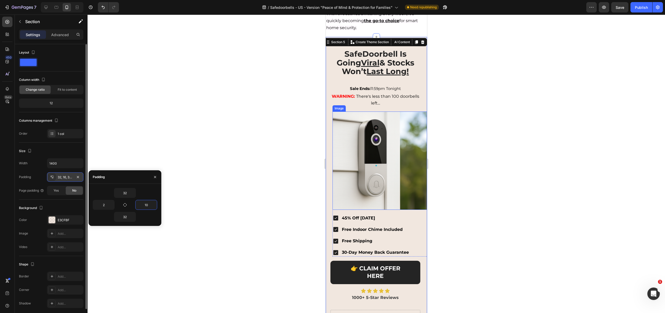
type input "1"
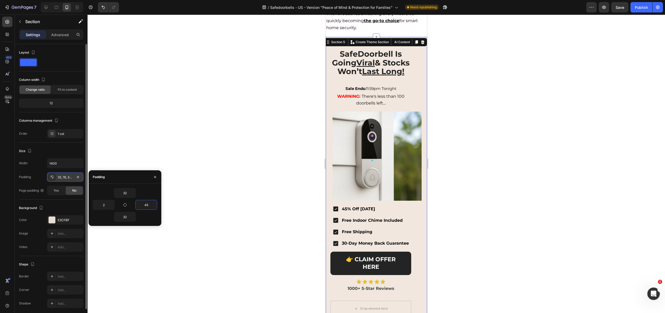
type input "4"
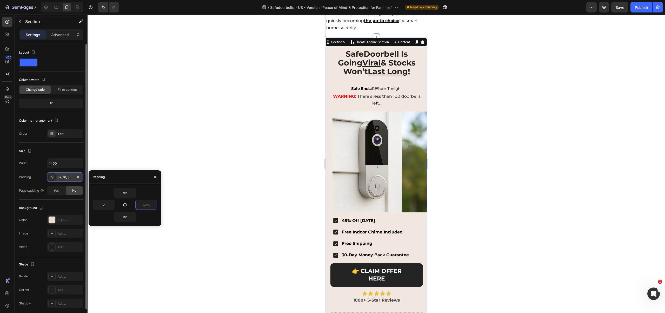
type input "2"
click at [329, 145] on div "SafeDoorbell Is Going Viral & Stocks Won’t Last Long! Heading Sale Ends: 11:59p…" at bounding box center [376, 188] width 100 height 286
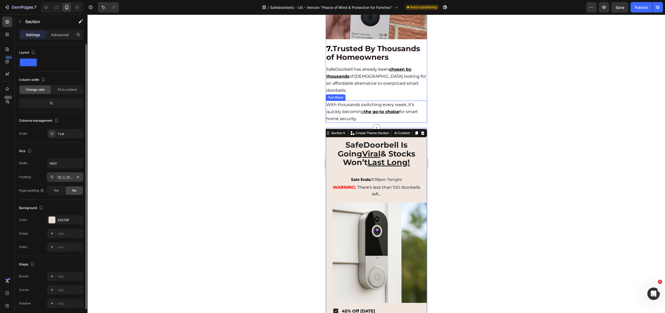
scroll to position [1356, 0]
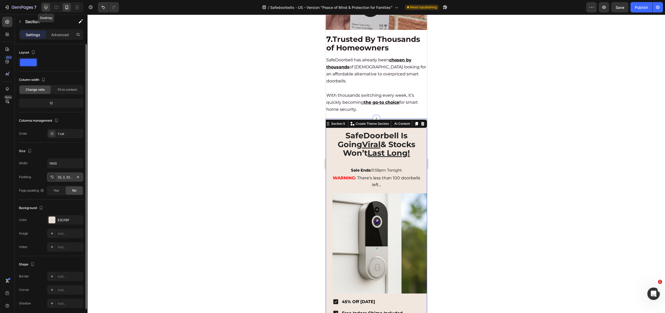
click at [46, 9] on icon at bounding box center [45, 7] width 5 height 5
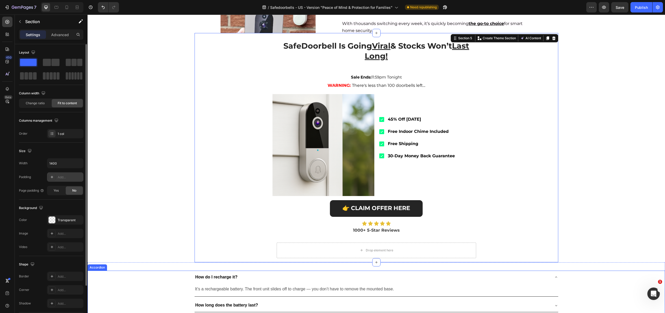
scroll to position [797, 0]
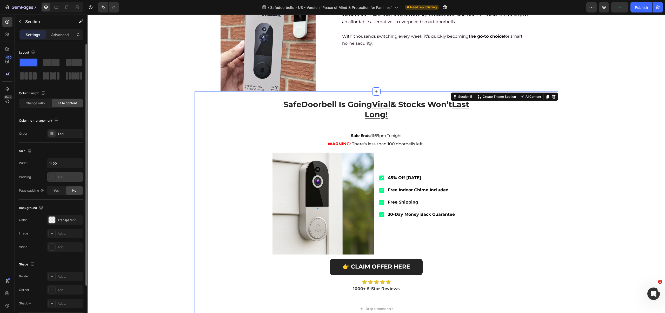
click at [510, 134] on div "SafeDoorbell Is Going Viral & Stocks Won’t Last Long! Heading Sale Ends: 11:59p…" at bounding box center [375, 205] width 363 height 229
click at [60, 41] on div "Settings Advanced" at bounding box center [51, 36] width 73 height 15
click at [60, 36] on p "Advanced" at bounding box center [60, 34] width 18 height 5
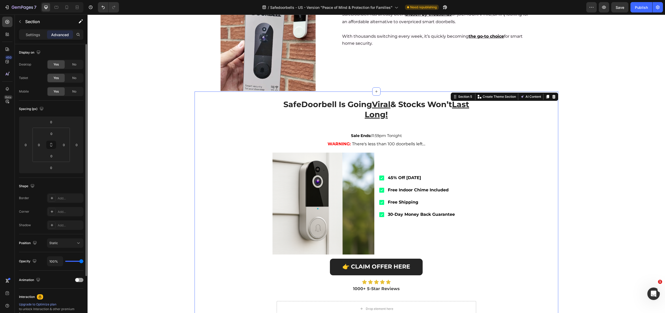
click at [214, 127] on div "SafeDoorbell Is Going Viral & Stocks Won’t Last Long! Heading Sale Ends: 11:59p…" at bounding box center [375, 205] width 363 height 229
click at [323, 111] on h2 "SafeDoorbell Is Going Viral & Stocks Won’t Last Long!" at bounding box center [376, 109] width 199 height 21
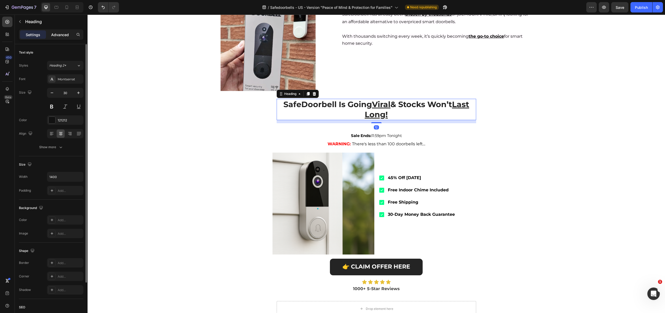
click at [64, 35] on p "Advanced" at bounding box center [60, 34] width 18 height 5
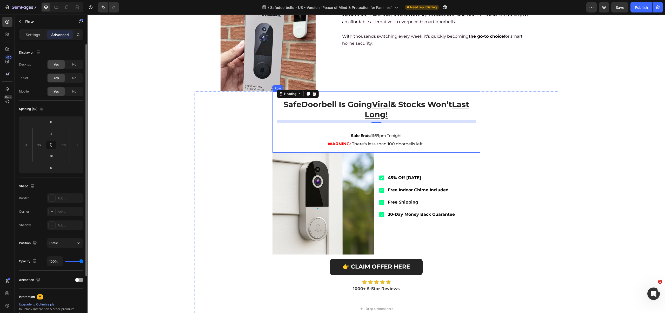
click at [273, 130] on div "SafeDoorbell Is Going Viral & Stocks Won’t Last Long! Heading 12 Sale Ends: 11:…" at bounding box center [376, 121] width 208 height 61
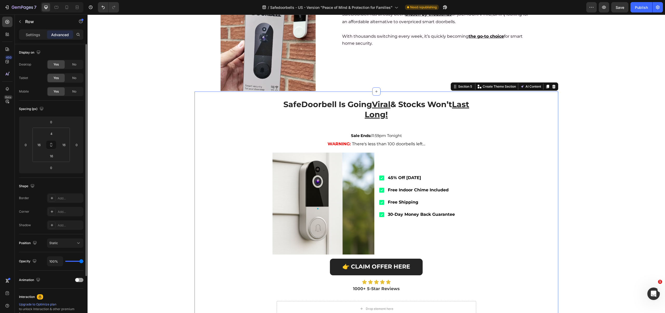
click at [212, 118] on div "SafeDoorbell Is Going Viral & Stocks Won’t Last Long! Heading Sale Ends: 11:59p…" at bounding box center [375, 205] width 363 height 229
click at [64, 9] on div at bounding box center [67, 7] width 8 height 8
type input "32"
type input "2"
type input "32"
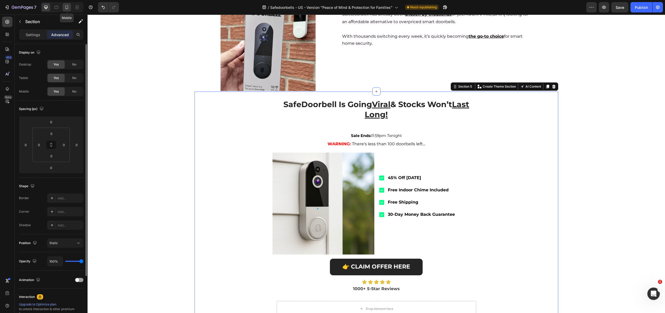
type input "2"
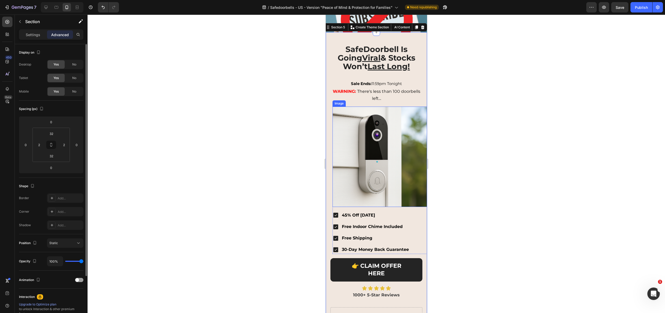
scroll to position [704, 0]
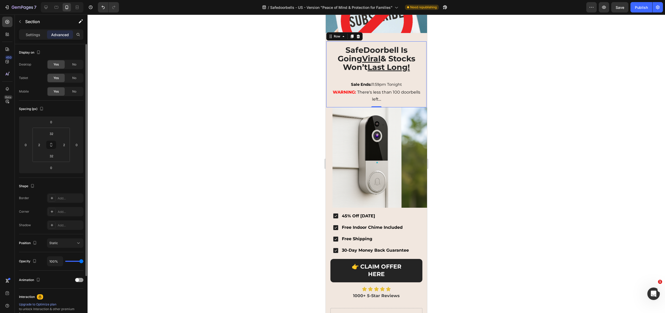
click at [328, 86] on div "SafeDoorbell Is Going Viral & Stocks Won’t Last Long! Heading Sale Ends: 11:59p…" at bounding box center [376, 74] width 100 height 66
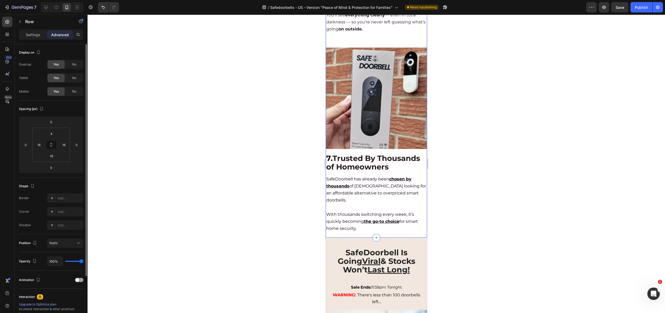
scroll to position [1296, 0]
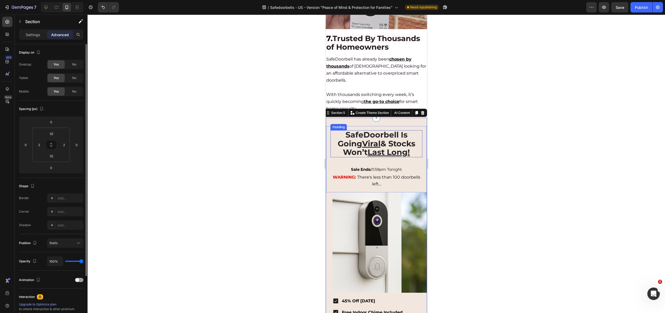
scroll to position [1391, 0]
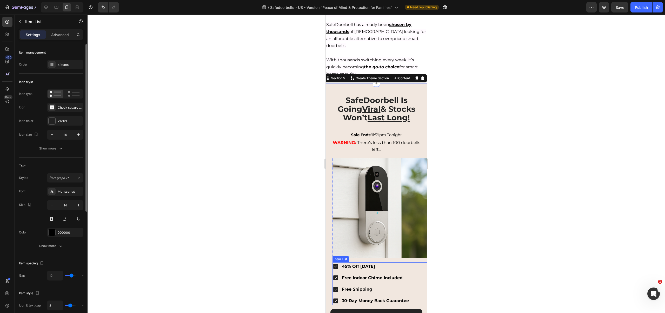
click at [333, 273] on div "Free Indoor Chime Included" at bounding box center [370, 277] width 77 height 8
click at [52, 34] on p "Advanced" at bounding box center [60, 34] width 18 height 5
type input "100%"
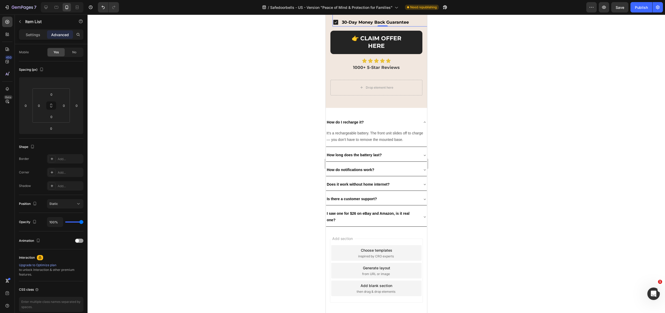
scroll to position [1662, 0]
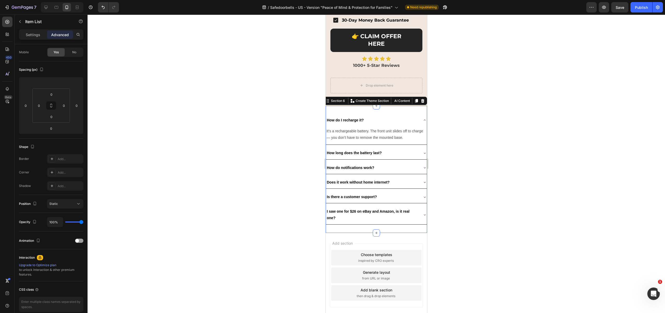
click at [370, 107] on div "How do I recharge it? It’s a rechargeable battery. The front unit slides off to…" at bounding box center [375, 169] width 101 height 127
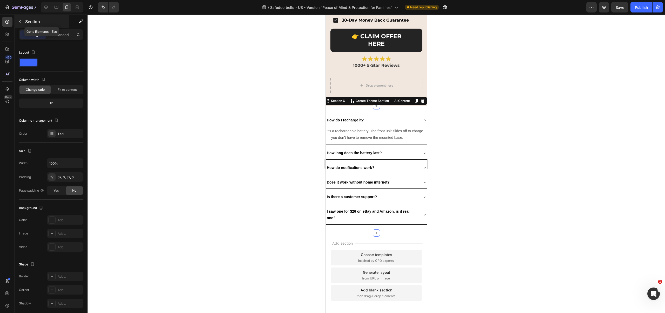
click at [57, 28] on div "Section" at bounding box center [42, 22] width 54 height 14
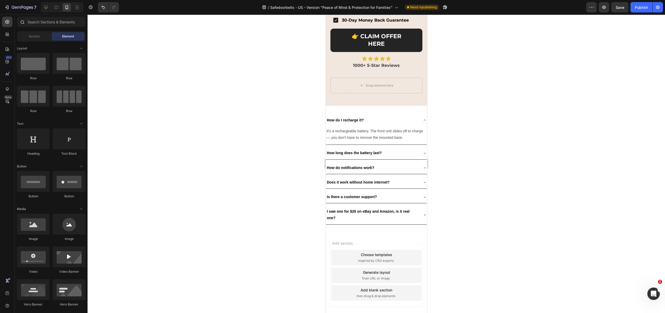
click at [57, 29] on div at bounding box center [51, 23] width 73 height 12
click at [17, 34] on div "Section Element" at bounding box center [51, 36] width 69 height 10
click at [31, 34] on span "Section" at bounding box center [34, 36] width 11 height 5
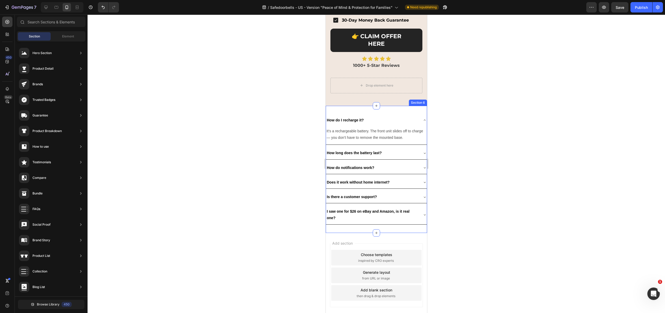
click at [360, 107] on div "How do I recharge it? It’s a rechargeable battery. The front unit slides off to…" at bounding box center [375, 169] width 101 height 127
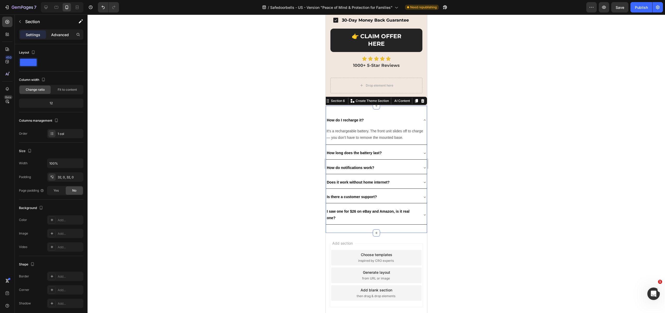
click at [60, 33] on p "Advanced" at bounding box center [60, 34] width 18 height 5
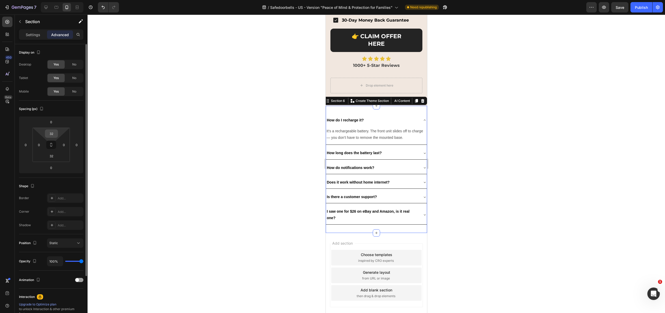
click at [51, 134] on input "32" at bounding box center [51, 134] width 10 height 8
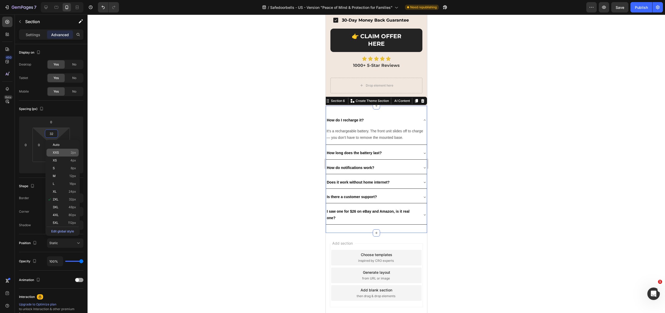
type input "2"
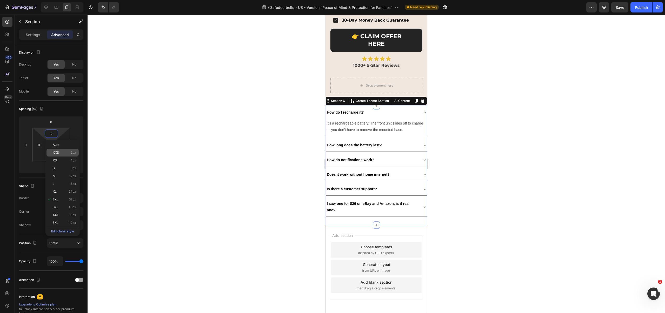
click at [62, 154] on div "XXS 2px" at bounding box center [62, 153] width 32 height 8
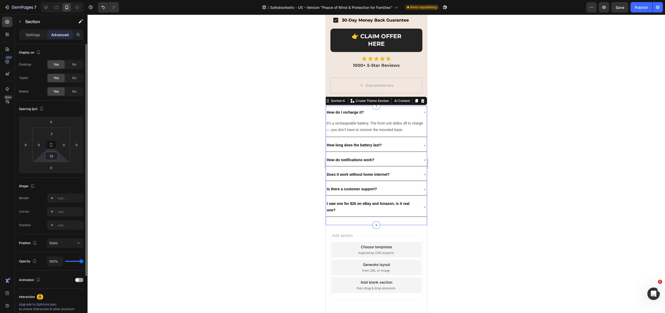
click at [53, 154] on input "32" at bounding box center [51, 156] width 10 height 8
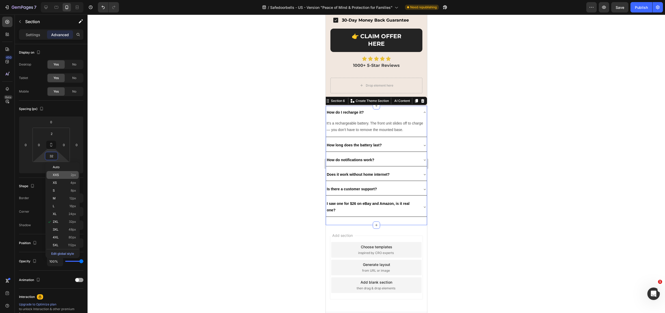
type input "2"
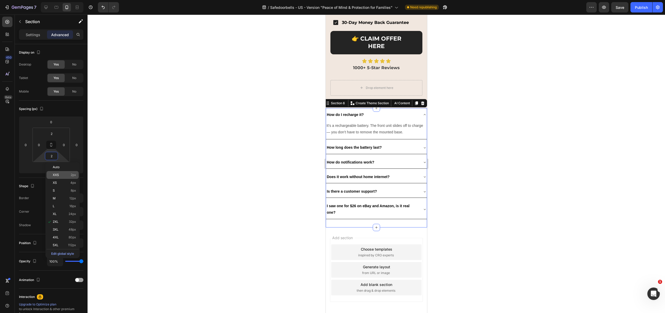
click at [61, 173] on p "XXS 2px" at bounding box center [64, 175] width 23 height 4
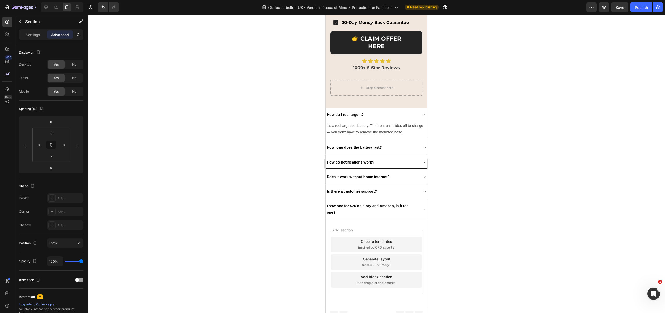
click at [348, 220] on div "Add section Choose templates inspired by CRO experts Generate layout from URL o…" at bounding box center [375, 262] width 101 height 87
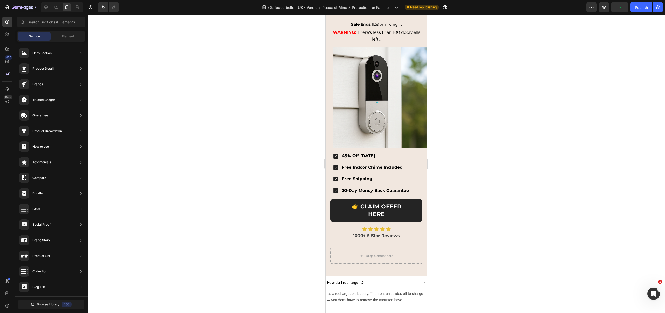
scroll to position [1464, 0]
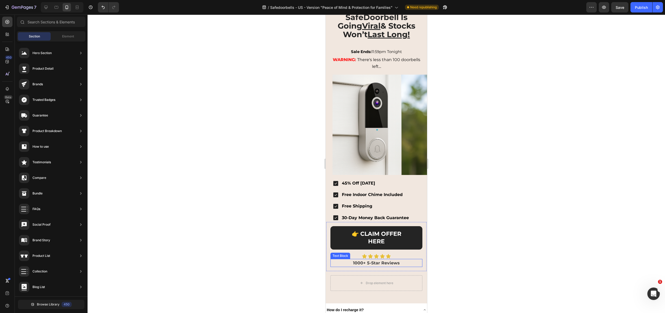
click at [357, 260] on strong "1000+ 5-Star Reviews" at bounding box center [376, 262] width 47 height 5
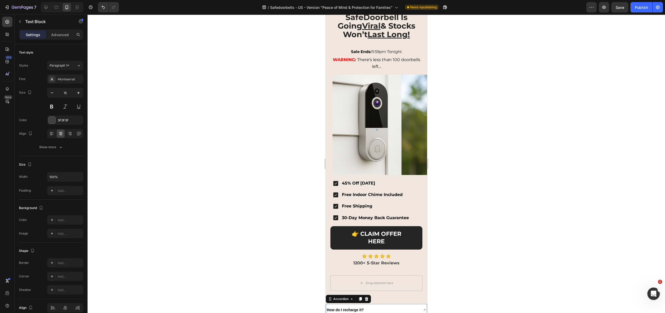
click at [408, 304] on div "How do I recharge it?" at bounding box center [376, 310] width 101 height 12
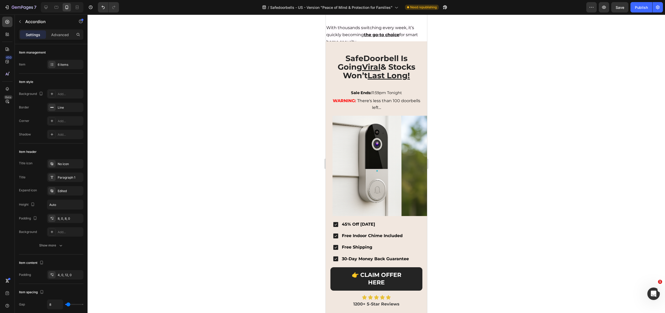
scroll to position [1412, 0]
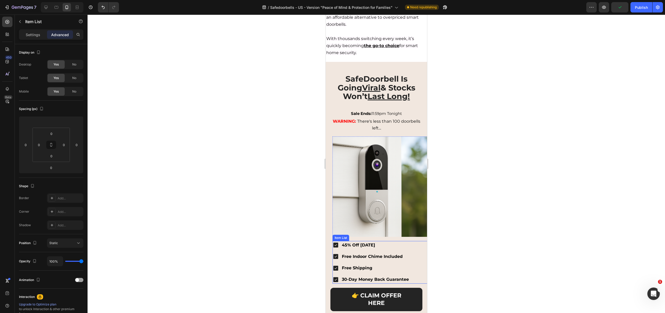
click at [348, 242] on strong "45% Off Today" at bounding box center [357, 244] width 33 height 5
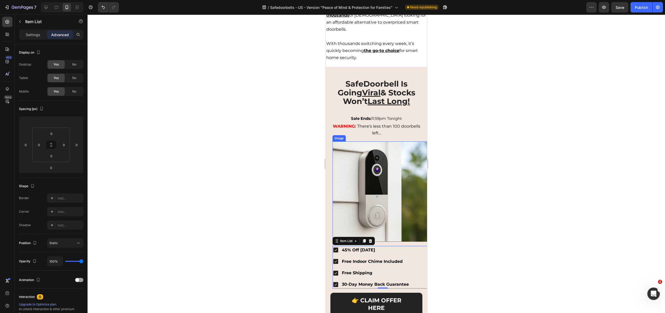
scroll to position [1406, 0]
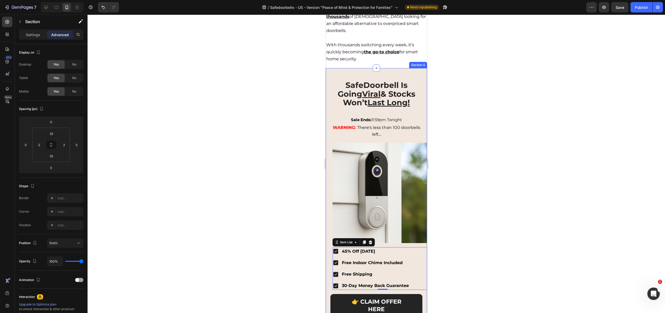
click at [329, 169] on div "SafeDoorbell Is Going Viral & Stocks Won’t Last Long! Heading Sale Ends: 11:59p…" at bounding box center [376, 219] width 100 height 286
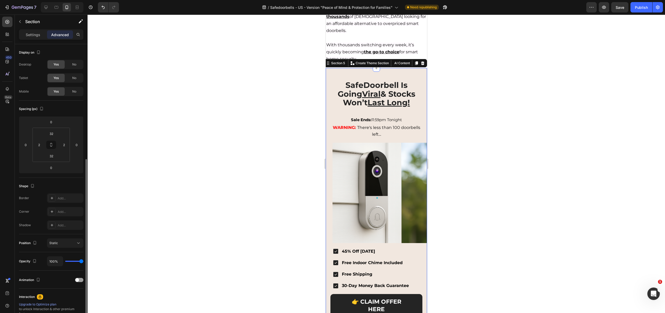
scroll to position [63, 0]
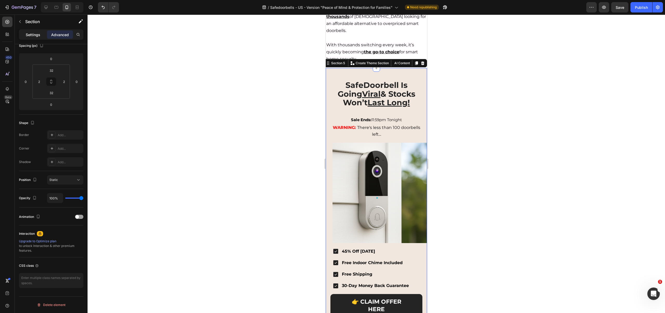
click at [26, 35] on p "Settings" at bounding box center [33, 34] width 15 height 5
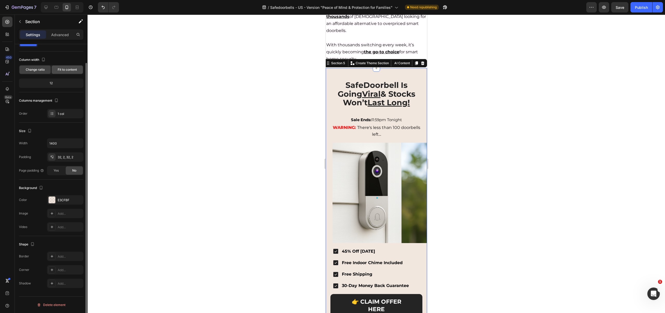
click at [66, 72] on span "Fit to content" at bounding box center [67, 69] width 19 height 5
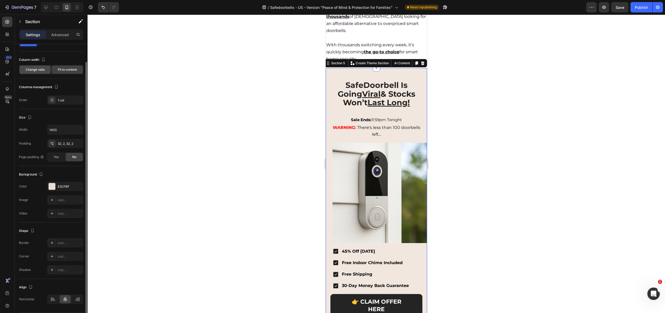
click at [31, 70] on span "Change ratio" at bounding box center [35, 69] width 19 height 5
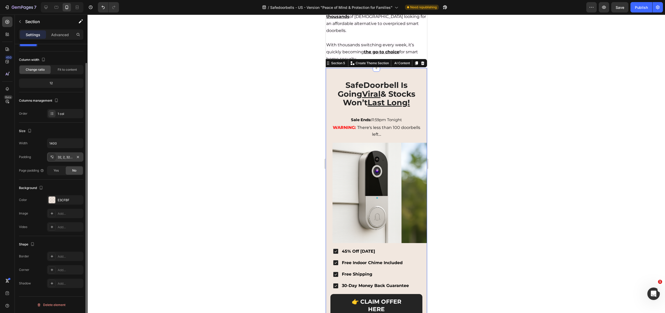
click at [65, 157] on div "32, 2, 32, 2" at bounding box center [65, 157] width 15 height 5
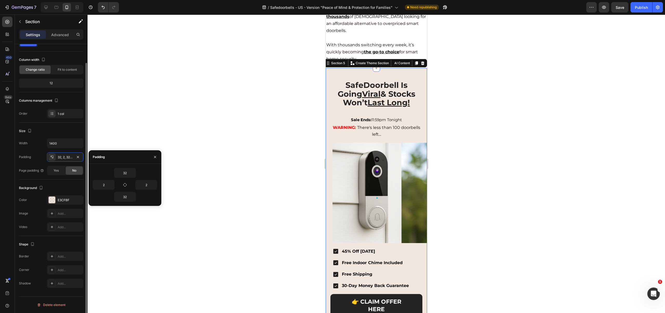
click at [65, 130] on div "Size" at bounding box center [51, 131] width 64 height 8
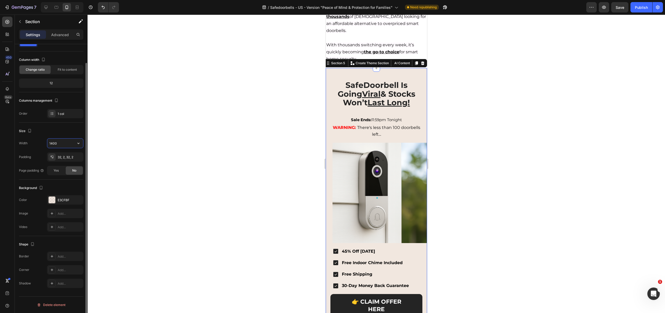
click at [62, 143] on input "1400" at bounding box center [65, 142] width 36 height 9
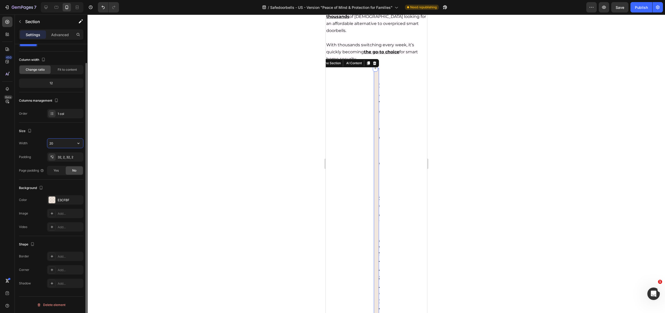
type input "2"
type input "4"
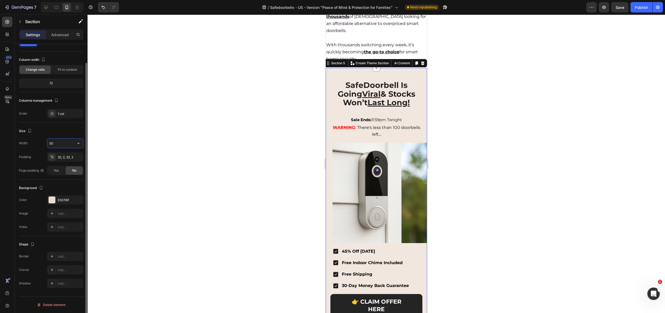
type input "5"
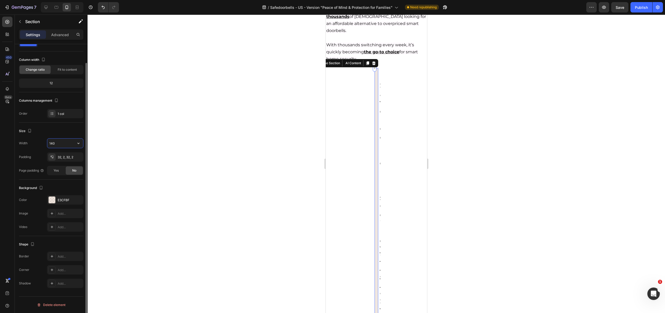
type input "1400"
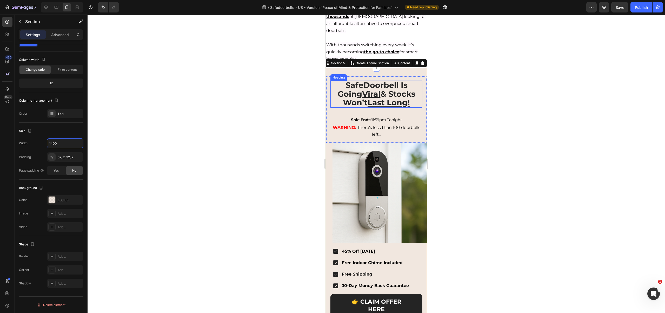
click at [394, 98] on u "Last Long!" at bounding box center [388, 103] width 42 height 10
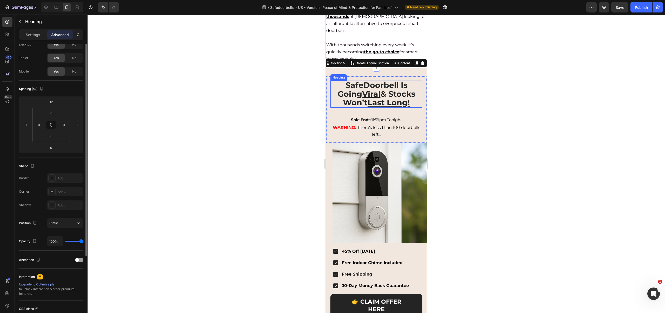
scroll to position [0, 0]
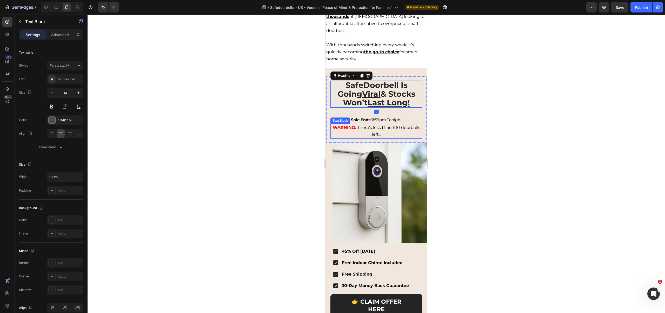
click at [355, 125] on strong "WARNING:" at bounding box center [343, 127] width 23 height 5
click at [386, 117] on span "Sale Ends: 11:59pm Tonight" at bounding box center [376, 119] width 51 height 5
click at [371, 143] on img at bounding box center [382, 193] width 100 height 100
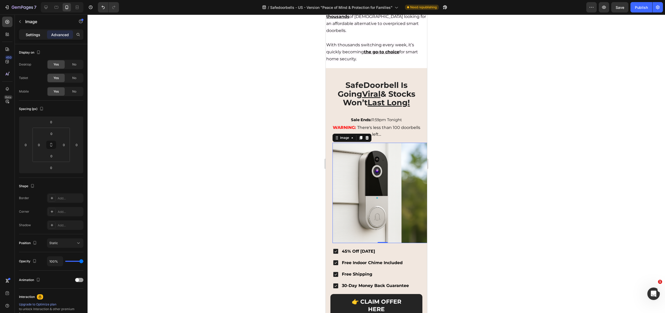
click at [33, 31] on div "Settings" at bounding box center [33, 34] width 26 height 8
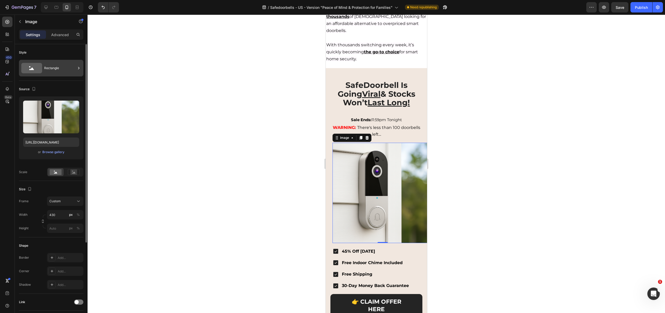
click at [57, 70] on div "Rectangle" at bounding box center [60, 68] width 32 height 12
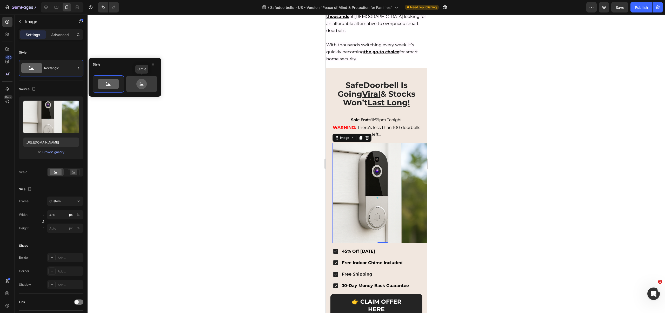
click at [137, 83] on icon at bounding box center [141, 84] width 10 height 10
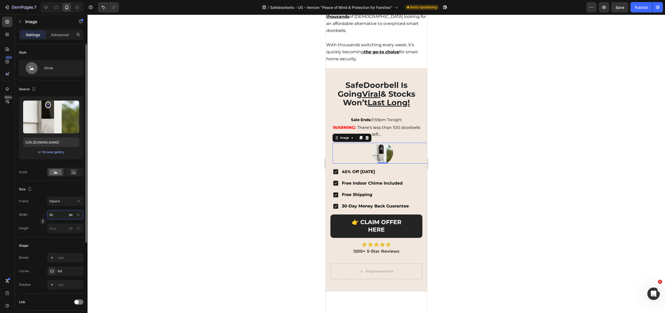
drag, startPoint x: 57, startPoint y: 213, endPoint x: 45, endPoint y: 211, distance: 11.4
click at [45, 211] on div "Width 80 px %" at bounding box center [51, 214] width 64 height 9
type input "180"
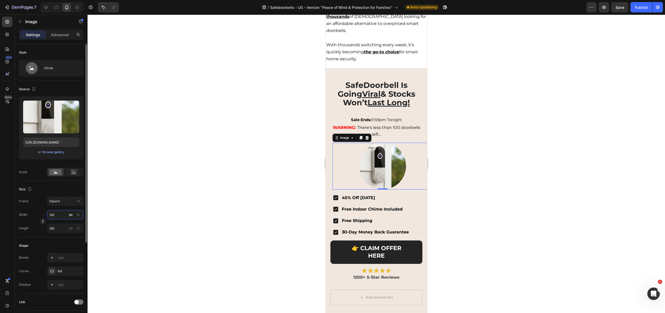
type input "1080"
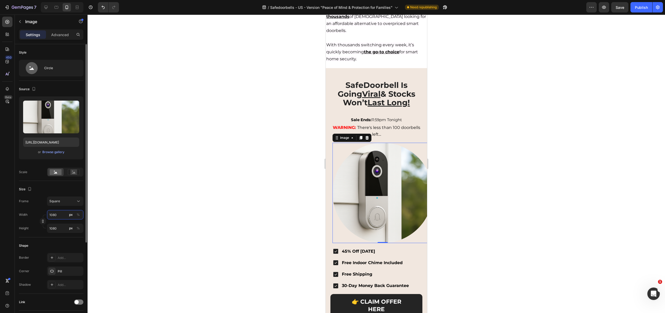
type input "10080"
type input "1080"
type input "180"
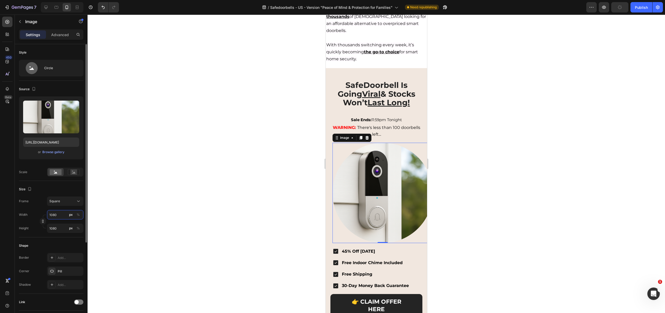
type input "180"
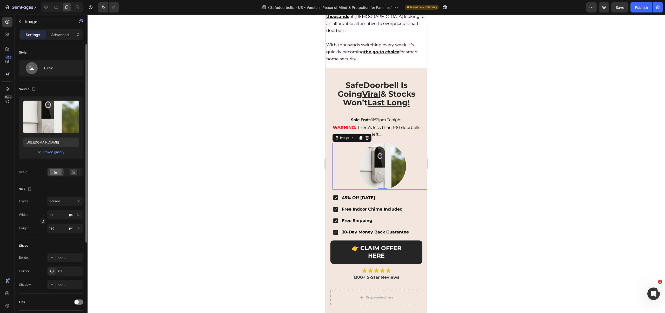
click at [68, 188] on div "Size" at bounding box center [51, 189] width 64 height 8
click at [99, 7] on button "Undo/Redo" at bounding box center [103, 7] width 10 height 10
click at [104, 8] on icon "Undo/Redo" at bounding box center [102, 7] width 5 height 5
type input "1080"
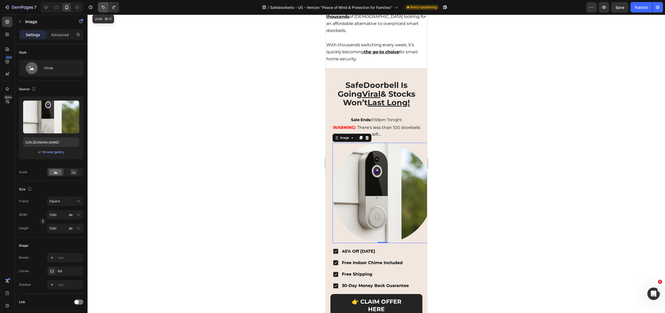
click at [103, 8] on icon "Undo/Redo" at bounding box center [102, 7] width 5 height 5
type input "10080"
click at [103, 8] on icon "Undo/Redo" at bounding box center [102, 7] width 5 height 5
type input "80"
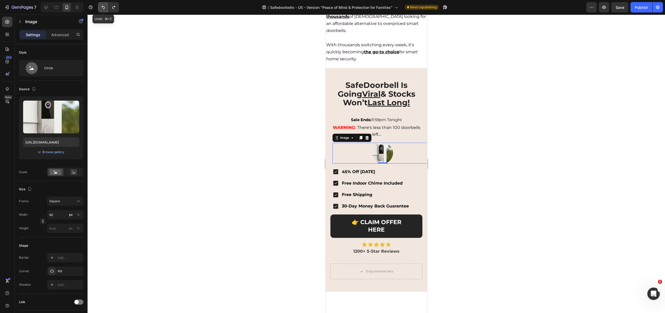
click at [103, 8] on icon "Undo/Redo" at bounding box center [102, 7] width 5 height 5
type input "430"
click at [103, 8] on icon "Undo/Redo" at bounding box center [102, 7] width 5 height 5
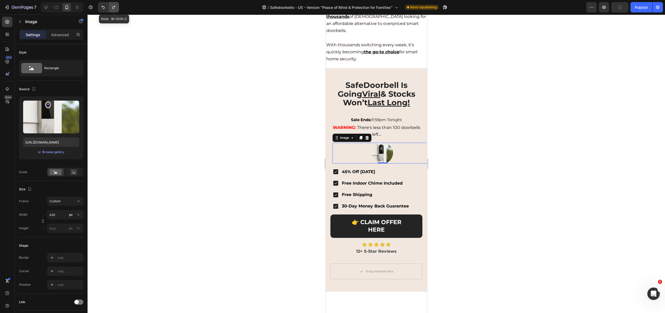
click at [109, 6] on button "Undo/Redo" at bounding box center [114, 7] width 10 height 10
click at [73, 172] on icon at bounding box center [73, 172] width 3 height 2
click at [60, 198] on button "Custom" at bounding box center [65, 200] width 36 height 9
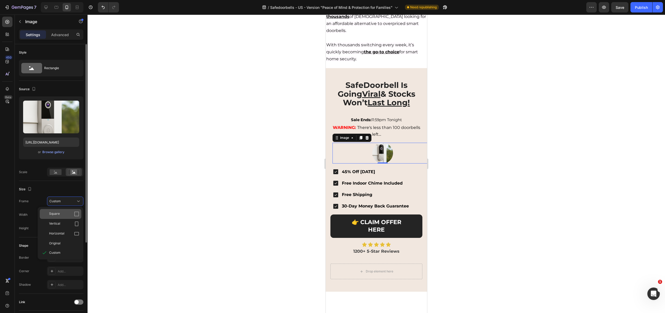
click at [56, 217] on div "Square" at bounding box center [61, 214] width 42 height 10
type input "430"
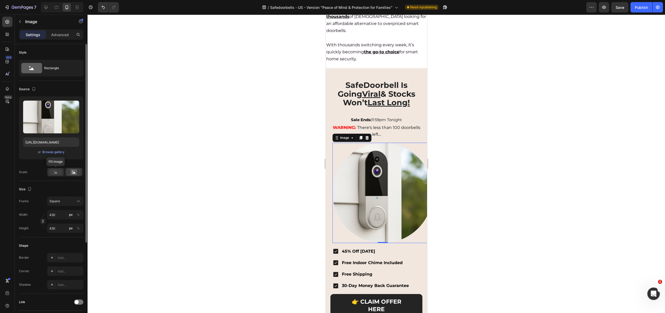
click at [55, 174] on rect at bounding box center [56, 172] width 12 height 6
click at [74, 172] on icon at bounding box center [73, 172] width 3 height 2
click at [53, 72] on div "Rectangle" at bounding box center [60, 68] width 32 height 12
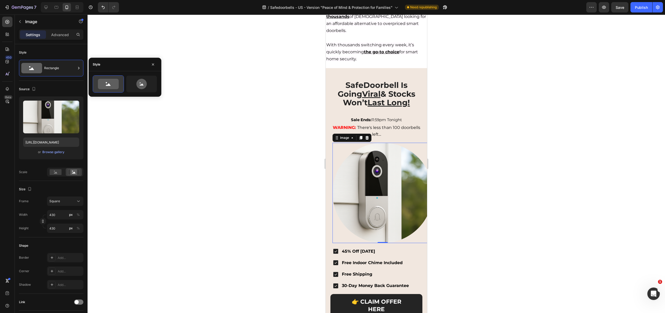
click at [111, 85] on icon at bounding box center [108, 84] width 21 height 10
click at [152, 85] on icon at bounding box center [141, 84] width 24 height 10
type input "80"
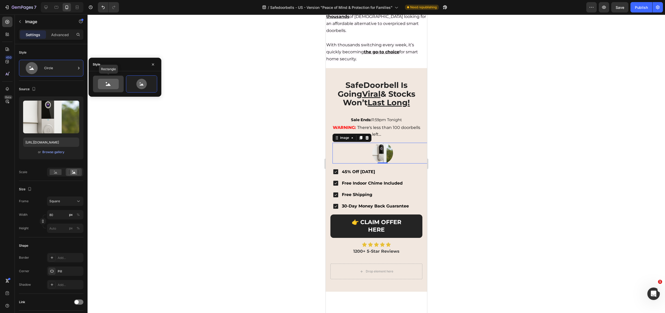
click at [99, 82] on icon at bounding box center [108, 84] width 21 height 10
type input "100"
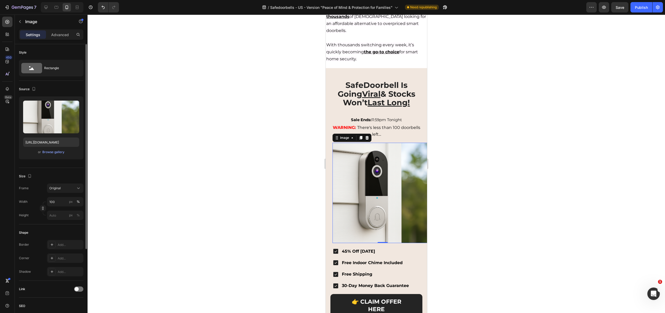
click at [60, 83] on div "Source Upload Image https://cdn.shopify.com/s/files/1/0928/5956/4332/files/gemp…" at bounding box center [51, 124] width 64 height 87
click at [55, 186] on span "Original" at bounding box center [54, 188] width 11 height 5
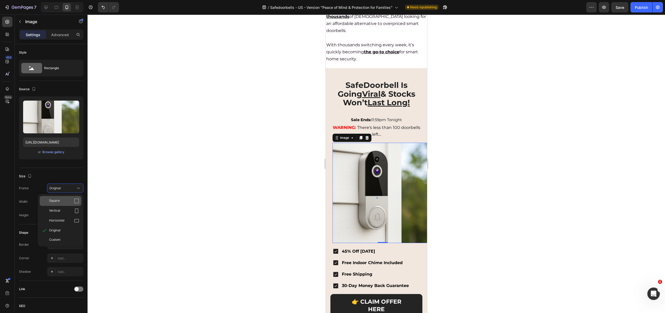
click at [59, 200] on span "Square" at bounding box center [54, 200] width 11 height 5
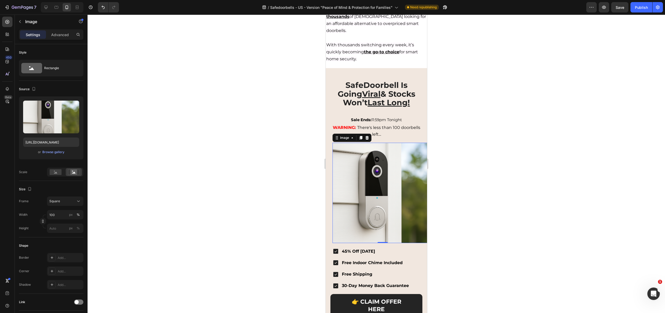
click at [62, 183] on div "Size Frame Square Width 100 px % Height px %" at bounding box center [51, 209] width 64 height 56
click at [58, 172] on rect at bounding box center [56, 172] width 12 height 6
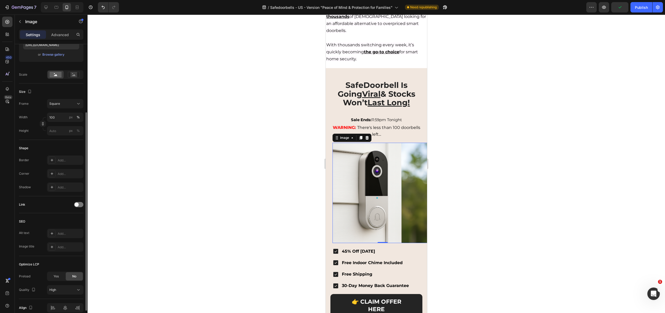
scroll to position [122, 0]
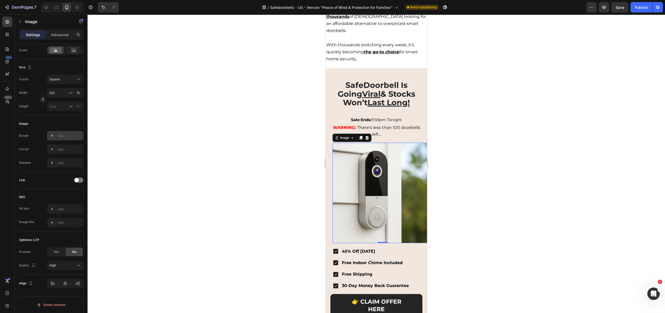
click at [68, 134] on div "Add..." at bounding box center [70, 135] width 24 height 5
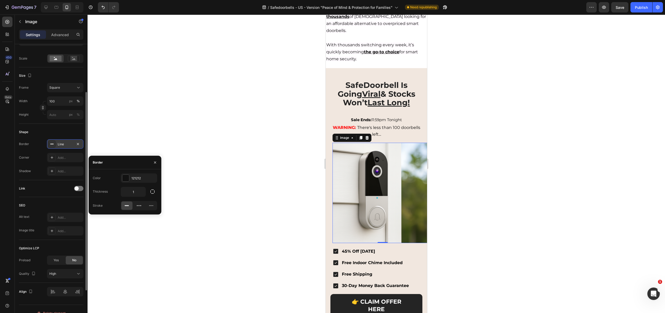
scroll to position [95, 0]
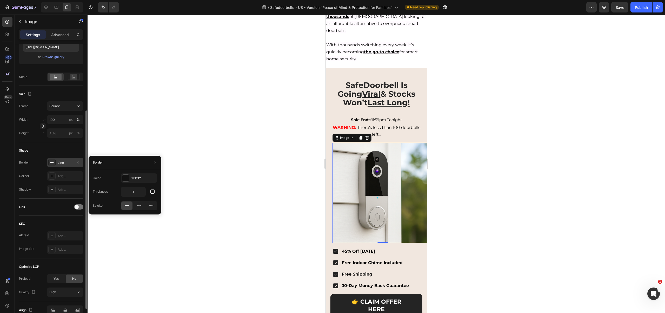
click at [52, 141] on div "Size Frame Square Width 100 px % Height px %" at bounding box center [51, 114] width 64 height 56
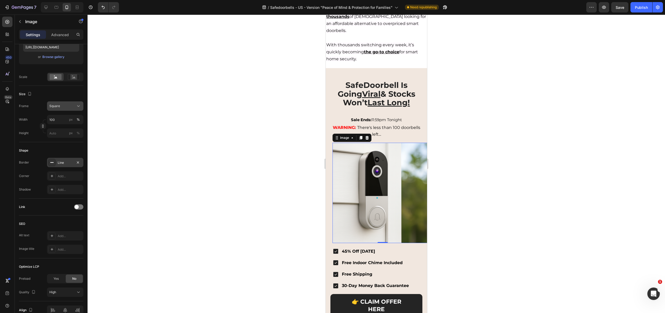
click at [56, 104] on span "Square" at bounding box center [54, 106] width 11 height 5
click at [56, 156] on span "Custom" at bounding box center [54, 157] width 11 height 5
click at [59, 104] on span "Custom" at bounding box center [54, 106] width 11 height 5
click at [55, 151] on div "Original" at bounding box center [61, 147] width 42 height 9
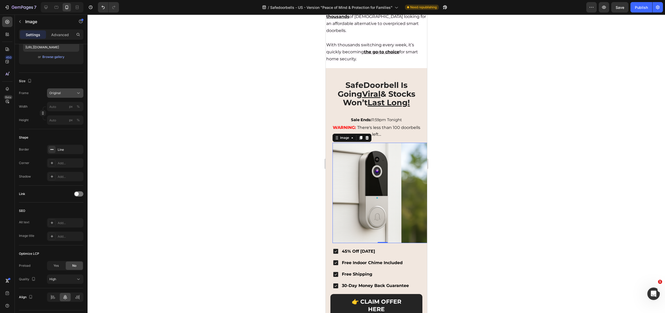
click at [63, 93] on div "Original" at bounding box center [61, 93] width 25 height 5
click at [62, 142] on div "Custom" at bounding box center [64, 144] width 30 height 5
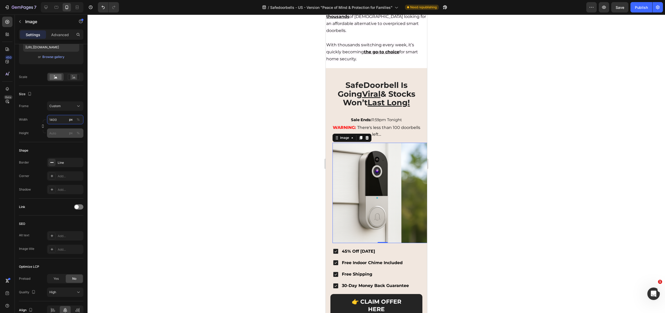
type input "1400"
click at [58, 132] on input "px %" at bounding box center [65, 132] width 36 height 9
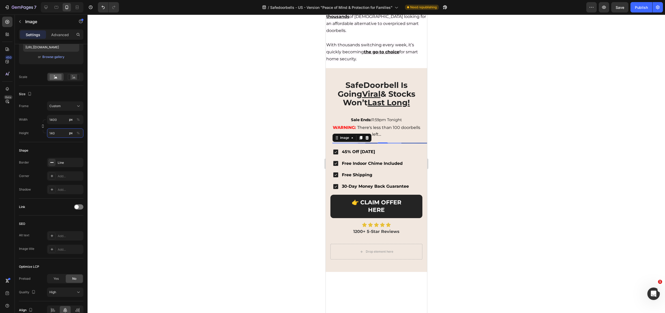
type input "1400"
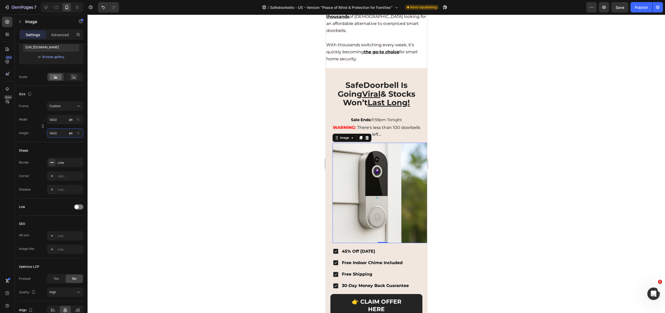
click at [59, 131] on input "1400" at bounding box center [65, 132] width 36 height 9
click at [66, 144] on div "Shape Border Line Corner Add... Shadow Add..." at bounding box center [51, 170] width 64 height 56
click at [78, 164] on icon "button" at bounding box center [78, 162] width 4 height 4
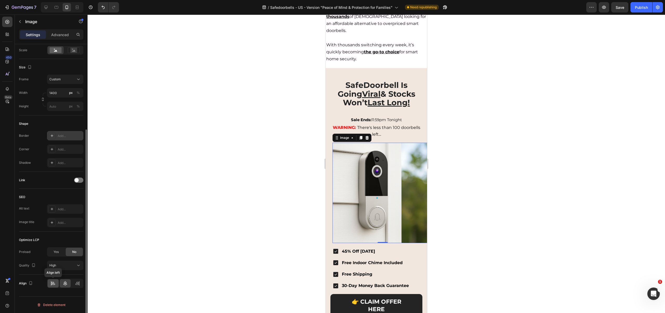
click at [55, 284] on icon at bounding box center [52, 282] width 5 height 5
click at [76, 284] on icon at bounding box center [77, 282] width 5 height 5
click at [65, 283] on icon at bounding box center [65, 283] width 4 height 5
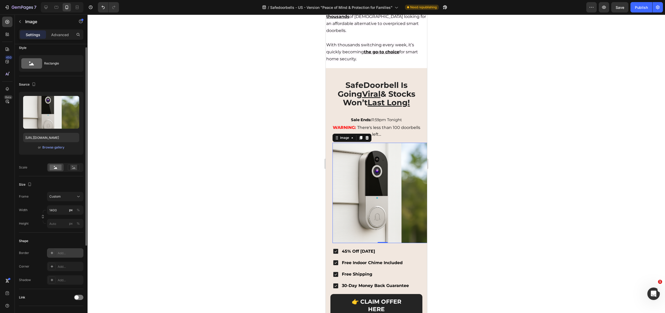
scroll to position [0, 0]
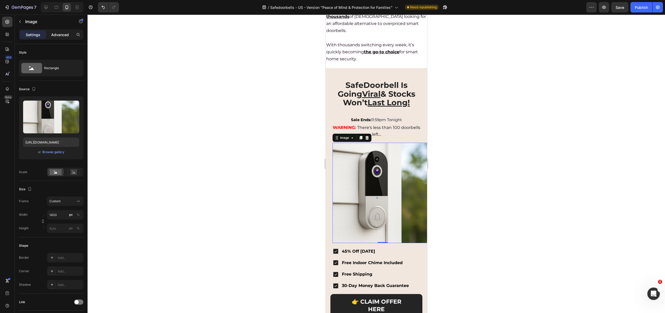
click at [59, 33] on p "Advanced" at bounding box center [60, 34] width 18 height 5
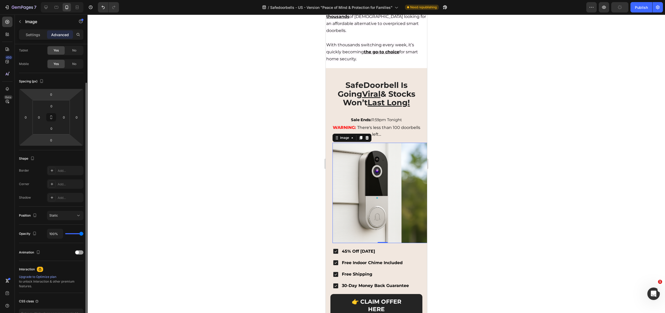
scroll to position [36, 0]
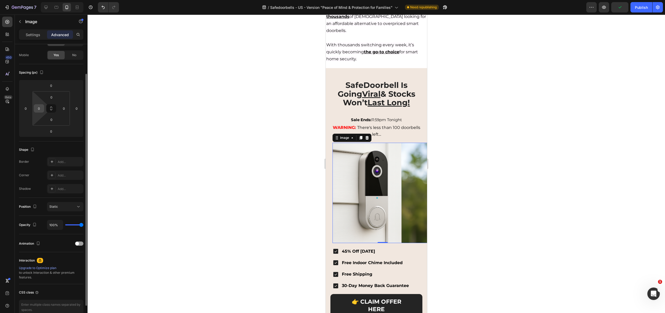
click at [39, 111] on input "0" at bounding box center [39, 108] width 8 height 8
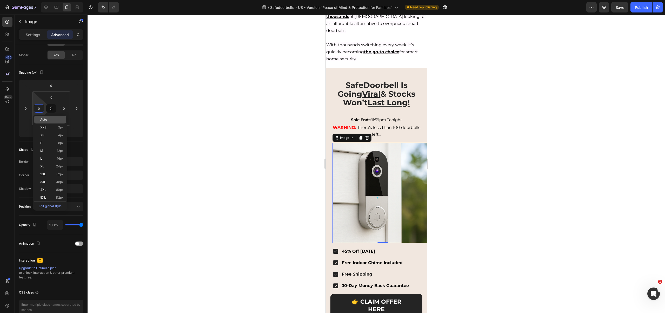
click at [42, 119] on span "Auto" at bounding box center [43, 120] width 7 height 4
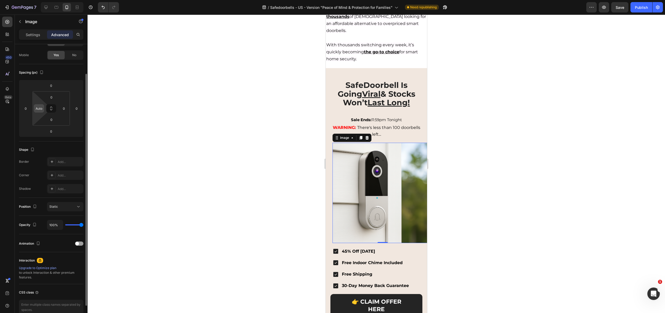
click at [42, 110] on input "Auto" at bounding box center [39, 108] width 8 height 8
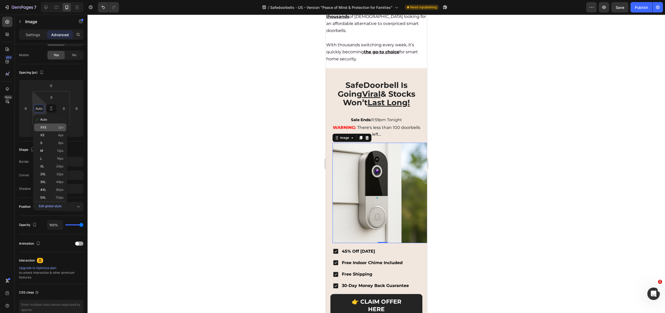
click at [42, 125] on div "XXS 2px" at bounding box center [50, 127] width 32 height 8
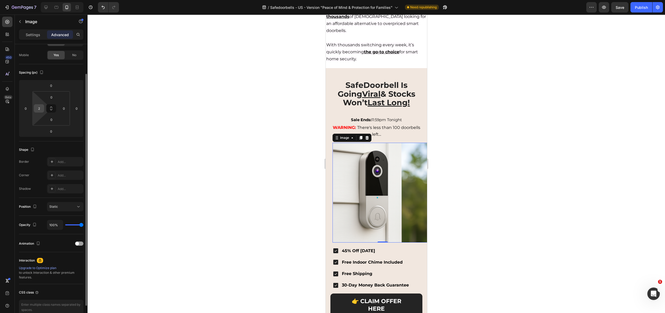
click at [39, 105] on input "2" at bounding box center [39, 108] width 8 height 8
type input "0"
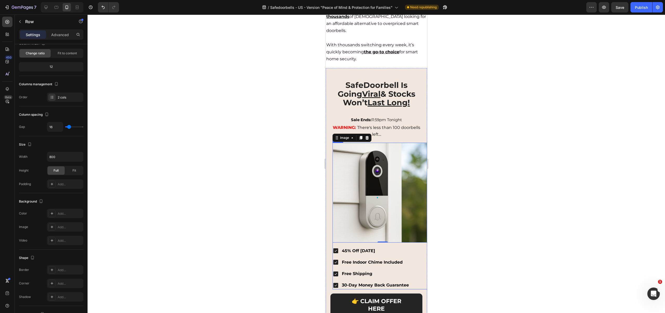
click at [334, 231] on div "Image 0 45% Off Today Free Indoor Chime Included Free Shipping 30-Day Money Bac…" at bounding box center [382, 216] width 100 height 147
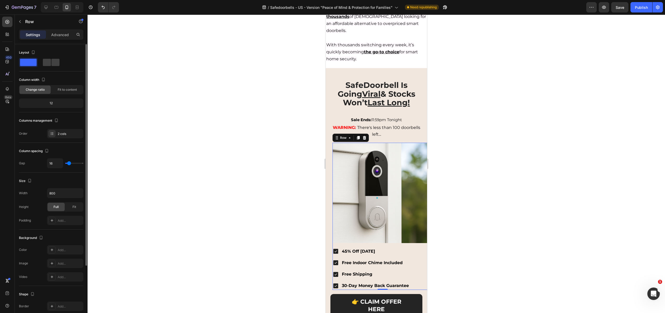
type input "0"
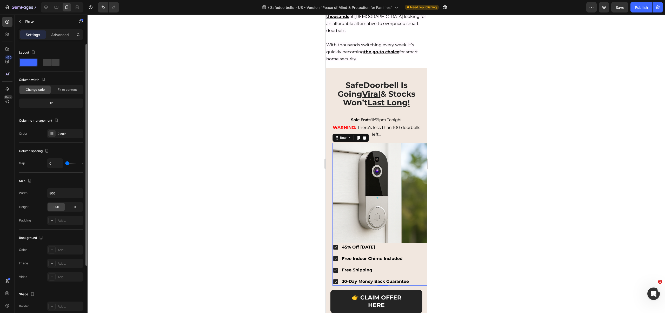
type input "1"
type input "2"
type input "3"
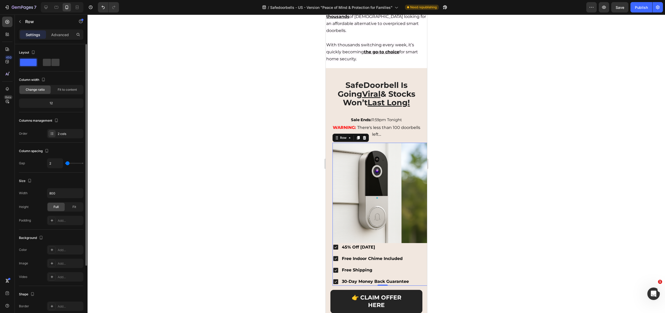
type input "3"
type input "4"
type input "7"
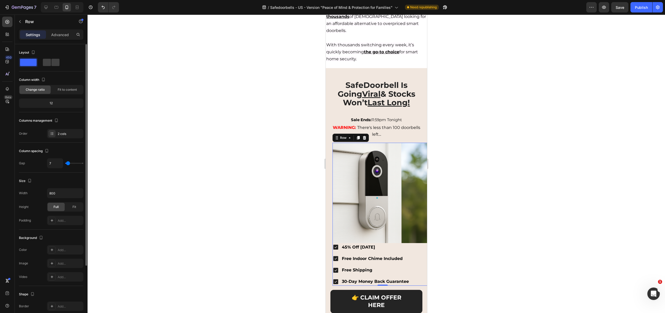
type input "12"
type input "17"
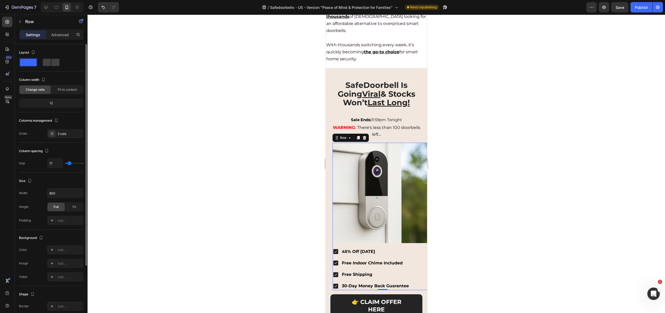
type input "21"
type input "25"
type input "26"
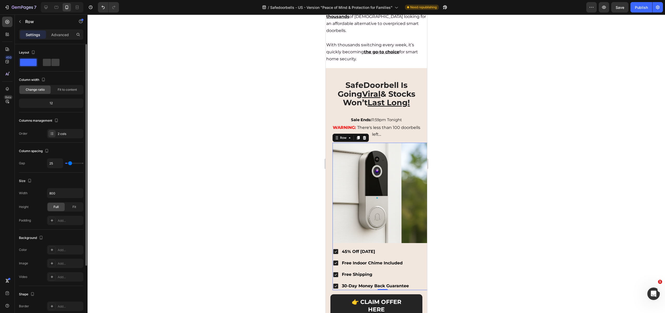
type input "26"
type input "25"
type input "24"
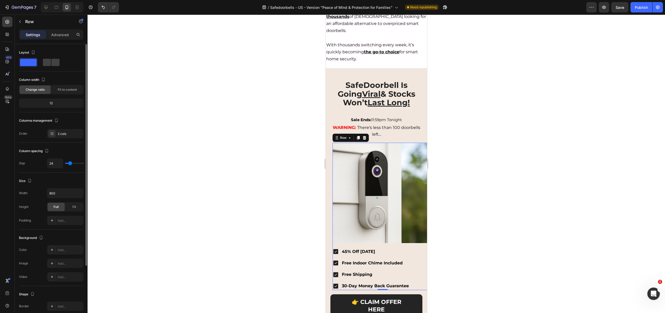
type input "23"
type input "22"
type input "21"
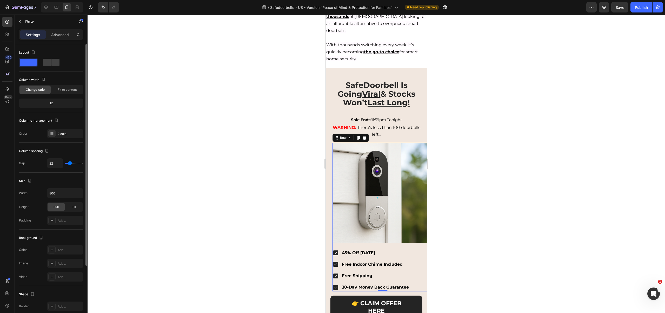
type input "21"
type input "19"
type input "17"
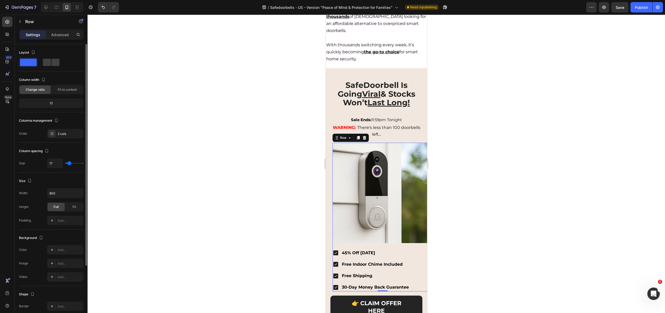
type input "14"
type input "13"
type input "12"
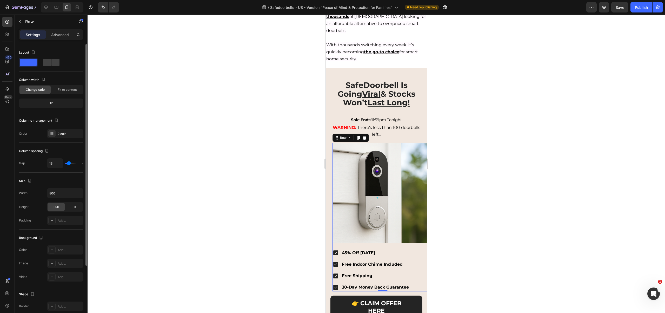
type input "12"
type input "11"
type input "10"
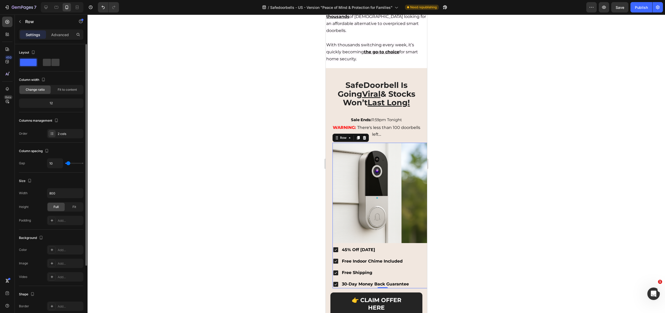
type input "11"
type input "12"
type input "13"
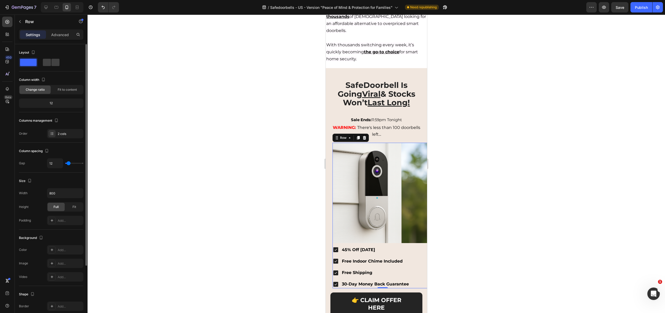
type input "13"
type input "14"
type input "15"
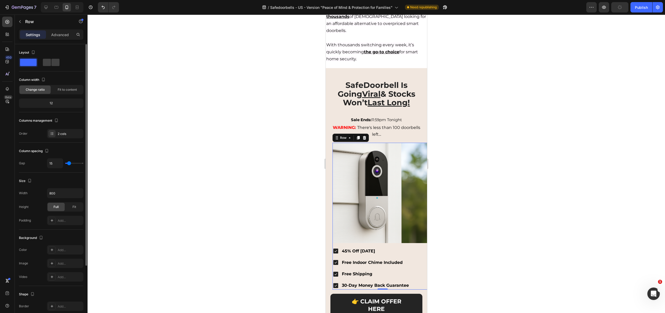
type input "16"
type input "17"
type input "16"
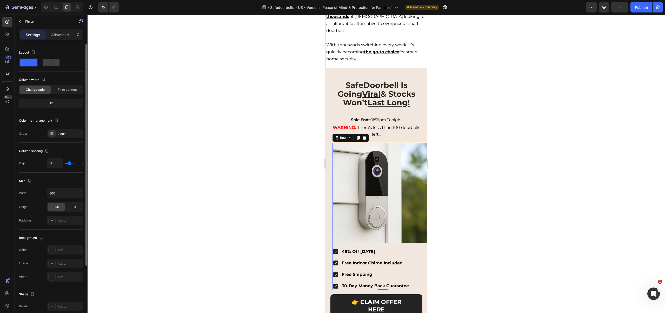
type input "16"
click at [69, 163] on input "range" at bounding box center [74, 163] width 18 height 1
click at [59, 35] on p "Advanced" at bounding box center [60, 34] width 18 height 5
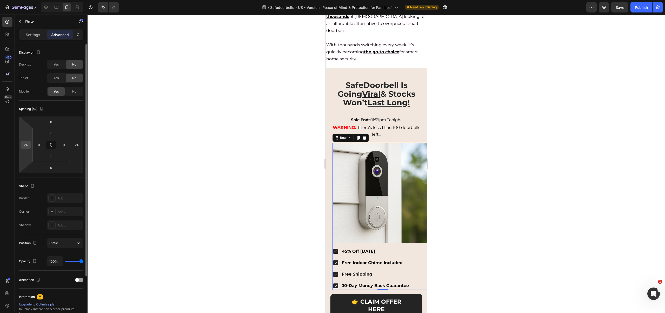
click at [25, 147] on input "24" at bounding box center [26, 145] width 8 height 8
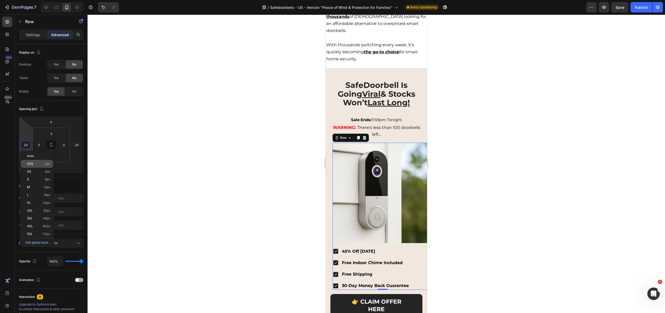
click at [28, 161] on div "XXS 2px" at bounding box center [37, 164] width 32 height 8
type input "2"
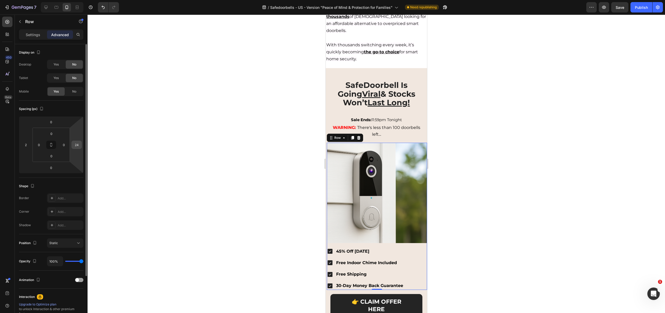
click at [75, 143] on input "24" at bounding box center [77, 145] width 8 height 8
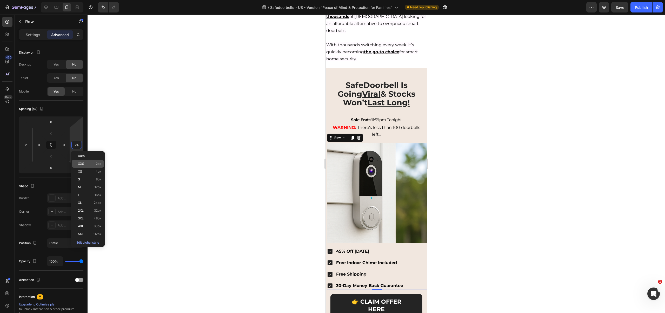
click at [80, 164] on span "XXS" at bounding box center [81, 164] width 6 height 4
type input "2"
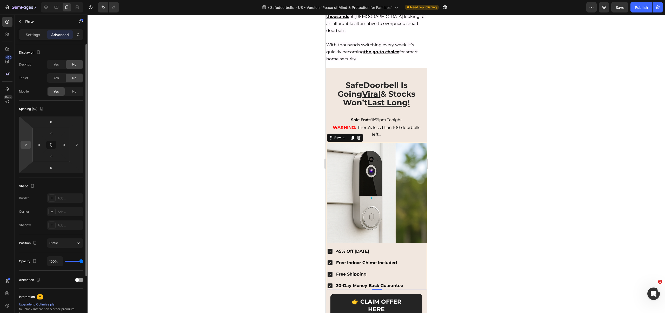
click at [22, 143] on input "2" at bounding box center [26, 145] width 8 height 8
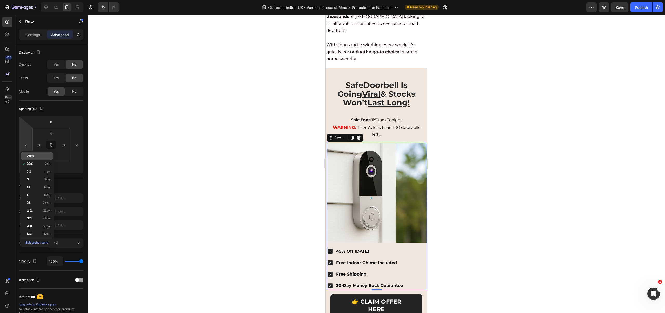
click at [28, 159] on div "Auto" at bounding box center [37, 156] width 32 height 8
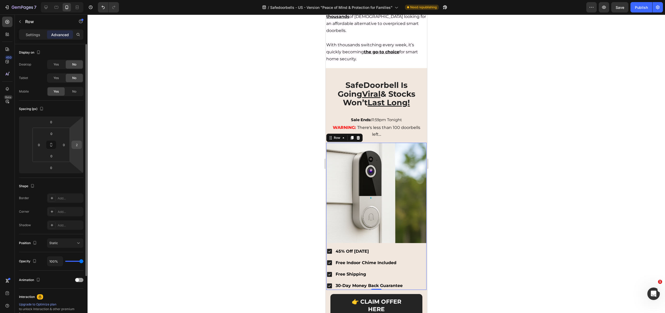
click at [77, 147] on input "2" at bounding box center [77, 145] width 8 height 8
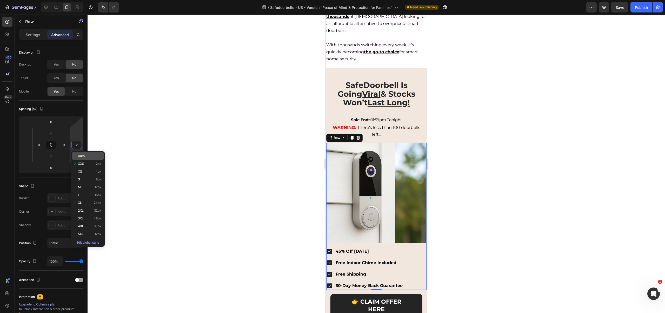
click at [82, 156] on span "Auto" at bounding box center [81, 156] width 7 height 4
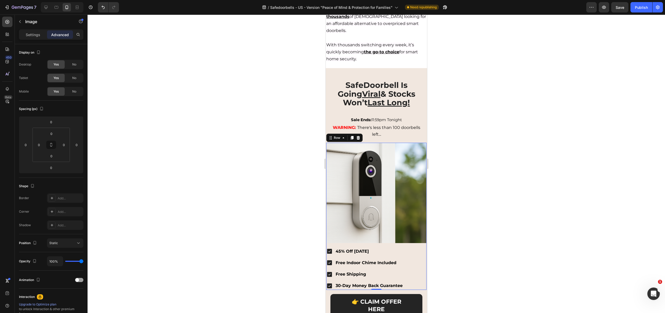
click at [329, 220] on img at bounding box center [376, 193] width 100 height 100
click at [421, 290] on div "👉 CLAIM OFFER HERE Button Icon Icon Icon Icon Icon Icon List 1200+ 5-Star Revie…" at bounding box center [376, 314] width 100 height 49
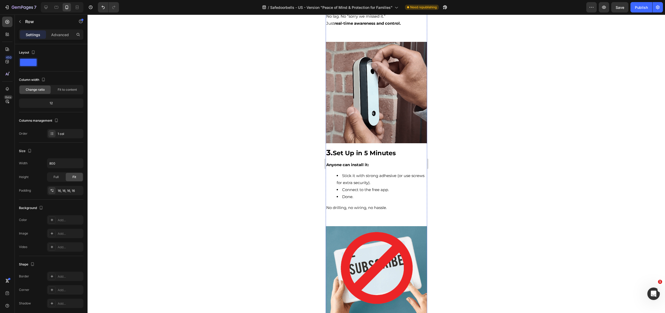
scroll to position [440, 0]
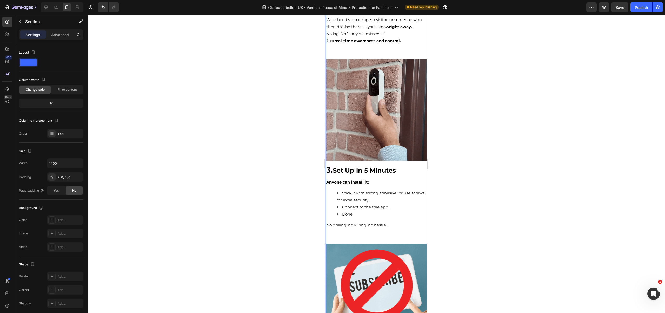
click at [55, 30] on div "Settings Advanced" at bounding box center [51, 34] width 64 height 10
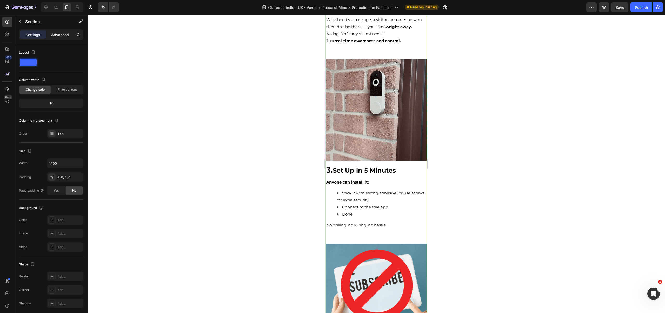
click at [55, 34] on p "Advanced" at bounding box center [60, 34] width 18 height 5
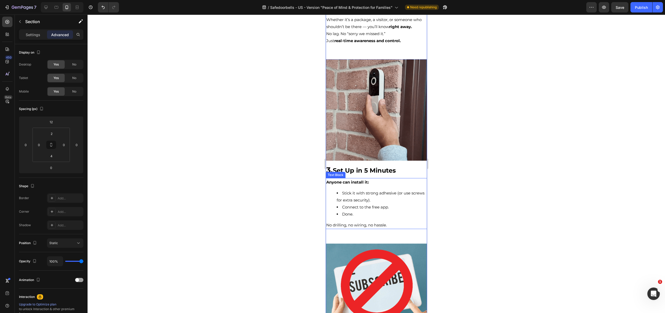
click at [367, 221] on p "No drilling, no wiring, no hassle." at bounding box center [376, 224] width 100 height 7
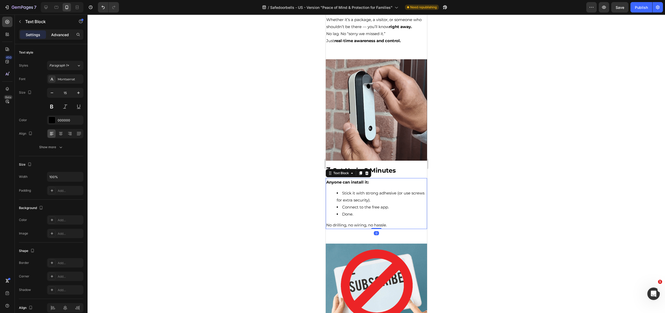
click at [65, 36] on p "Advanced" at bounding box center [60, 34] width 18 height 5
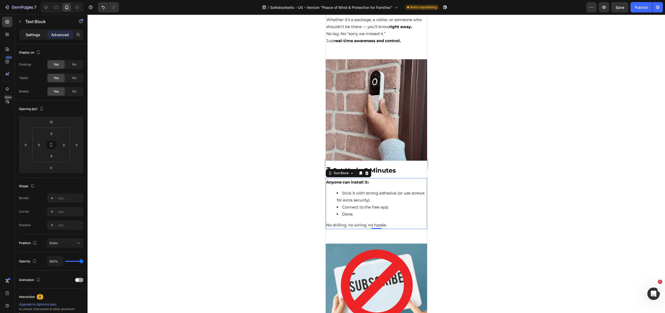
click at [27, 32] on p "Settings" at bounding box center [33, 34] width 15 height 5
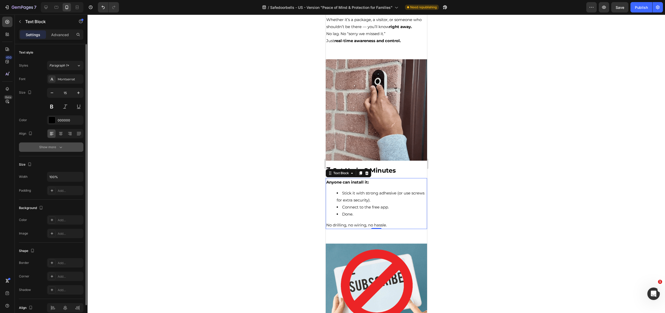
click at [51, 145] on div "Show more" at bounding box center [51, 146] width 24 height 5
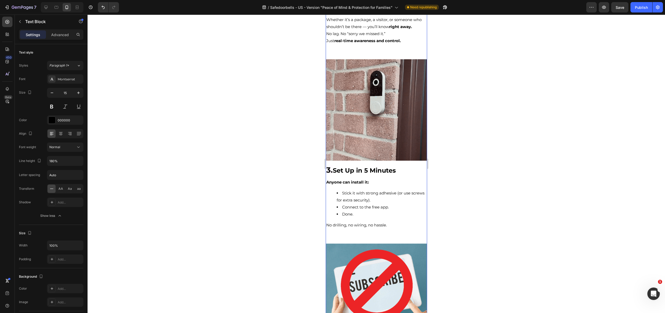
click at [389, 225] on div "Image 1. Safety Without Hidden Costs Heading Big brands make you pay $70–200 EV…" at bounding box center [375, 246] width 101 height 1170
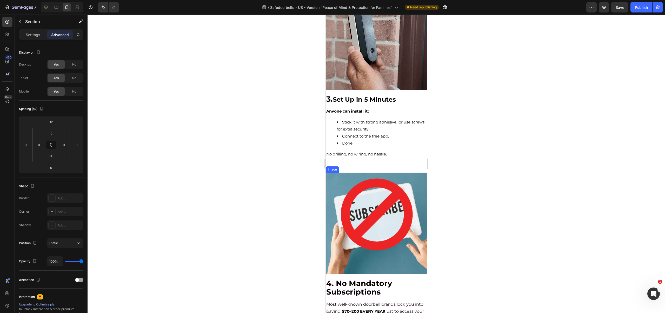
scroll to position [507, 0]
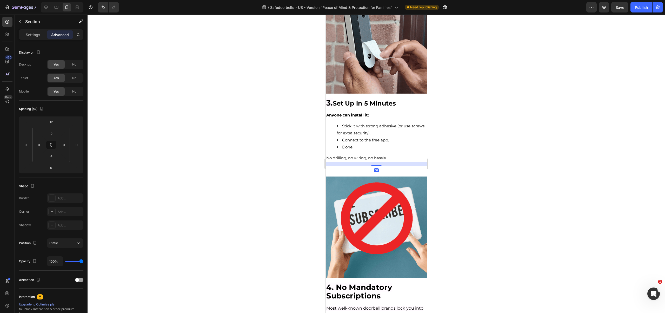
click at [420, 98] on div "3. Set Up in 5 Minutes Heading Anyone can install it: Stick it with strong adhe…" at bounding box center [375, 130] width 101 height 64
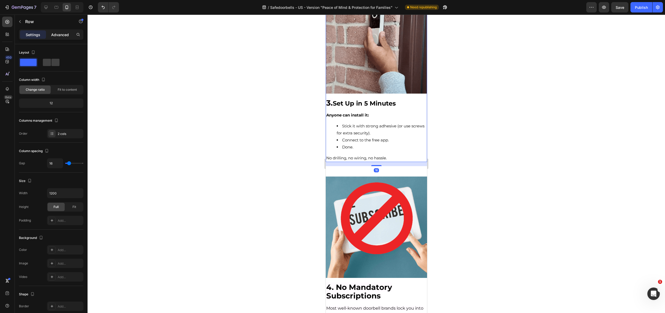
click at [59, 35] on p "Advanced" at bounding box center [60, 34] width 18 height 5
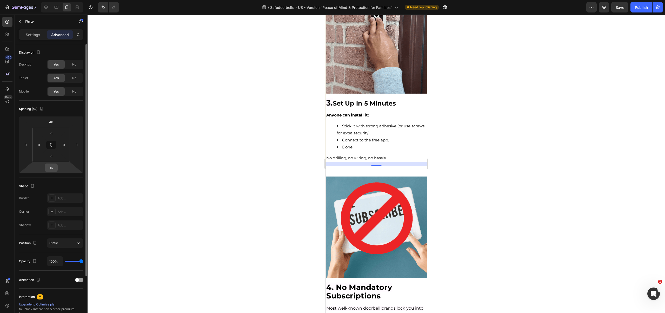
click at [51, 169] on input "16" at bounding box center [51, 168] width 10 height 8
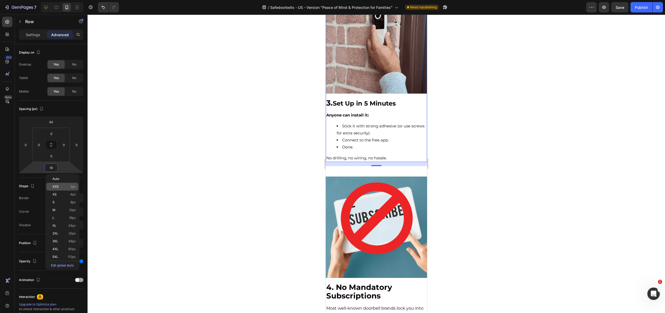
click at [56, 183] on div "XXS 2px" at bounding box center [62, 187] width 32 height 8
type input "2"
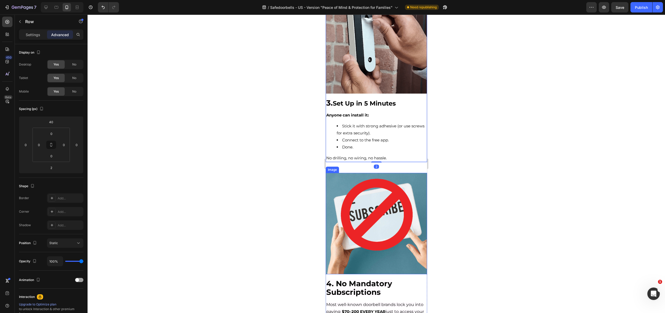
click at [396, 191] on img at bounding box center [375, 223] width 101 height 101
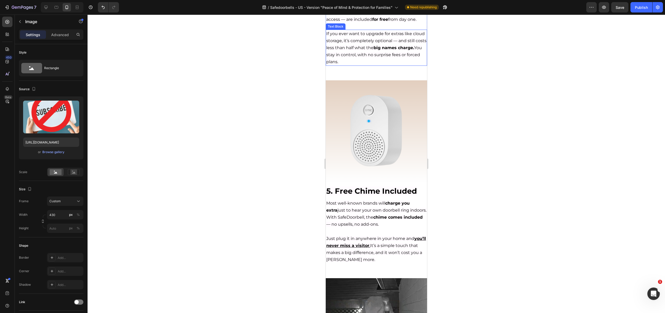
scroll to position [881, 0]
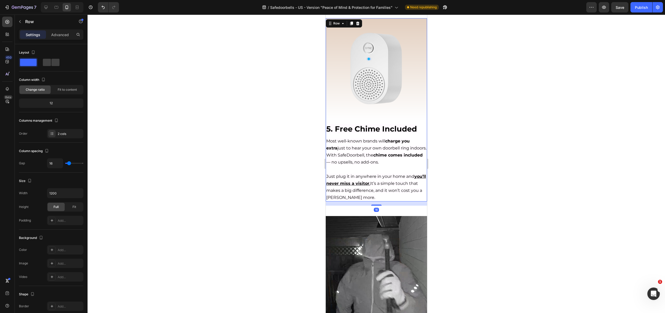
click at [422, 155] on div "5. Free Chime Included Heading Most well-known brands will charge you extra jus…" at bounding box center [375, 163] width 101 height 78
click at [62, 30] on div "Settings Advanced" at bounding box center [51, 34] width 64 height 10
click at [62, 32] on p "Advanced" at bounding box center [60, 34] width 18 height 5
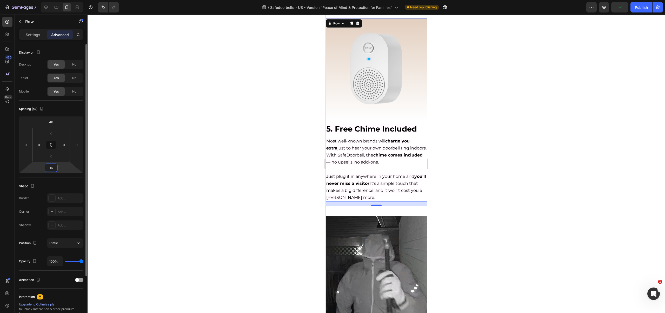
click at [51, 167] on input "16" at bounding box center [51, 168] width 10 height 8
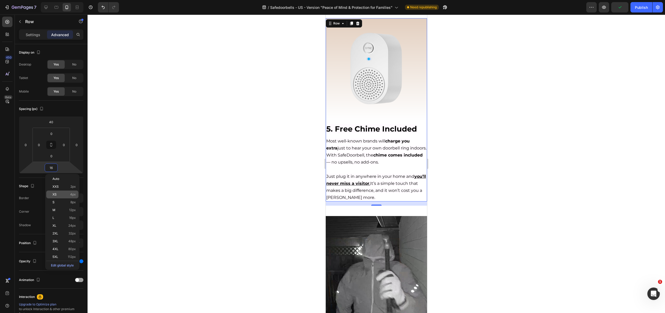
click at [60, 193] on p "XS 4px" at bounding box center [63, 194] width 23 height 4
type input "4"
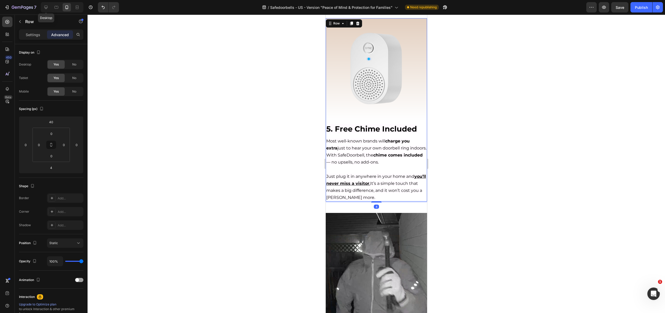
click at [43, 2] on div "Desktop" at bounding box center [62, 7] width 43 height 10
click at [43, 5] on icon at bounding box center [45, 7] width 5 height 5
type input "50"
type input "16"
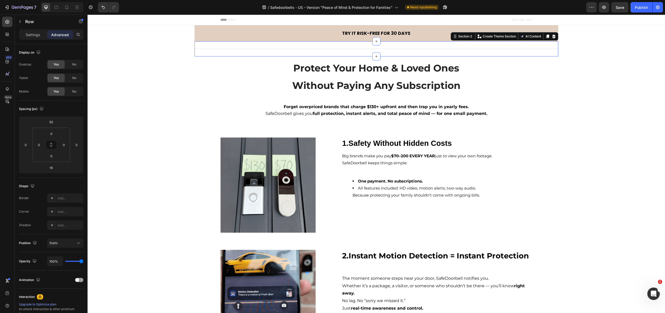
click at [516, 43] on div "Title Line Section 2 Create Theme Section AI Content Write with GemAI What woul…" at bounding box center [375, 48] width 363 height 15
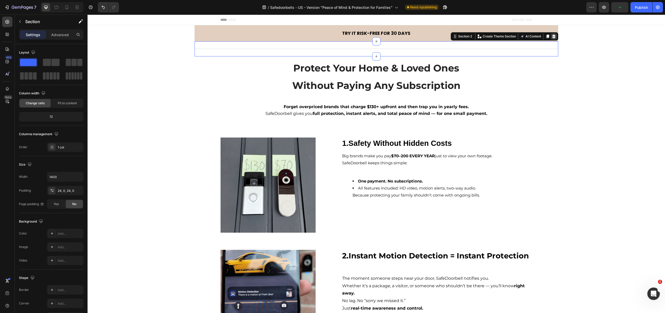
click at [552, 34] on div at bounding box center [553, 36] width 6 height 6
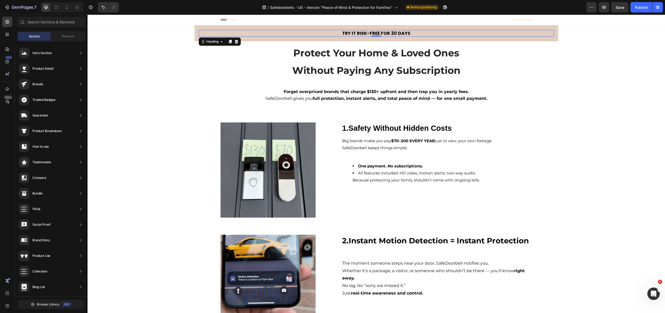
click at [519, 32] on h2 "TRY IT RISK-FREE FOR 30 DAYS" at bounding box center [376, 33] width 355 height 7
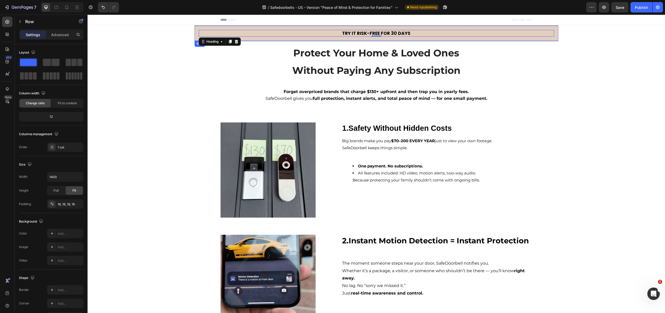
click at [518, 27] on div "TRY IT RISK-FREE FOR 30 DAYS Heading 0 Row" at bounding box center [375, 33] width 363 height 15
click at [56, 37] on p "Advanced" at bounding box center [60, 34] width 18 height 5
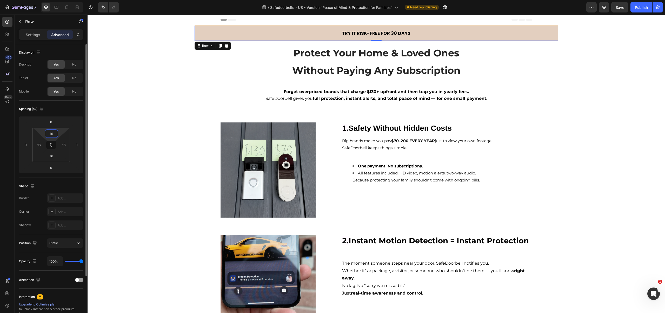
click at [56, 134] on input "16" at bounding box center [51, 134] width 10 height 8
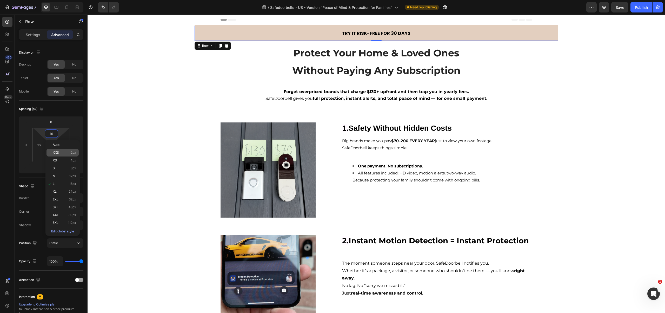
click at [58, 153] on span "XXS" at bounding box center [56, 153] width 6 height 4
type input "2"
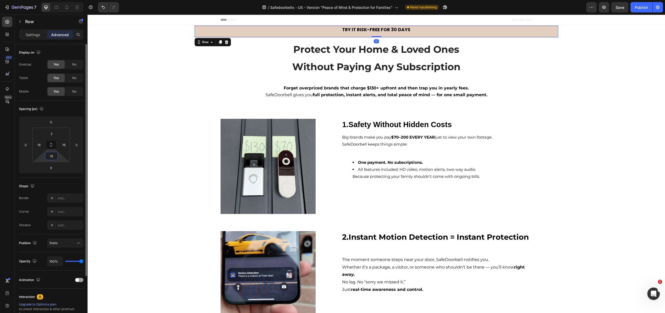
click at [52, 153] on input "16" at bounding box center [51, 156] width 10 height 8
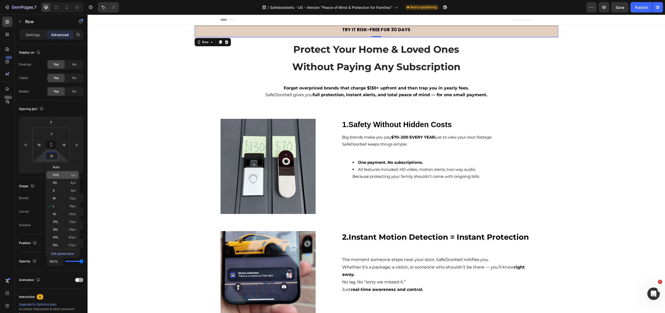
click at [59, 175] on p "XXS 2px" at bounding box center [64, 175] width 23 height 4
type input "2"
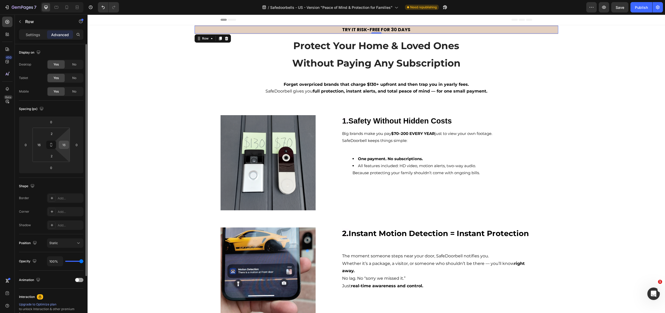
click at [62, 145] on input "16" at bounding box center [64, 145] width 8 height 8
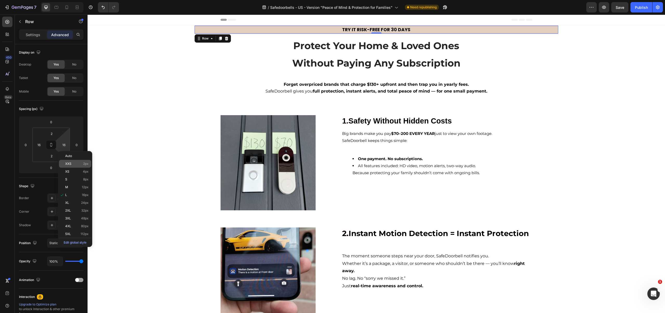
click at [66, 161] on div "XXS 2px" at bounding box center [75, 164] width 32 height 8
type input "2"
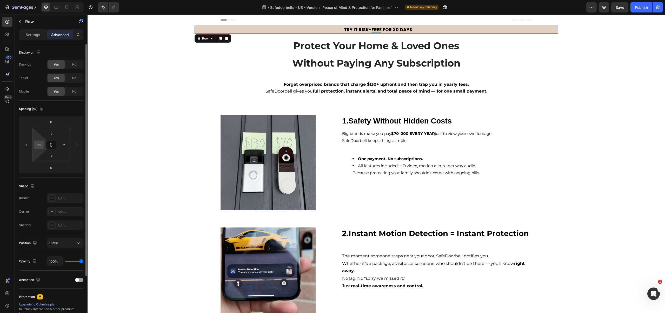
click at [39, 143] on input "16" at bounding box center [39, 145] width 8 height 8
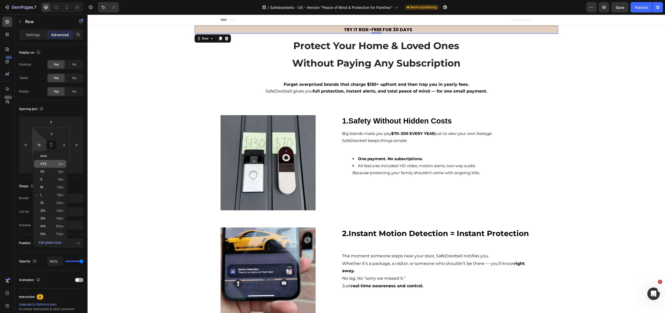
click at [47, 165] on p "XXS 2px" at bounding box center [51, 164] width 23 height 4
type input "2"
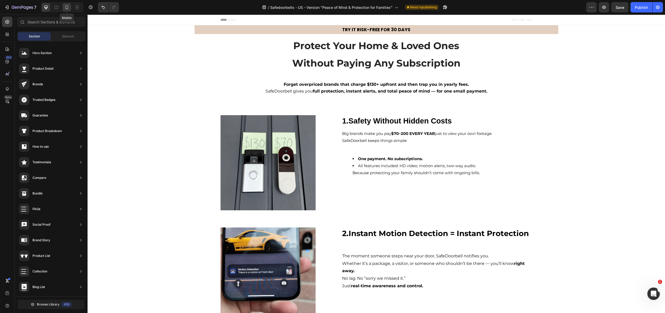
click at [65, 7] on icon at bounding box center [66, 7] width 5 height 5
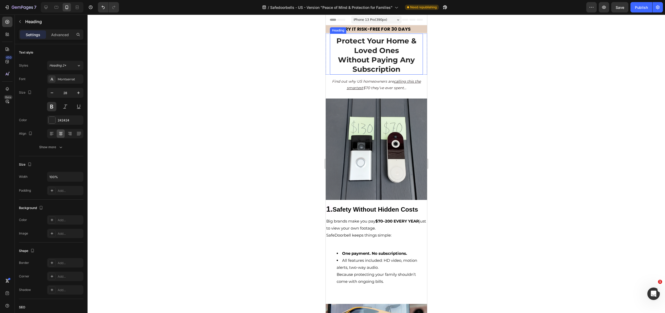
click at [362, 60] on strong "Without Paying Any Subscription" at bounding box center [376, 64] width 77 height 18
click at [67, 64] on div "Heading 2*" at bounding box center [59, 65] width 21 height 5
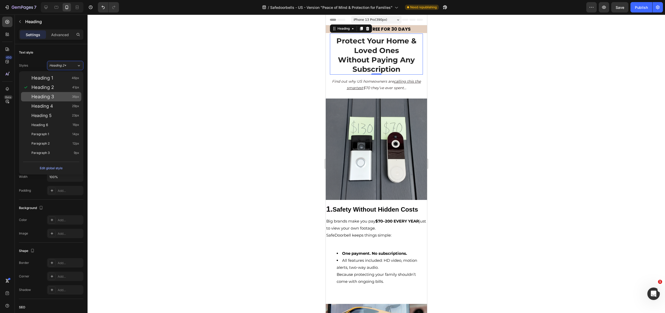
click at [56, 95] on div "Heading 3 36px" at bounding box center [55, 96] width 48 height 5
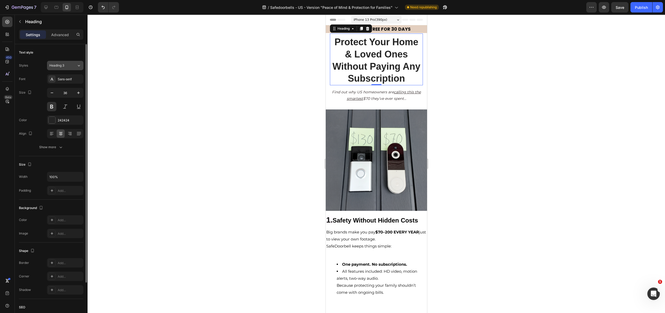
click at [60, 67] on span "Heading 3" at bounding box center [56, 65] width 15 height 5
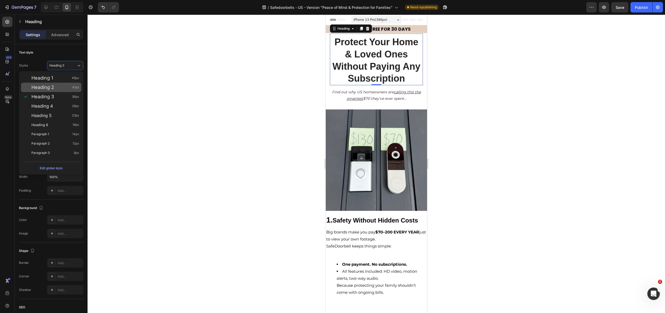
click at [56, 85] on div "Heading 2 41px" at bounding box center [55, 87] width 48 height 5
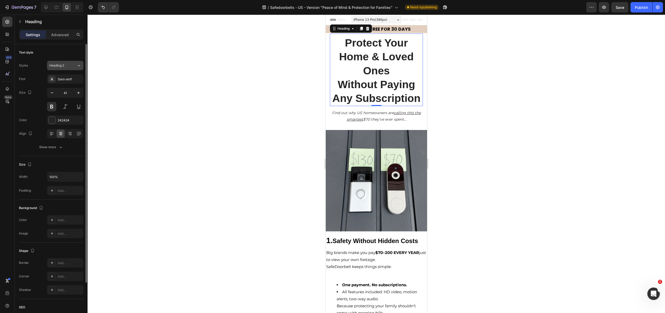
click at [59, 64] on span "Heading 2" at bounding box center [56, 65] width 15 height 5
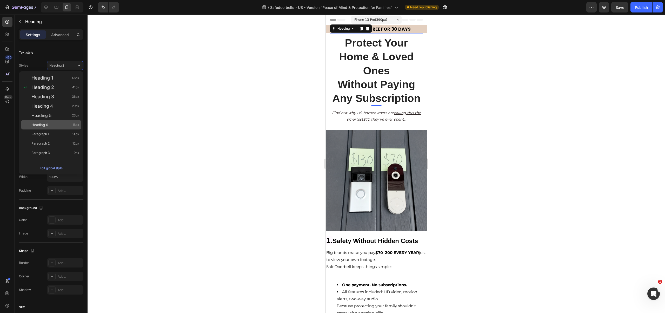
click at [53, 124] on div "Heading 6 16px" at bounding box center [55, 124] width 48 height 5
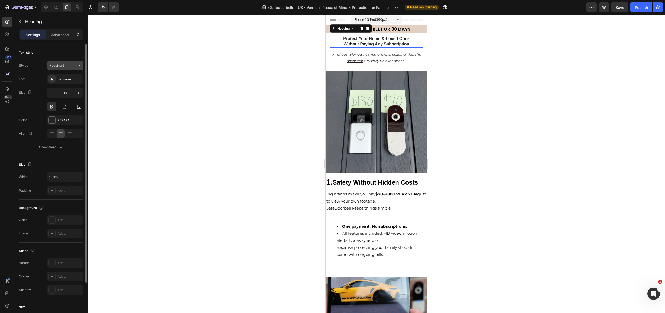
click at [61, 64] on span "Heading 6" at bounding box center [56, 65] width 15 height 5
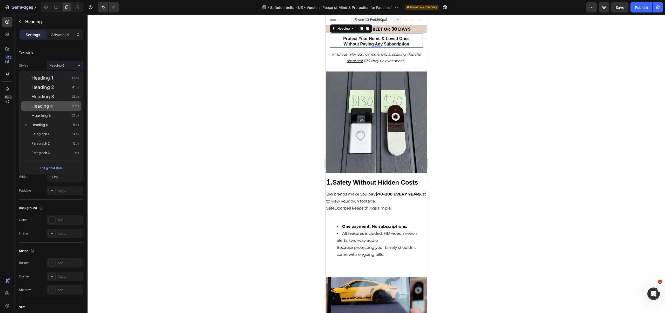
click at [59, 106] on div "Heading 4 29px" at bounding box center [55, 105] width 48 height 5
type input "29"
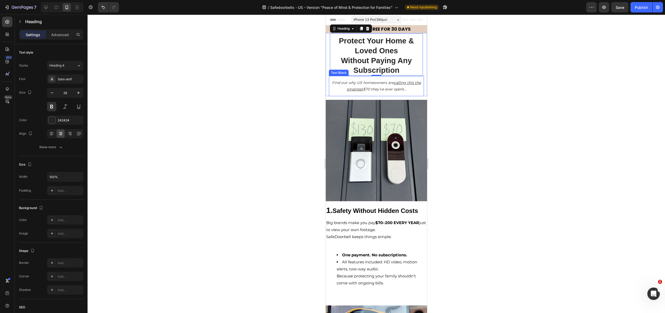
click at [359, 86] on p "Find out why US homeowners are calling this the smartest $70 they’ve ever spent…" at bounding box center [376, 85] width 94 height 13
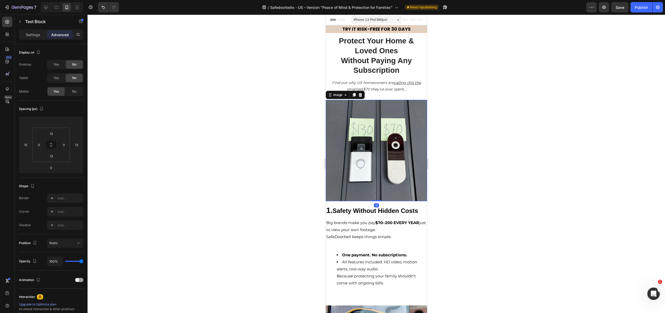
click at [372, 126] on img at bounding box center [375, 150] width 101 height 101
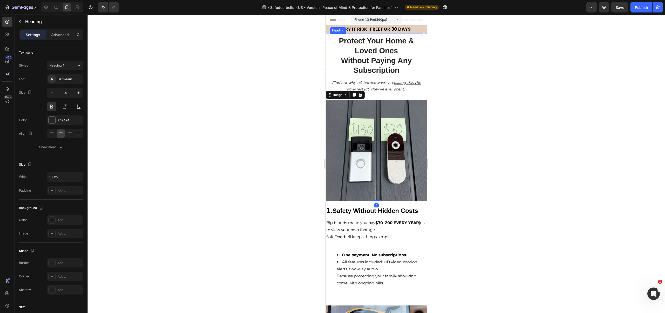
click at [406, 42] on strong "Protect Your Home & Loved Ones" at bounding box center [376, 46] width 75 height 18
click at [408, 40] on strong "Protect Your Home & Loved Ones" at bounding box center [376, 46] width 75 height 18
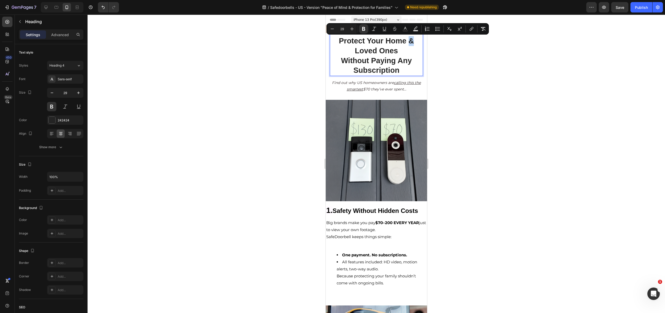
click at [406, 41] on strong "Protect Your Home & Loved Ones" at bounding box center [376, 46] width 75 height 18
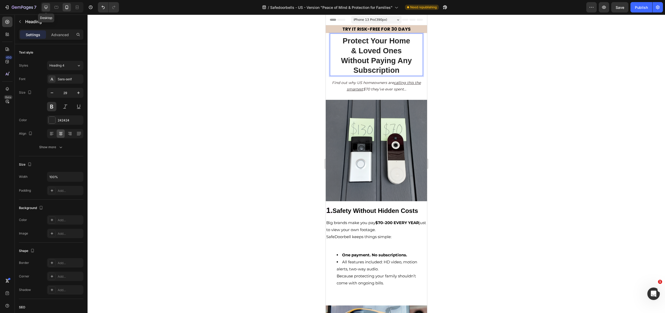
click at [43, 8] on div at bounding box center [46, 7] width 8 height 8
type input "32"
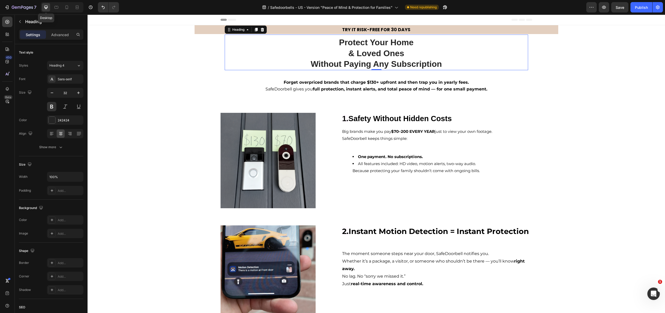
scroll to position [2, 0]
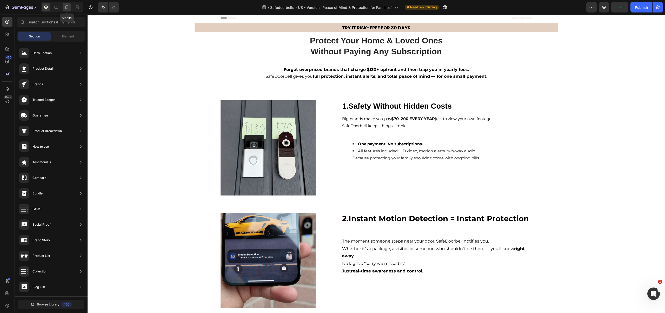
click at [69, 8] on icon at bounding box center [66, 7] width 5 height 5
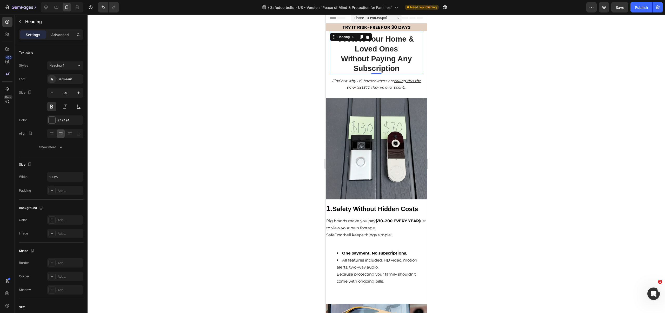
click at [397, 52] on p "⁠⁠⁠⁠⁠⁠⁠ Protect Your Home & Loved Ones Without Paying Any Subscription" at bounding box center [376, 53] width 92 height 39
click at [361, 37] on icon at bounding box center [361, 37] width 3 height 4
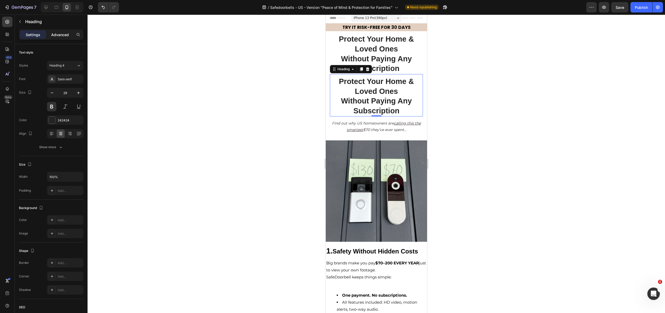
click at [55, 35] on p "Advanced" at bounding box center [60, 34] width 18 height 5
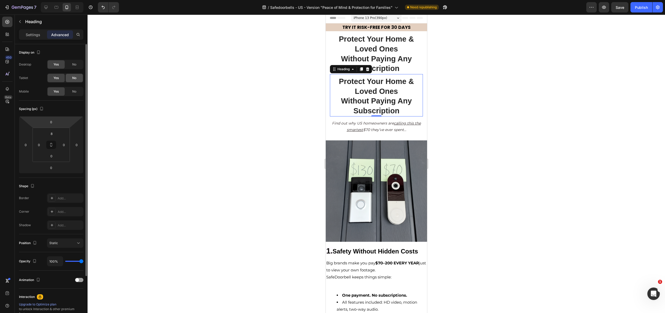
click at [72, 76] on span "No" at bounding box center [74, 78] width 4 height 5
click at [72, 65] on span "No" at bounding box center [74, 64] width 4 height 5
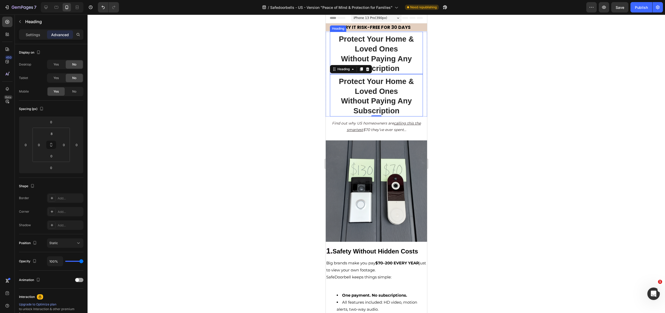
click at [409, 52] on p "⁠⁠⁠⁠⁠⁠⁠ Protect Your Home & Loved Ones Without Paying Any Subscription" at bounding box center [376, 53] width 92 height 39
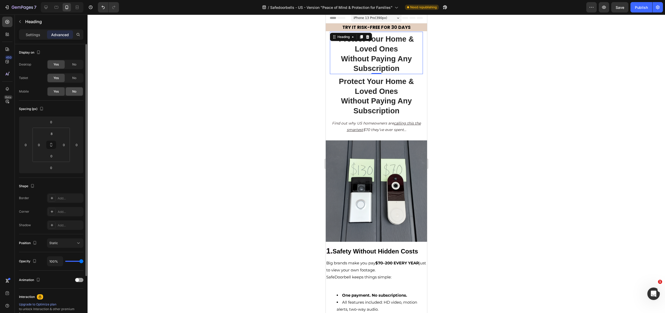
click at [72, 93] on span "No" at bounding box center [74, 91] width 4 height 5
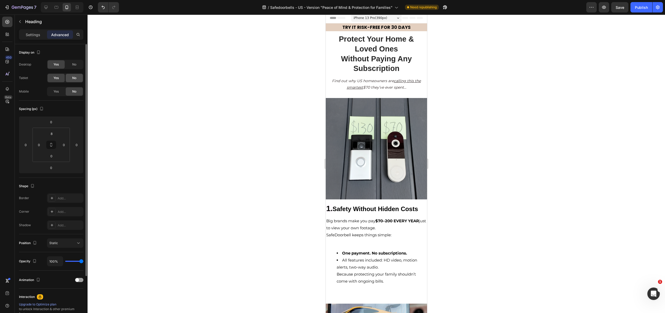
click at [72, 75] on div "No" at bounding box center [74, 78] width 17 height 8
click at [366, 56] on strong "Without Paying Any Subscription" at bounding box center [376, 64] width 71 height 18
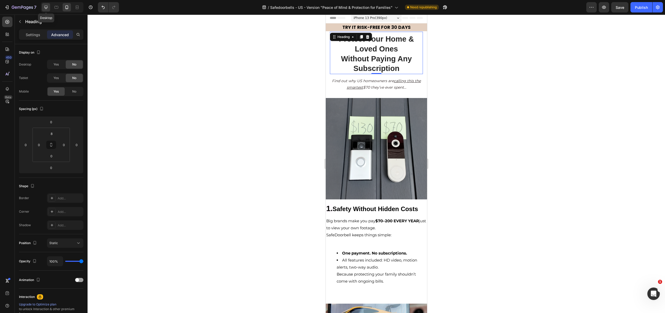
click at [44, 7] on icon at bounding box center [45, 7] width 3 height 3
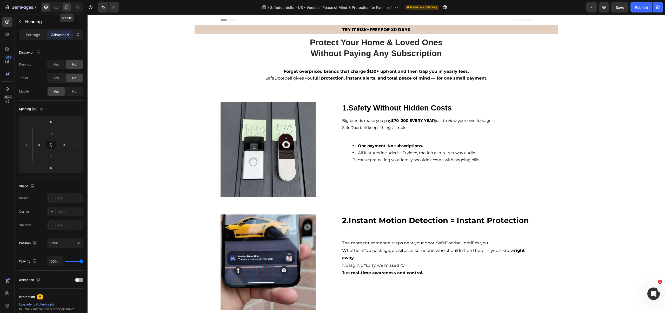
click at [65, 6] on icon at bounding box center [66, 7] width 5 height 5
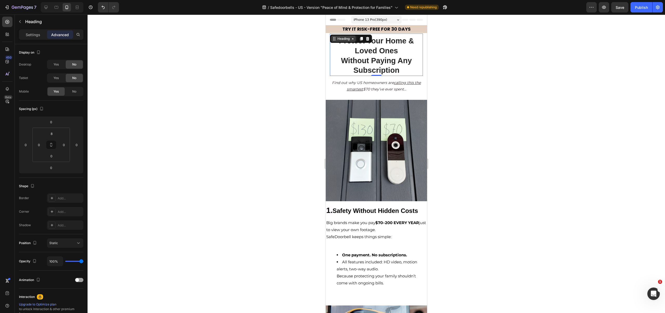
scroll to position [1, 0]
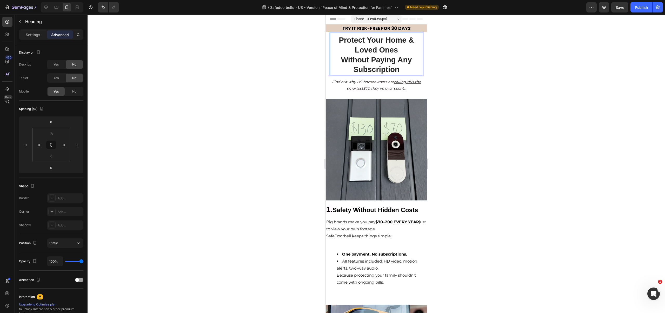
click at [406, 40] on strong "Protect Your Home & Loved Ones" at bounding box center [376, 45] width 75 height 18
click at [45, 9] on icon at bounding box center [45, 7] width 5 height 5
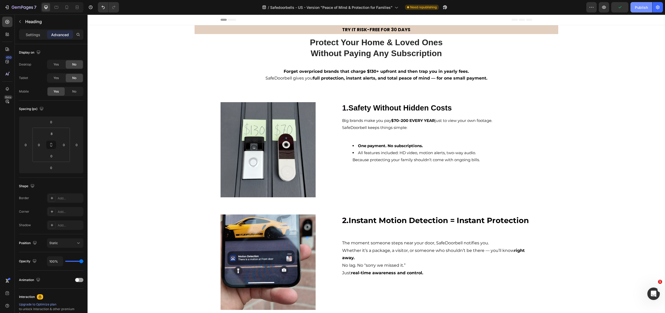
click at [639, 10] on button "Publish" at bounding box center [641, 7] width 22 height 10
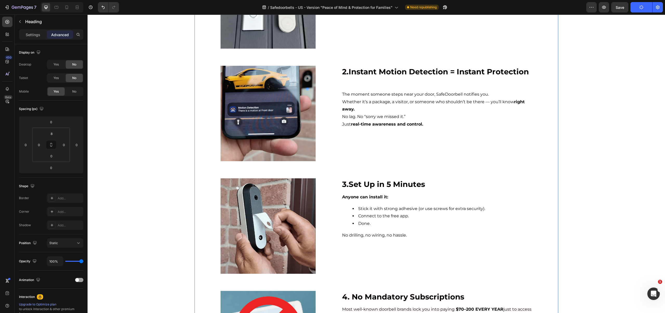
scroll to position [139, 0]
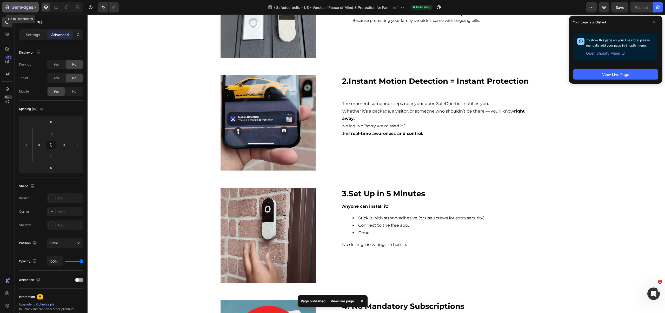
click at [18, 3] on button "7" at bounding box center [20, 7] width 37 height 10
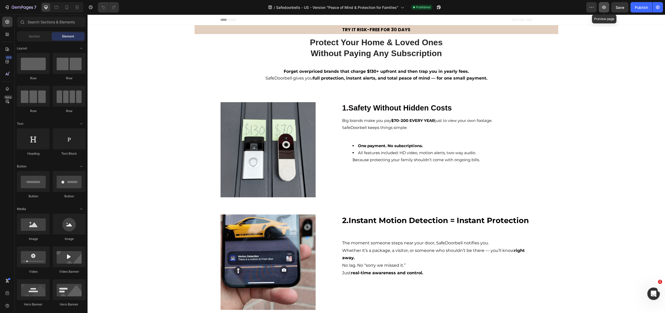
click at [601, 9] on icon "button" at bounding box center [603, 7] width 5 height 5
click at [10, 8] on div "7" at bounding box center [20, 7] width 32 height 6
click at [589, 4] on button "button" at bounding box center [591, 7] width 10 height 10
click at [637, 5] on div "Publish" at bounding box center [641, 7] width 13 height 5
click at [437, 9] on icon "button" at bounding box center [437, 8] width 1 height 1
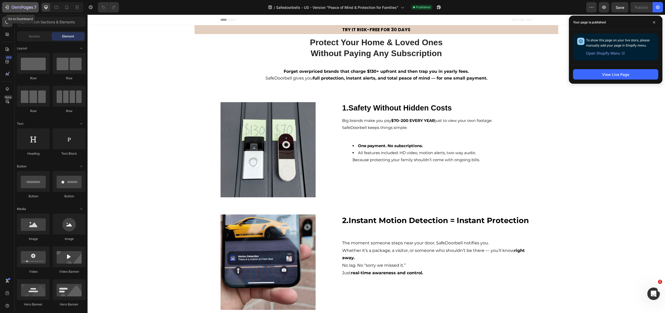
click at [9, 9] on icon "button" at bounding box center [6, 7] width 5 height 5
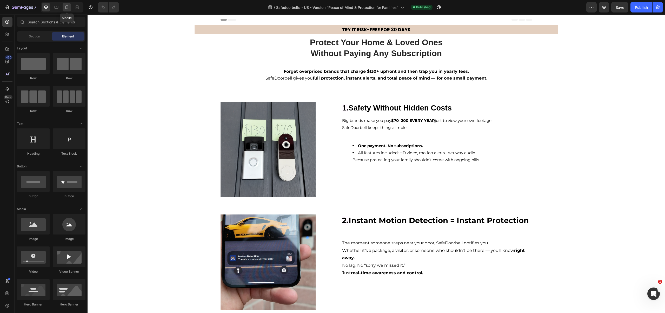
click at [67, 8] on icon at bounding box center [66, 8] width 1 height 1
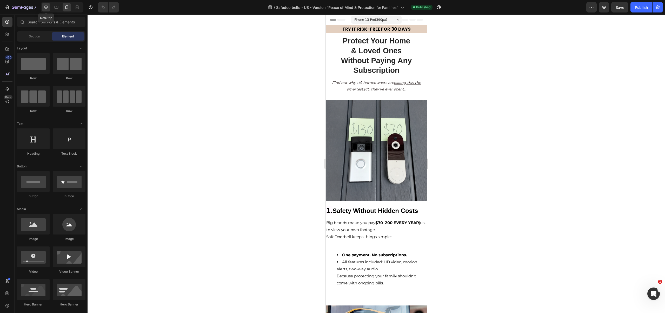
click at [44, 9] on icon at bounding box center [45, 7] width 5 height 5
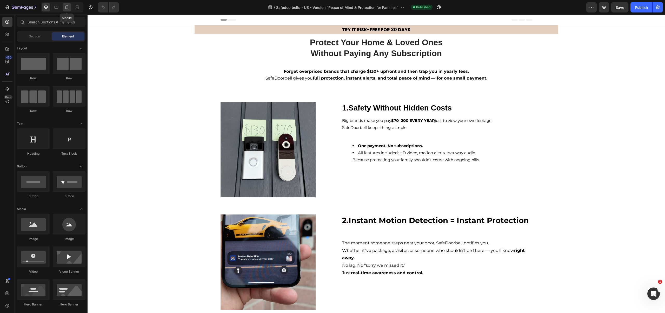
click at [66, 8] on icon at bounding box center [66, 7] width 5 height 5
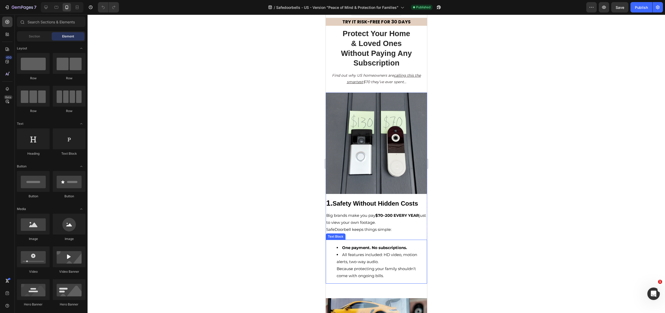
scroll to position [8, 0]
click at [44, 8] on icon at bounding box center [45, 7] width 5 height 5
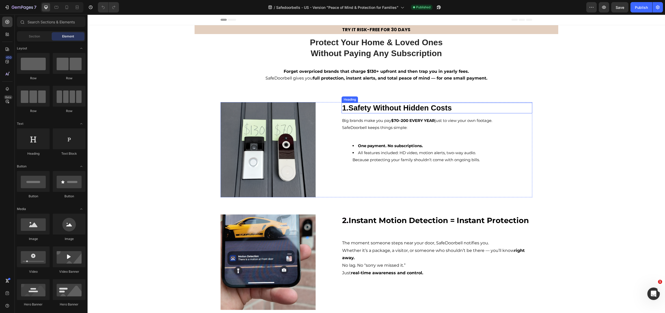
click at [387, 110] on strong "Safety Without Hidden Costs" at bounding box center [399, 108] width 103 height 8
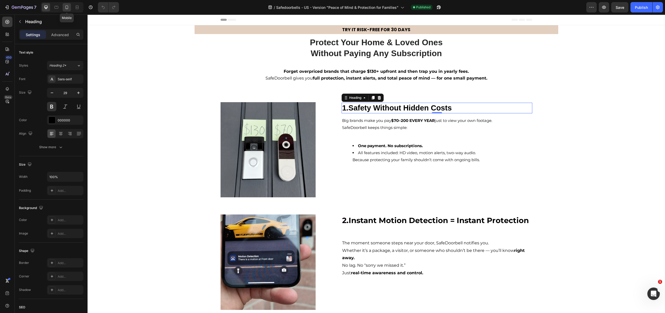
click at [69, 9] on icon at bounding box center [66, 7] width 5 height 5
type input "24"
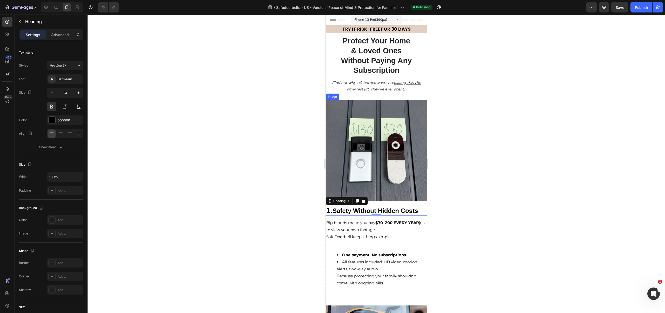
click at [330, 112] on img at bounding box center [375, 150] width 101 height 101
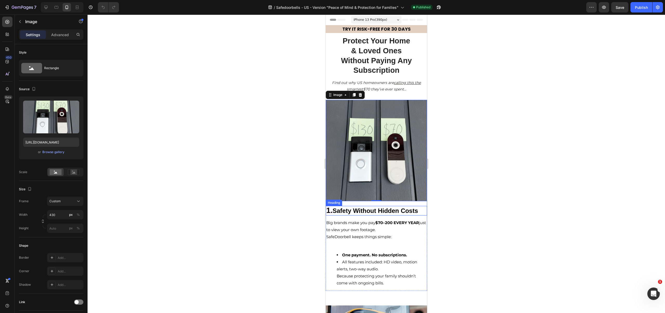
click at [332, 214] on div "1. Safety Without Hidden Costs Heading Big brands make you pay $70–200 EVERY YE…" at bounding box center [375, 247] width 101 height 85
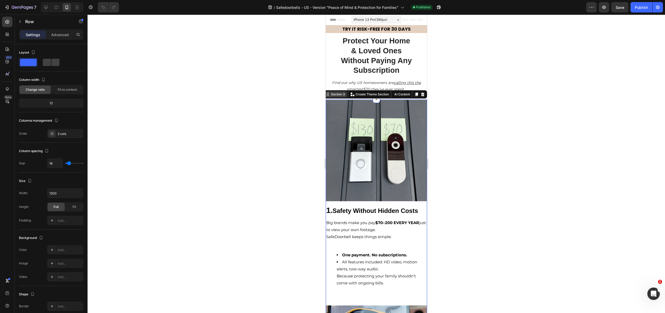
click at [418, 95] on div "Section 3 Create Theme Section AI Content Write with GemAI What would you like …" at bounding box center [375, 94] width 104 height 8
click at [57, 36] on p "Advanced" at bounding box center [60, 34] width 18 height 5
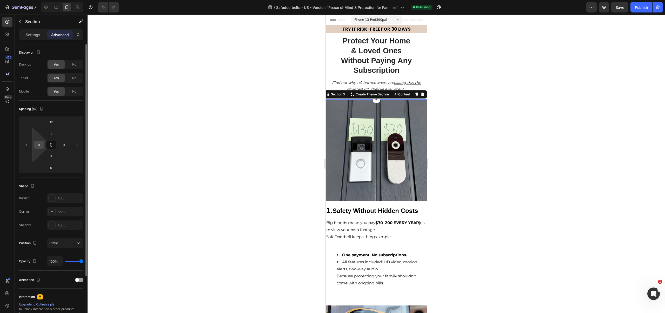
click at [36, 144] on input "0" at bounding box center [39, 145] width 8 height 8
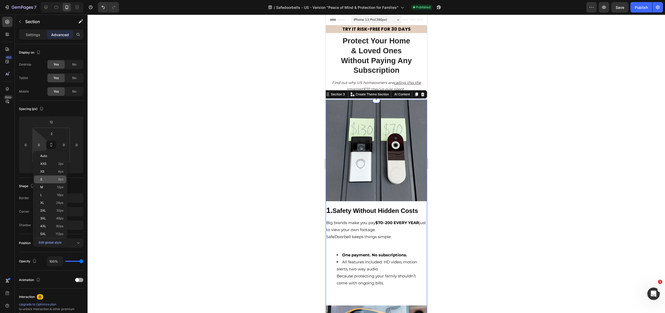
click at [51, 176] on div "S 8px" at bounding box center [50, 179] width 32 height 8
type input "8"
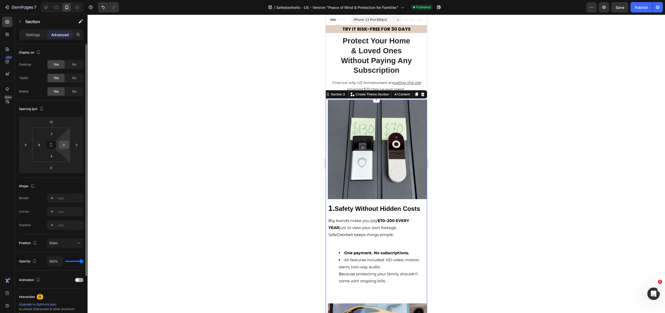
click at [65, 145] on input "0" at bounding box center [64, 145] width 8 height 8
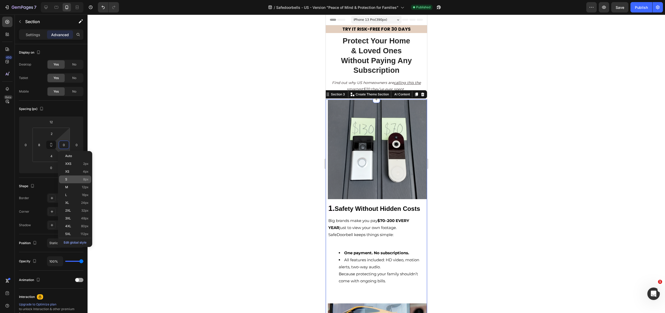
click at [69, 178] on p "S 8px" at bounding box center [76, 179] width 23 height 4
type input "8"
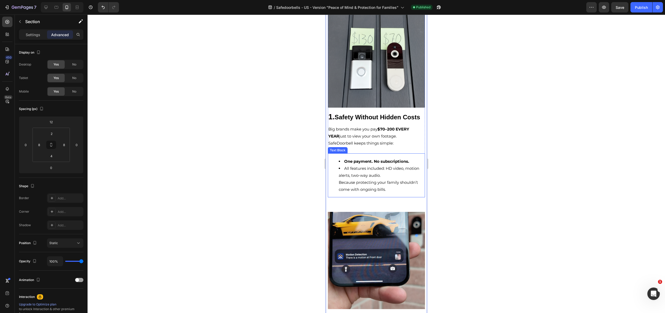
scroll to position [91, 0]
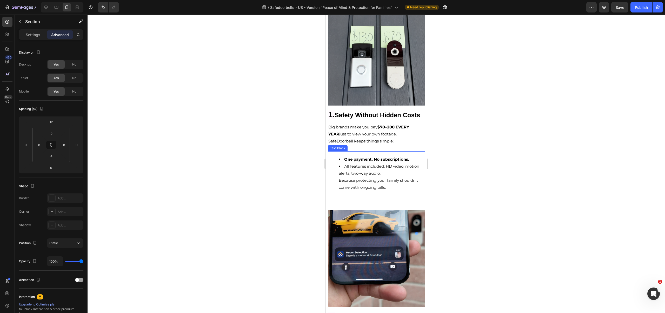
click at [351, 161] on strong "One payment. No subscriptions." at bounding box center [376, 159] width 65 height 5
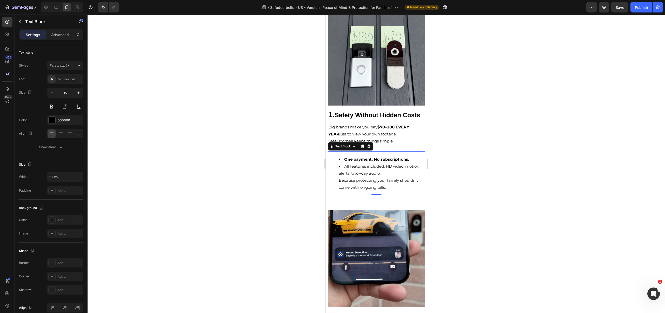
click at [337, 167] on ul "One payment. No subscriptions. All features included: HD video, motion alerts, …" at bounding box center [376, 173] width 96 height 35
click at [335, 163] on ul "One payment. No subscriptions. All features included: HD video, motion alerts, …" at bounding box center [376, 173] width 96 height 35
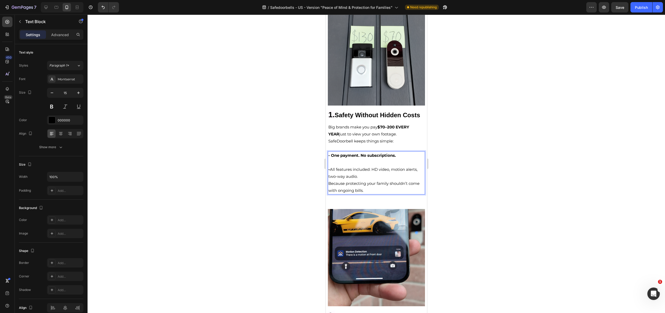
click at [366, 181] on p "- All features included: HD video, motion alerts, two-way audio. Because protec…" at bounding box center [376, 180] width 96 height 28
click at [328, 189] on p "- All features included: HD video, motion alerts, two-way audio. Because protec…" at bounding box center [376, 180] width 96 height 28
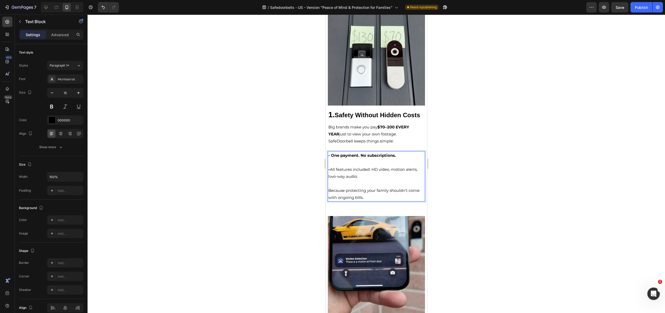
click at [437, 202] on div at bounding box center [375, 164] width 577 height 298
